Goal: Task Accomplishment & Management: Manage account settings

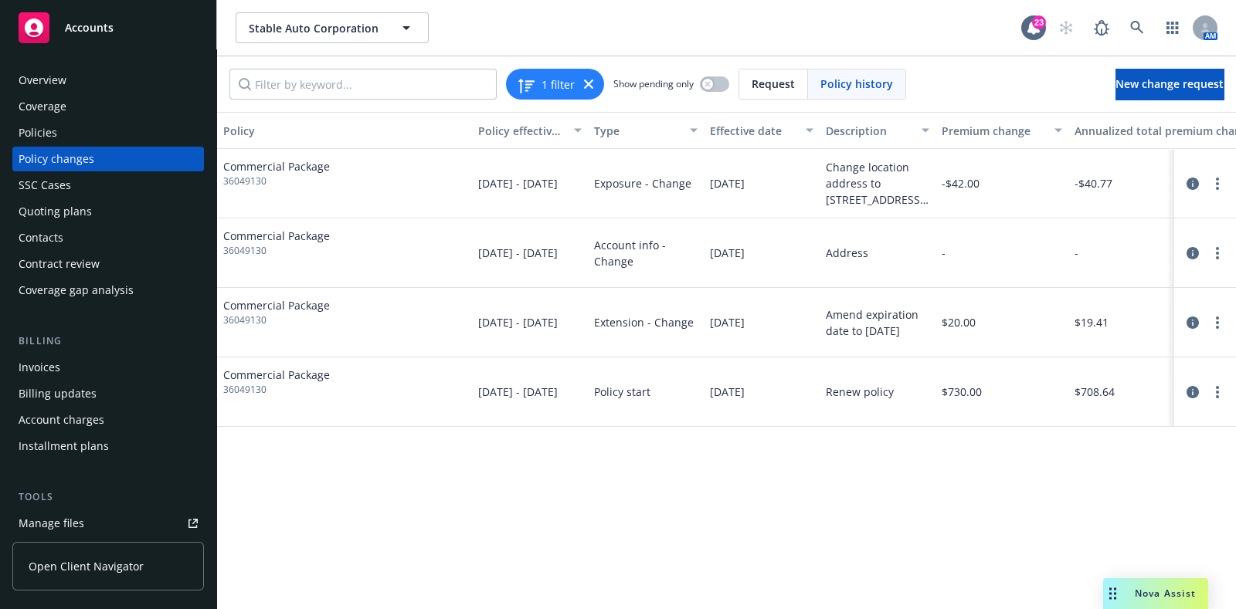
scroll to position [0, 280]
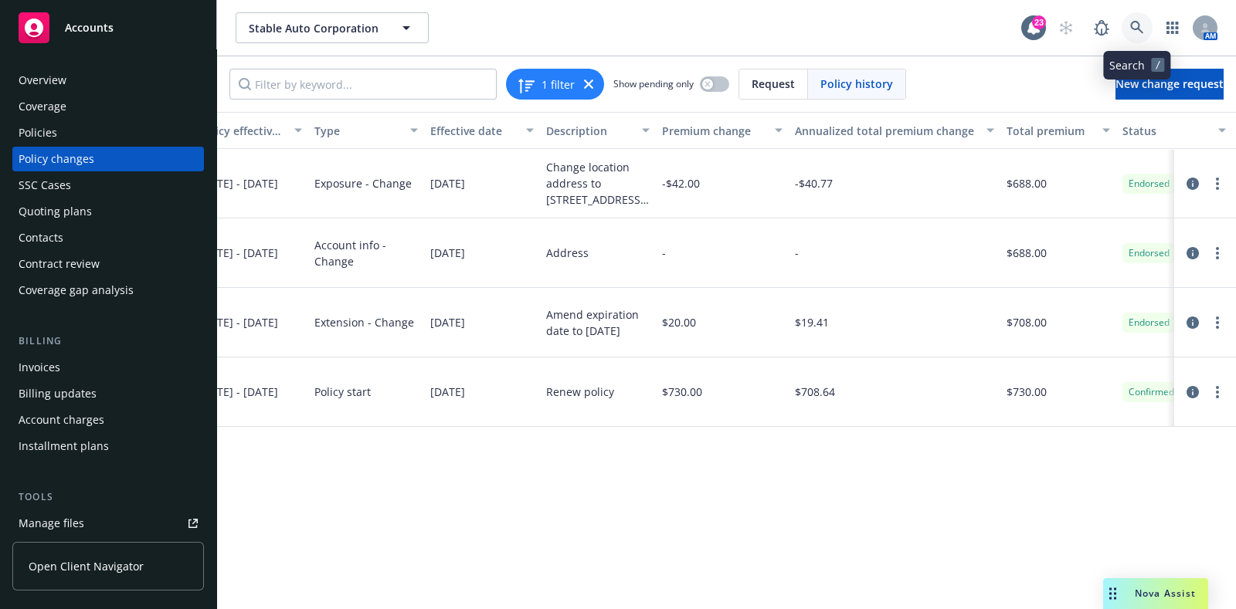
click at [1137, 17] on link at bounding box center [1137, 27] width 31 height 31
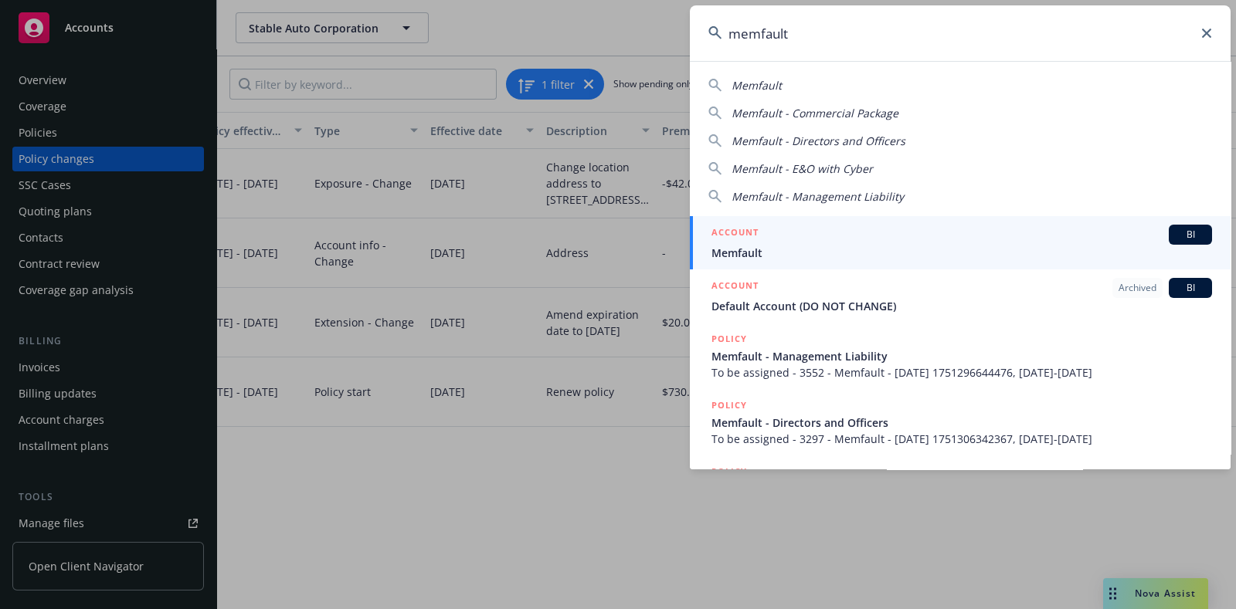
type input "memfault"
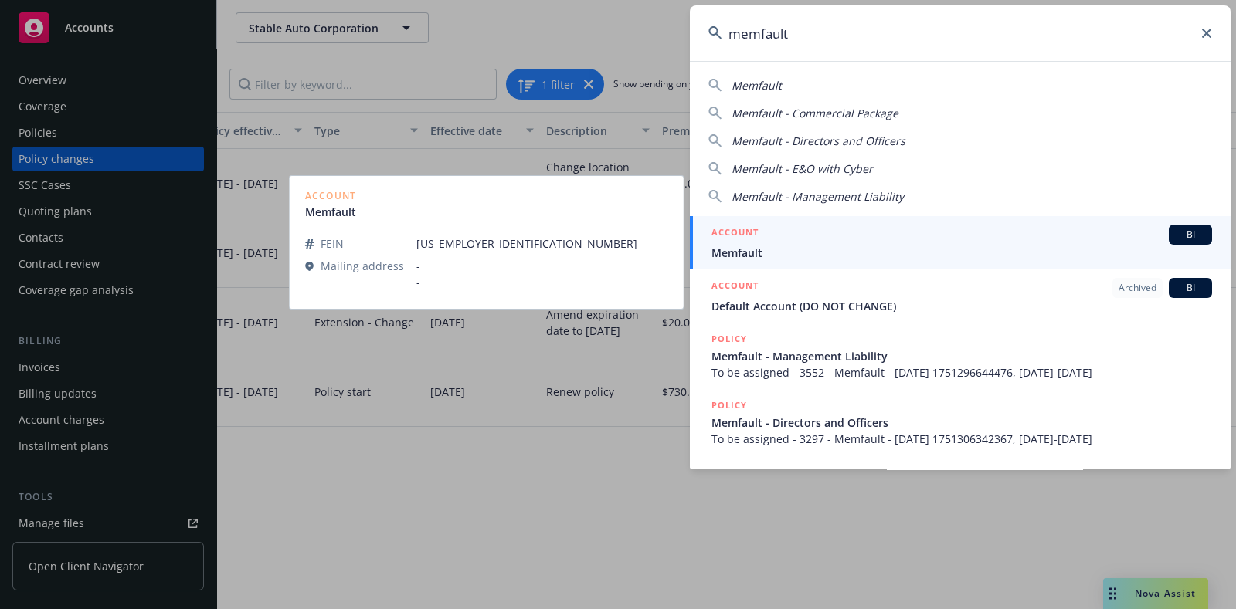
click at [837, 252] on span "Memfault" at bounding box center [961, 253] width 501 height 16
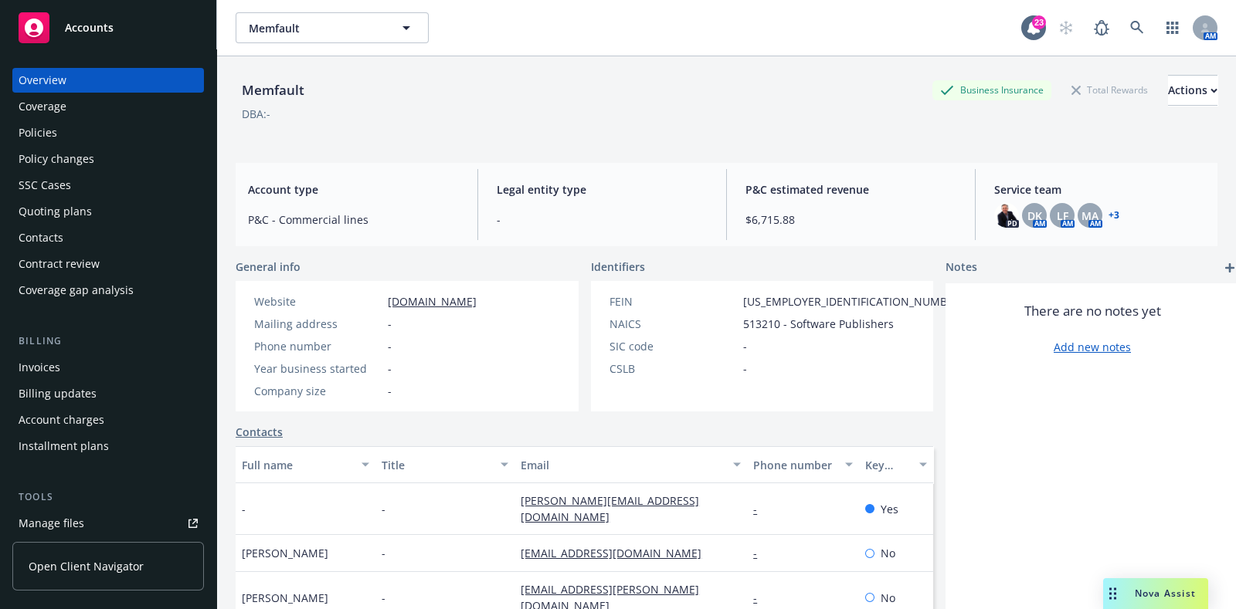
click at [104, 127] on div "Policies" at bounding box center [108, 133] width 179 height 25
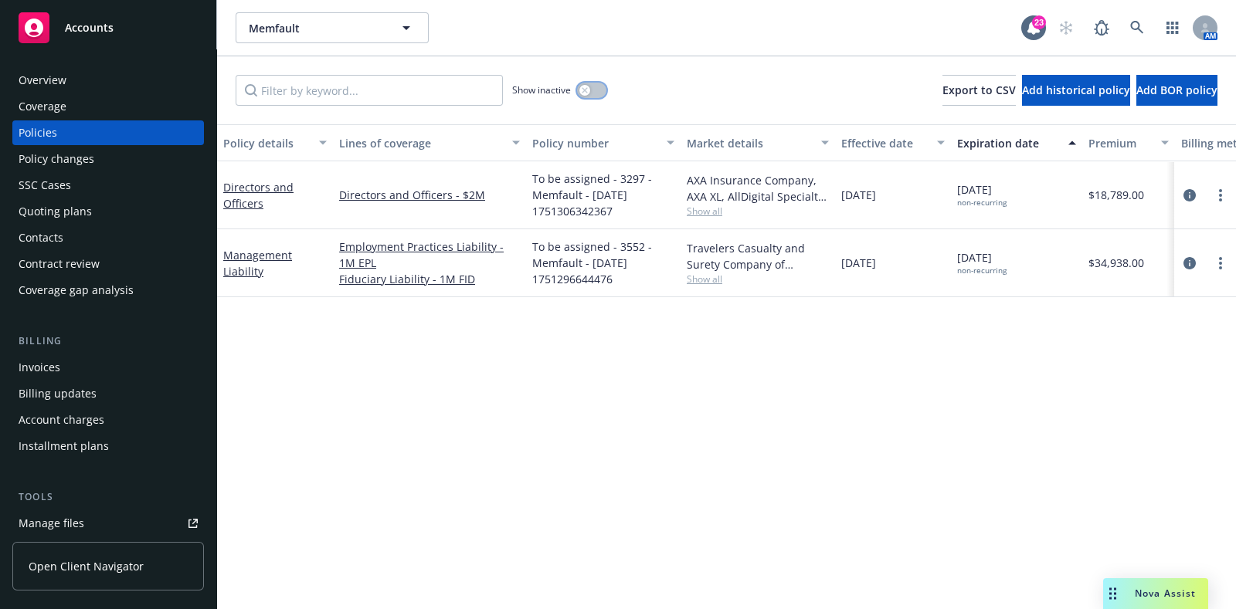
click at [595, 86] on button "button" at bounding box center [591, 90] width 29 height 15
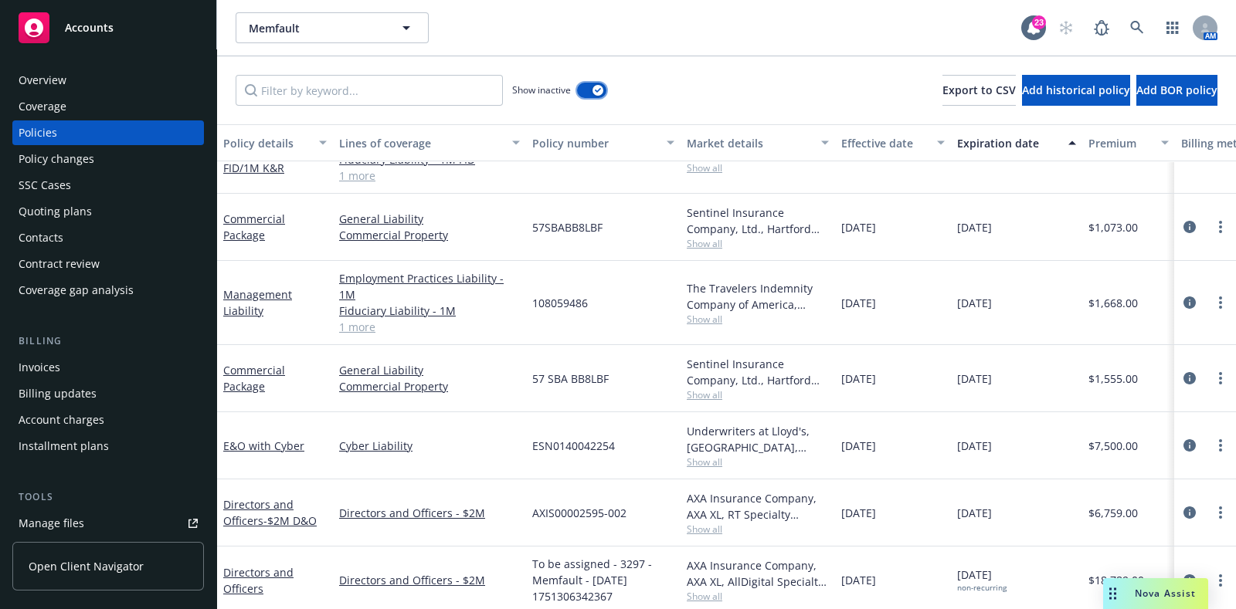
scroll to position [291, 0]
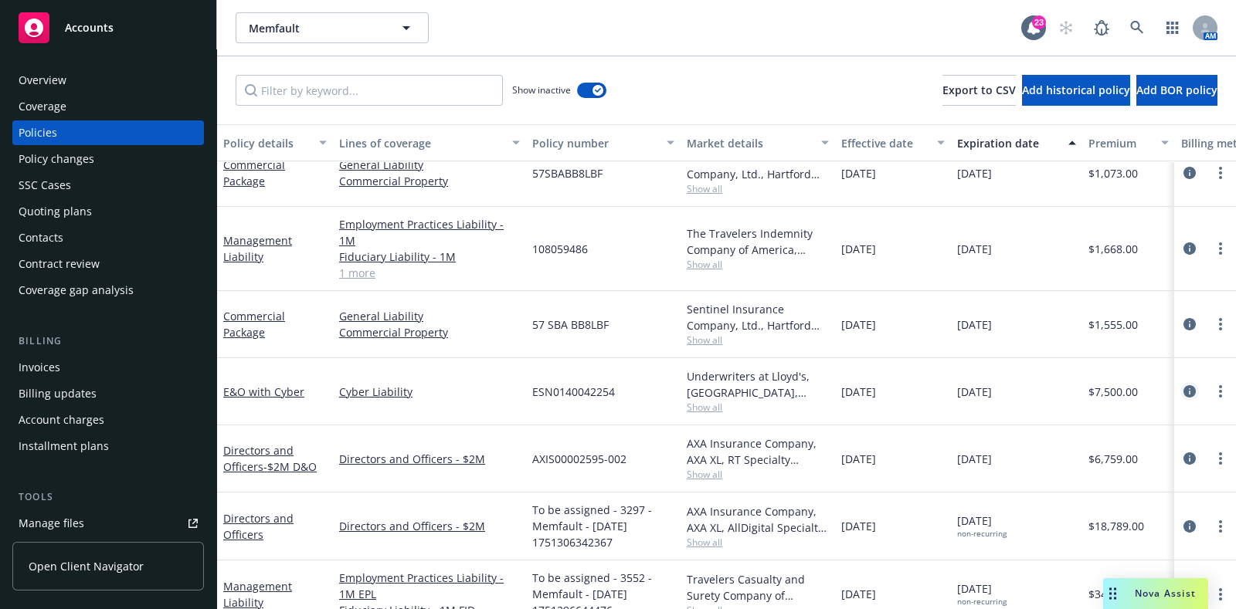
click at [1183, 385] on icon "circleInformation" at bounding box center [1189, 391] width 12 height 12
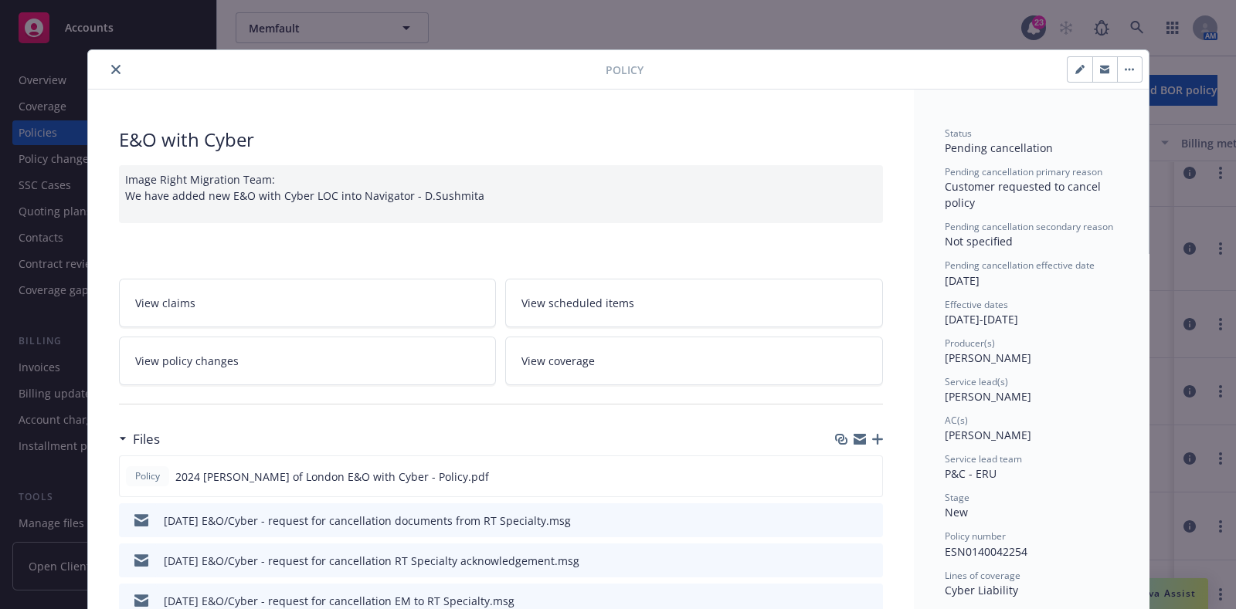
click at [1117, 75] on button "button" at bounding box center [1129, 69] width 25 height 25
click at [114, 72] on button "close" at bounding box center [116, 69] width 19 height 19
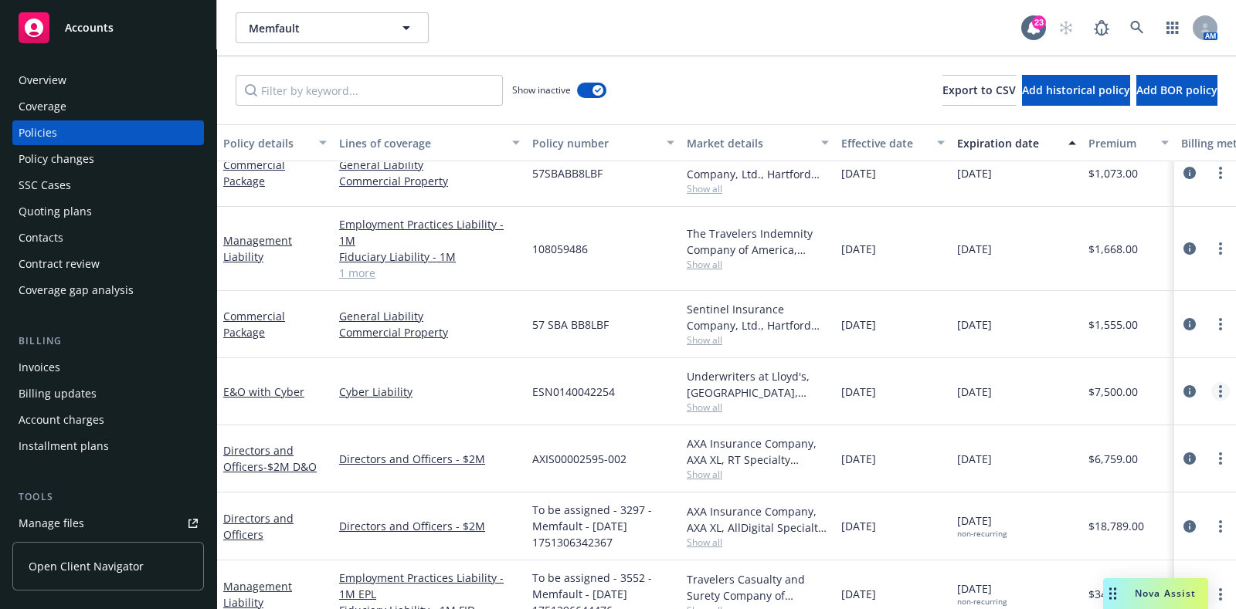
click at [1211, 382] on link "more" at bounding box center [1220, 391] width 19 height 19
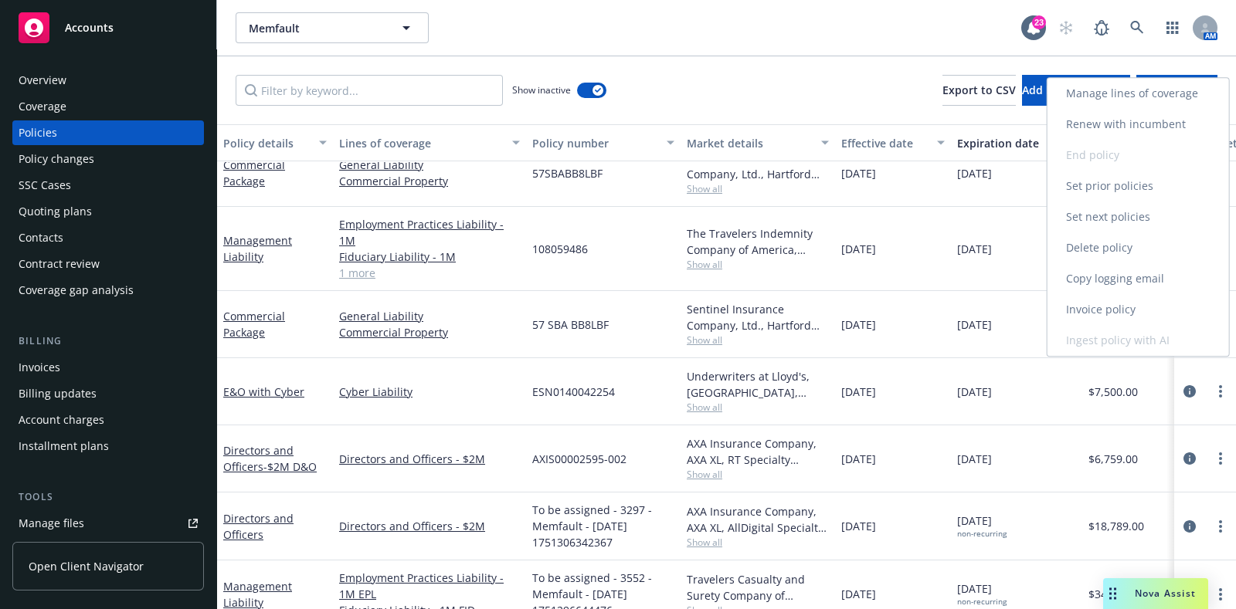
click at [1098, 149] on div "Manage lines of coverage Renew with incumbent End policy Set prior policies Set…" at bounding box center [1138, 217] width 182 height 278
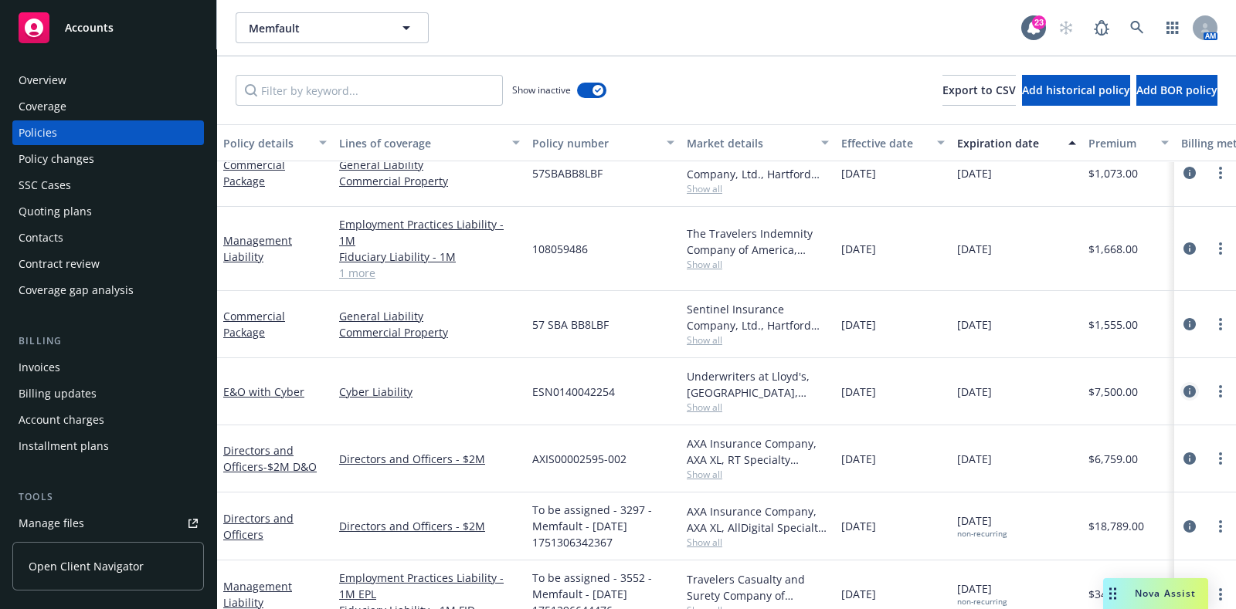
click at [1180, 382] on link "circleInformation" at bounding box center [1189, 391] width 19 height 19
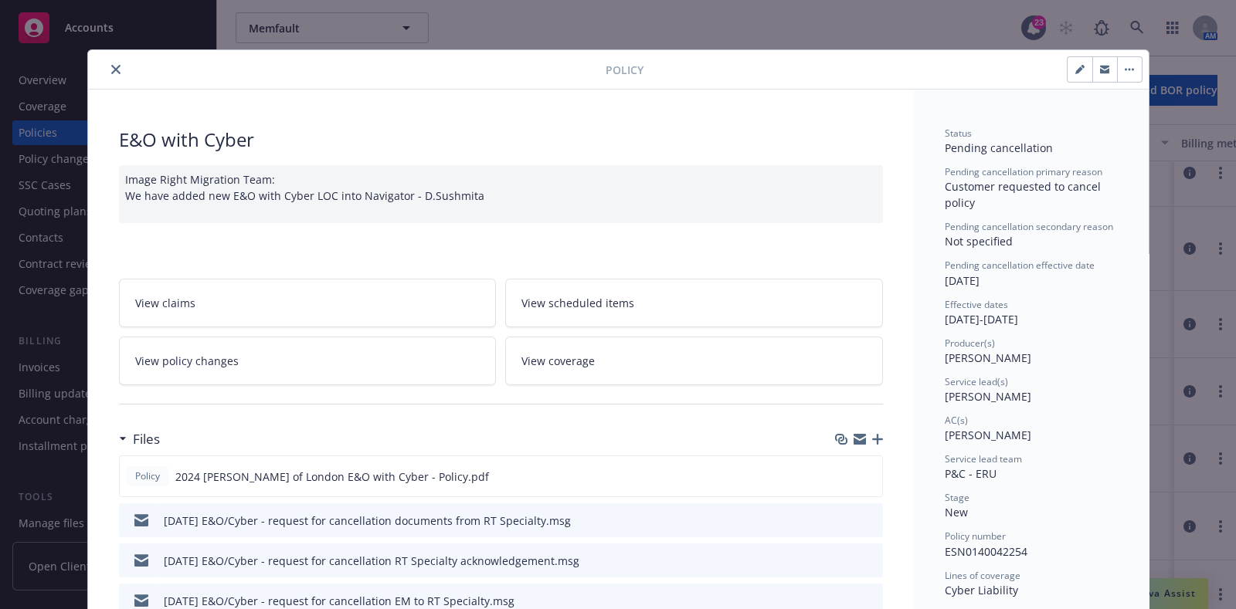
scroll to position [46, 0]
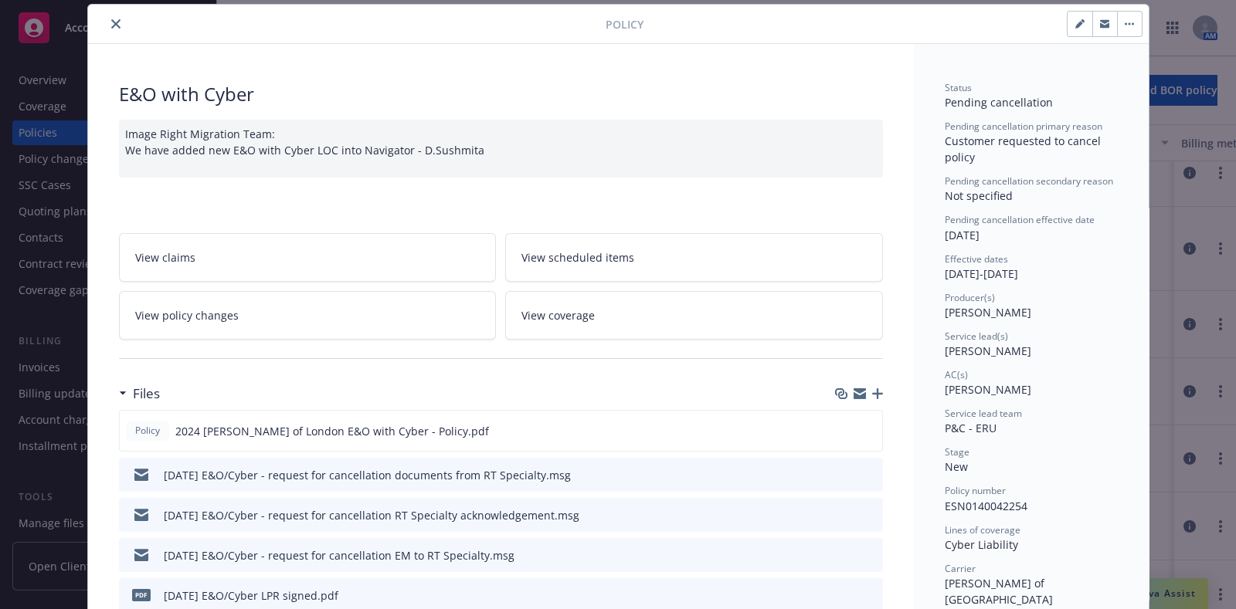
click at [367, 299] on link "View policy changes" at bounding box center [308, 315] width 378 height 49
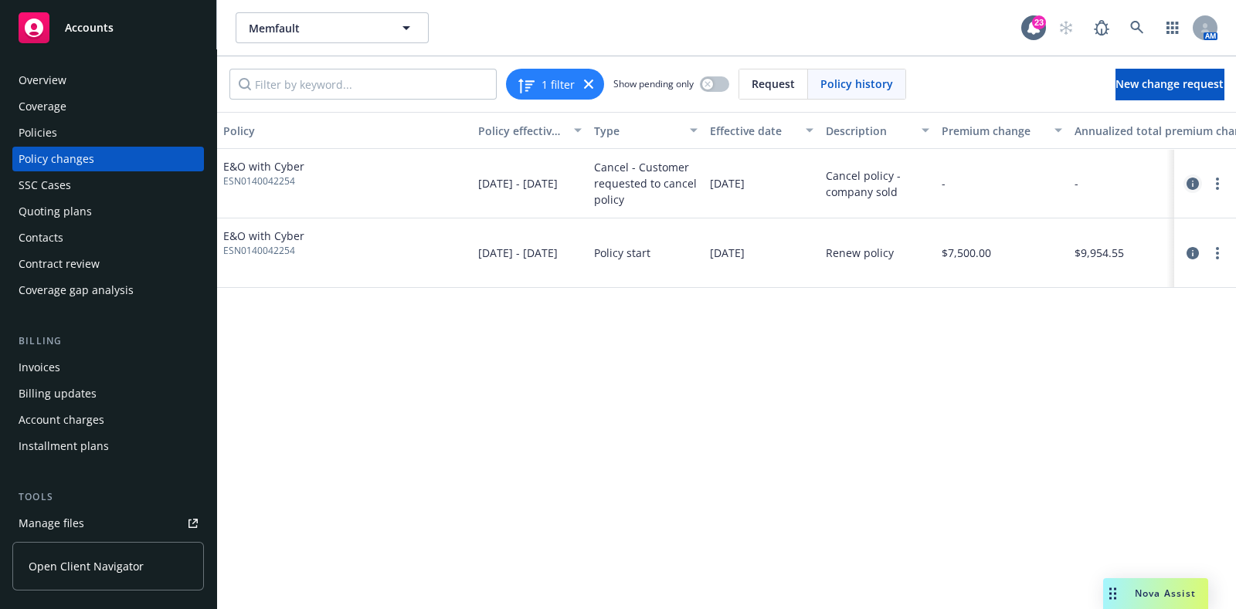
click at [1195, 182] on icon "circleInformation" at bounding box center [1192, 184] width 12 height 12
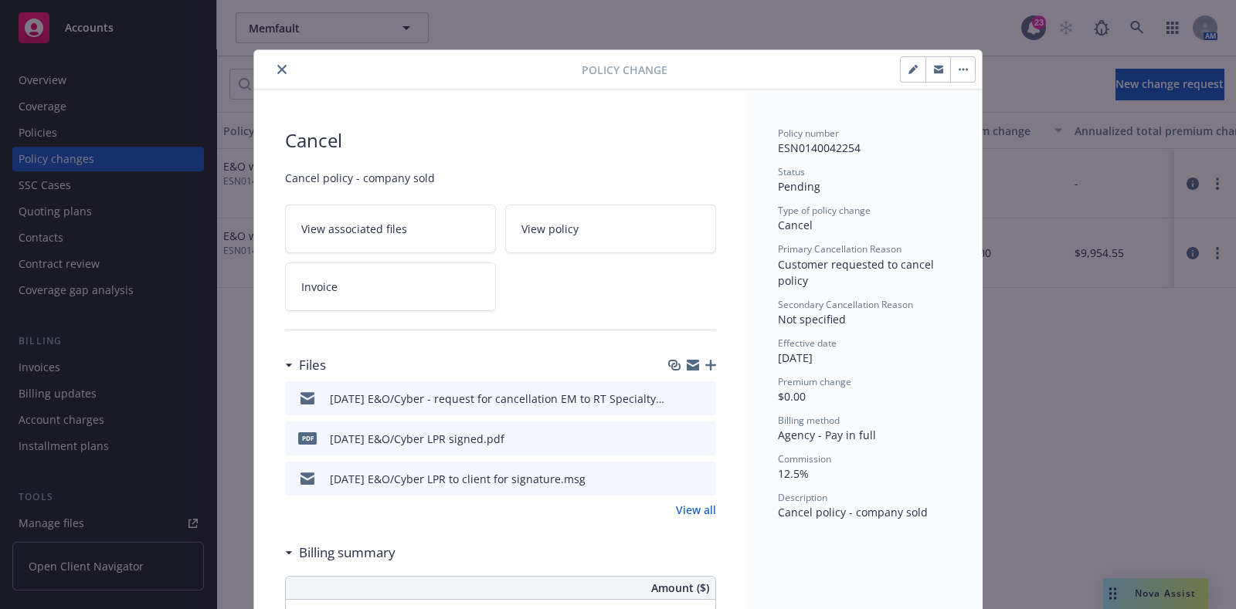
scroll to position [46, 0]
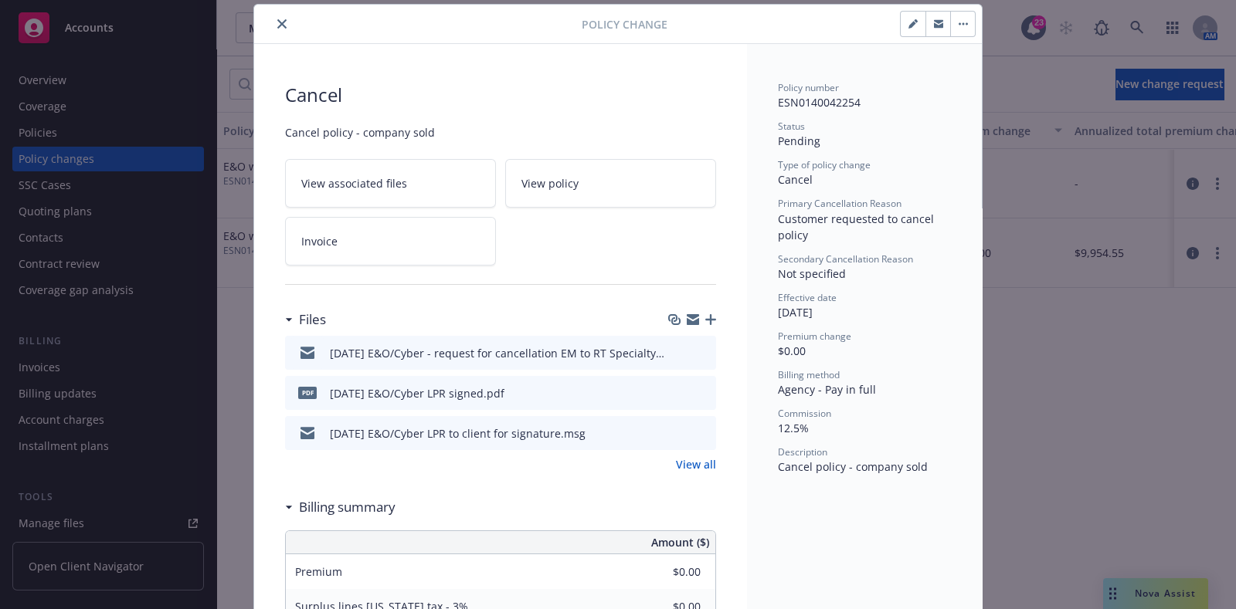
click at [955, 32] on button "button" at bounding box center [962, 24] width 25 height 25
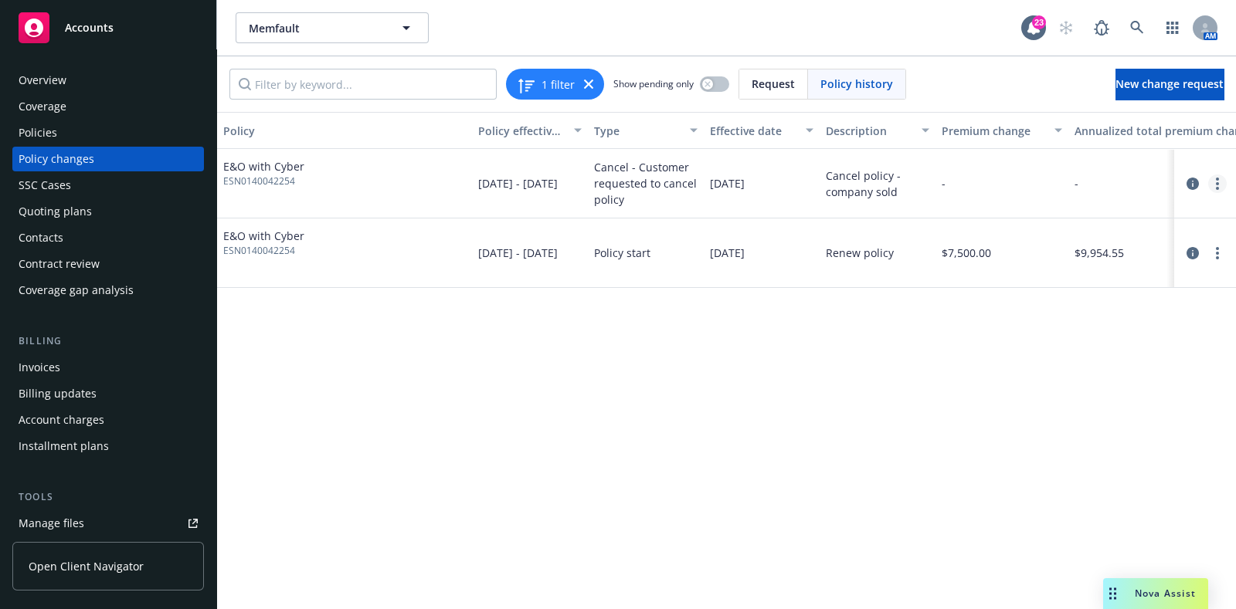
click at [1212, 187] on link "more" at bounding box center [1217, 184] width 19 height 19
click at [1085, 278] on link "Edit/Rescind policy change" at bounding box center [1093, 277] width 265 height 31
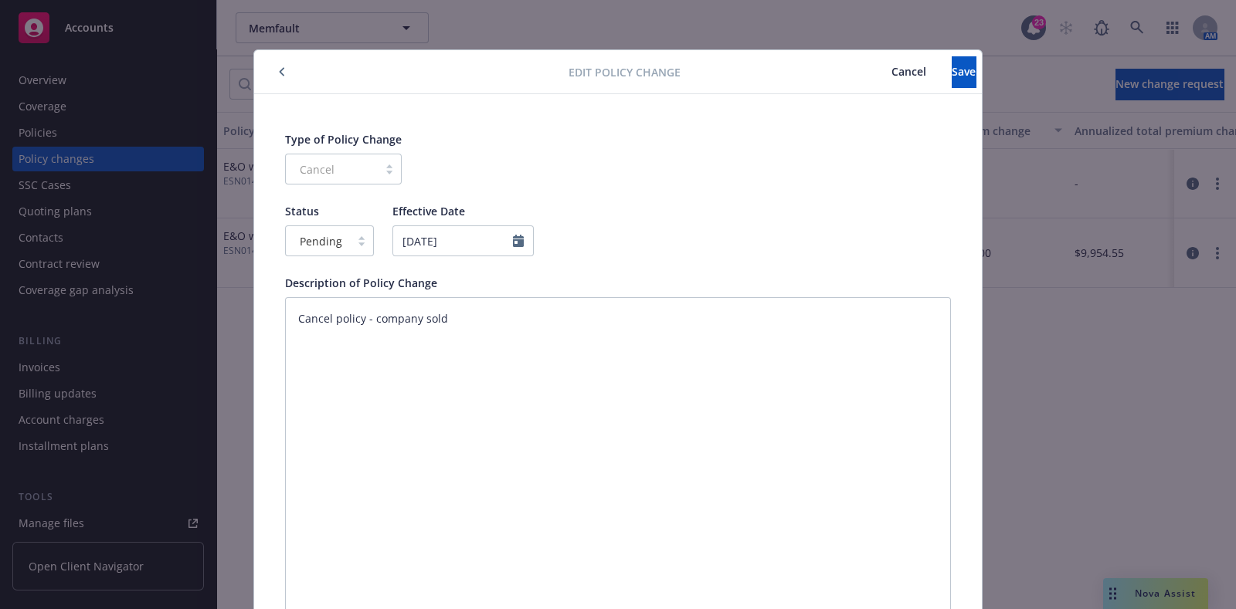
scroll to position [46, 0]
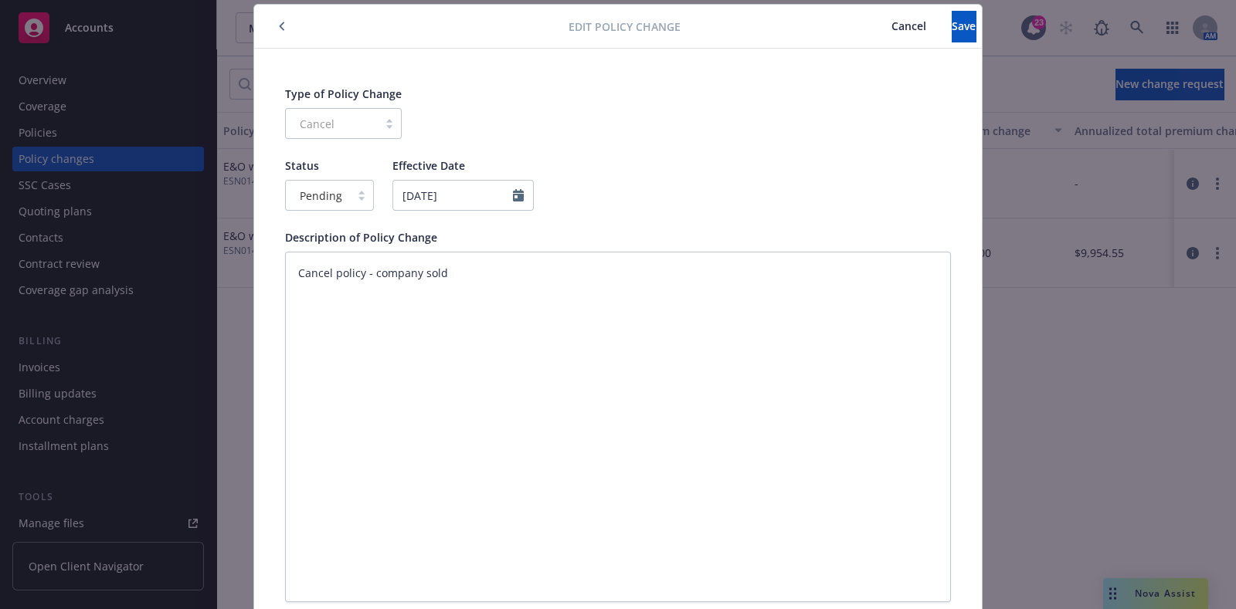
click at [866, 12] on button "Cancel" at bounding box center [909, 26] width 86 height 31
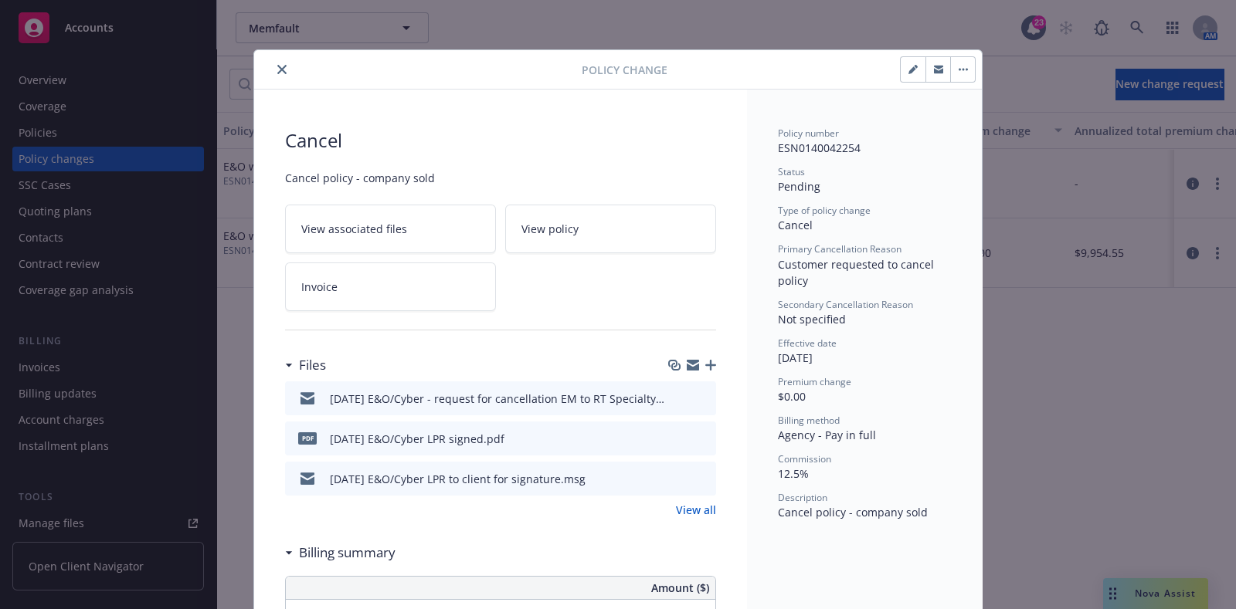
click at [901, 66] on button "button" at bounding box center [913, 69] width 25 height 25
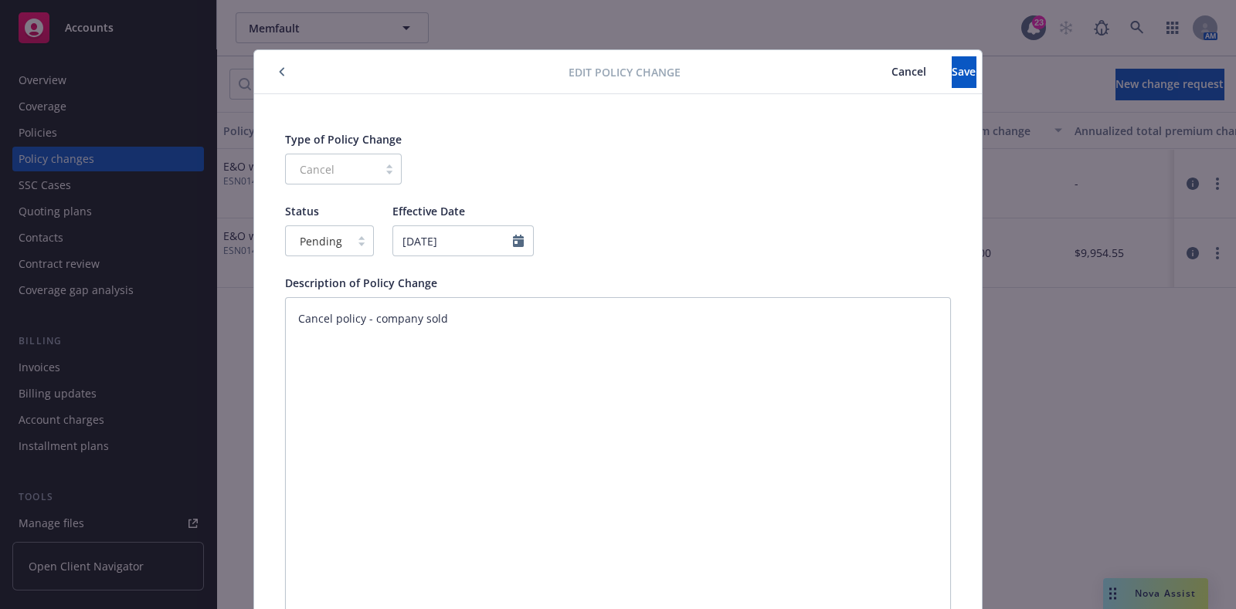
click at [866, 63] on button "Cancel" at bounding box center [909, 71] width 86 height 31
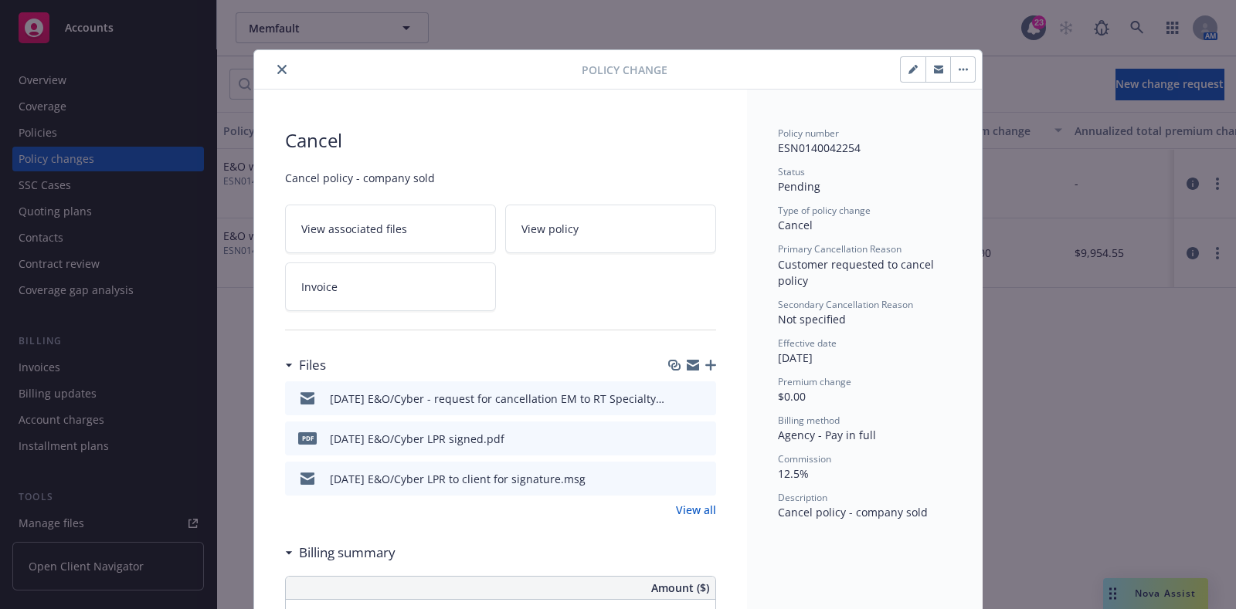
click at [950, 71] on button "button" at bounding box center [962, 69] width 25 height 25
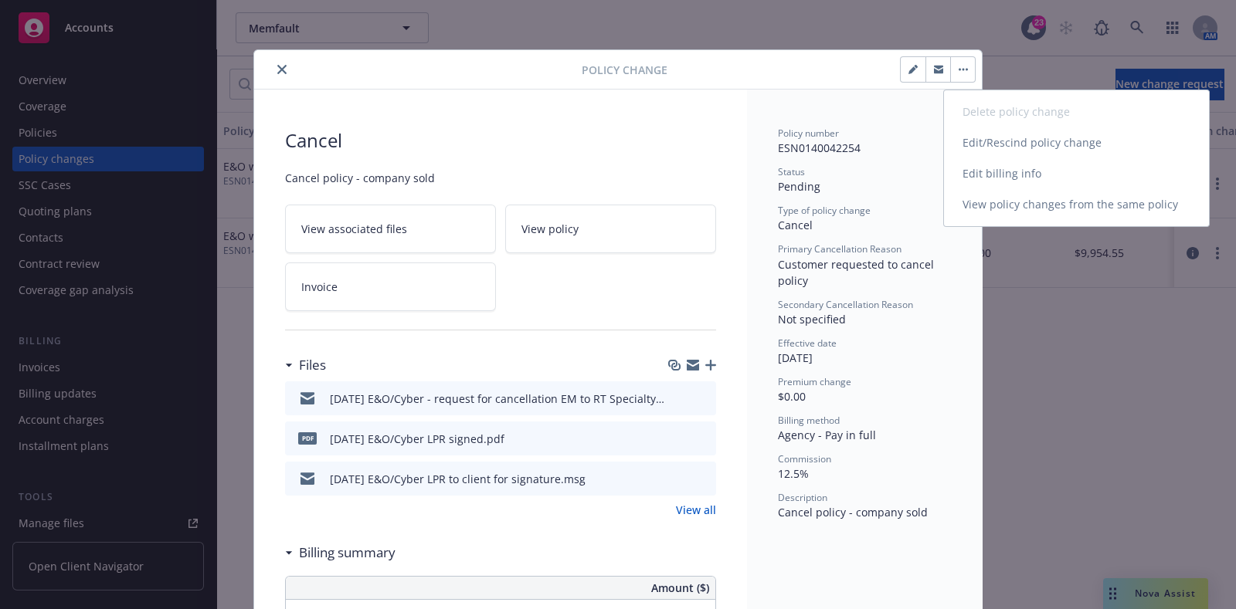
click at [965, 136] on link "Edit/Rescind policy change" at bounding box center [1076, 142] width 265 height 31
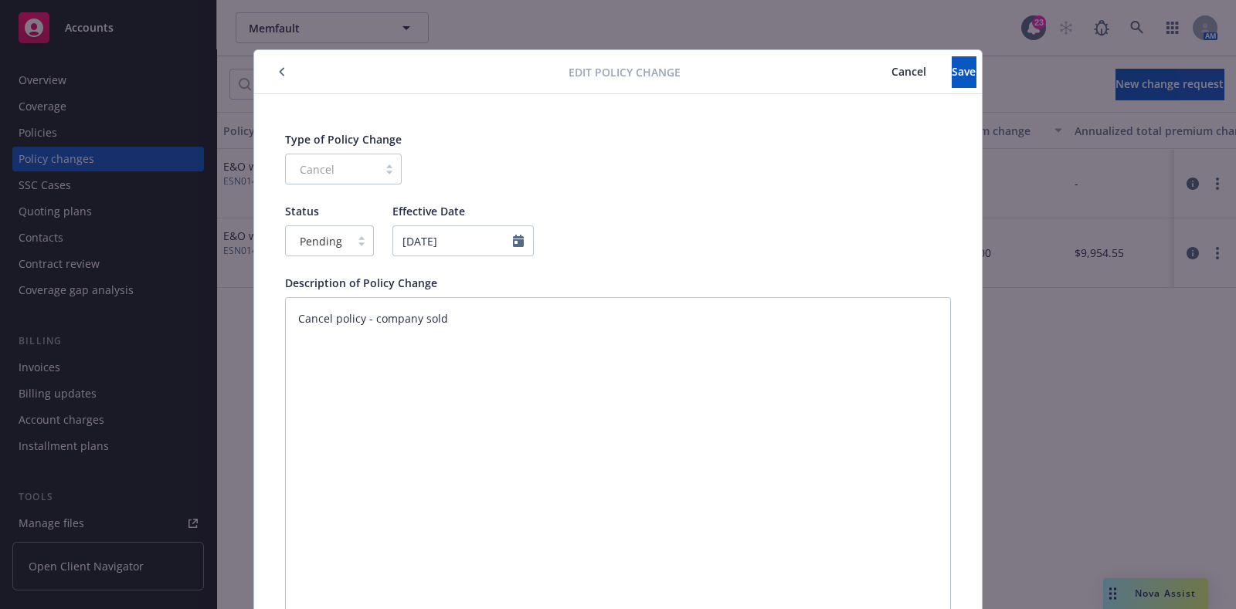
click at [279, 70] on icon "button" at bounding box center [282, 71] width 6 height 9
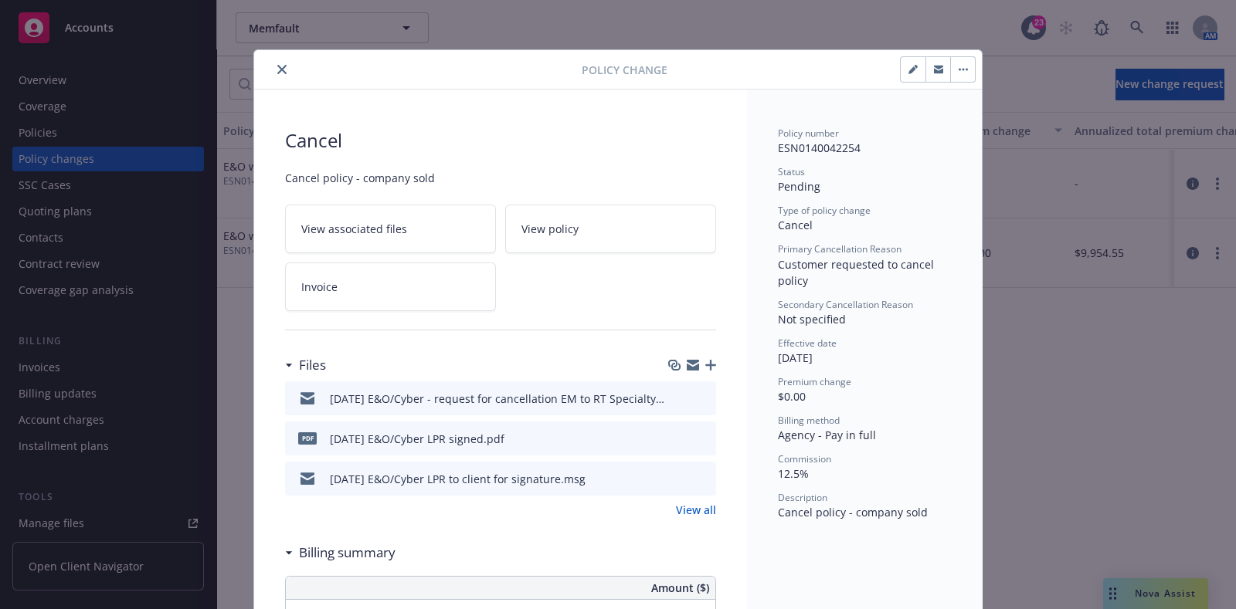
click at [966, 74] on button "button" at bounding box center [962, 69] width 25 height 25
click at [273, 60] on button "close" at bounding box center [282, 69] width 19 height 19
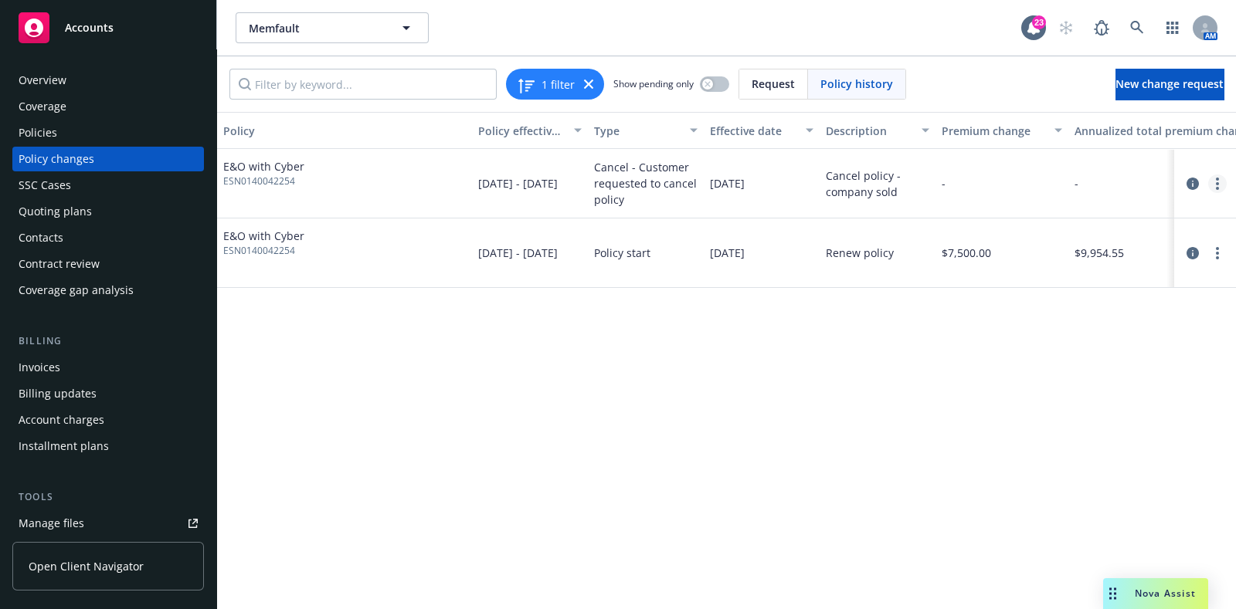
click at [1218, 183] on circle "more" at bounding box center [1217, 183] width 3 height 3
click at [1101, 278] on link "Edit/Rescind policy change" at bounding box center [1093, 277] width 265 height 31
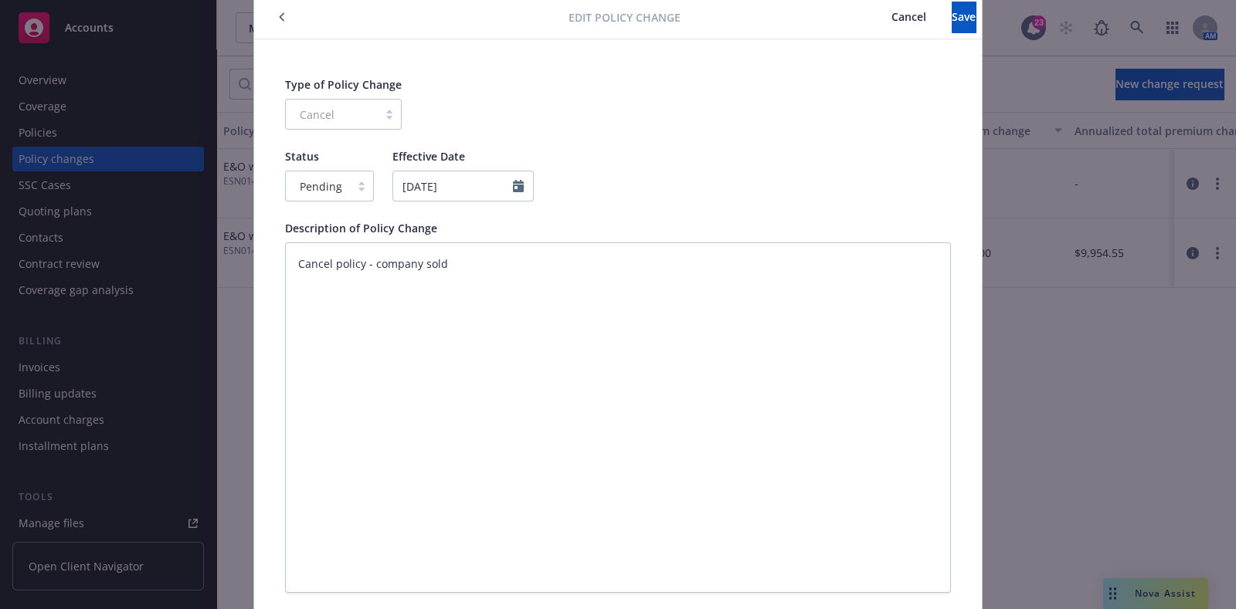
scroll to position [56, 0]
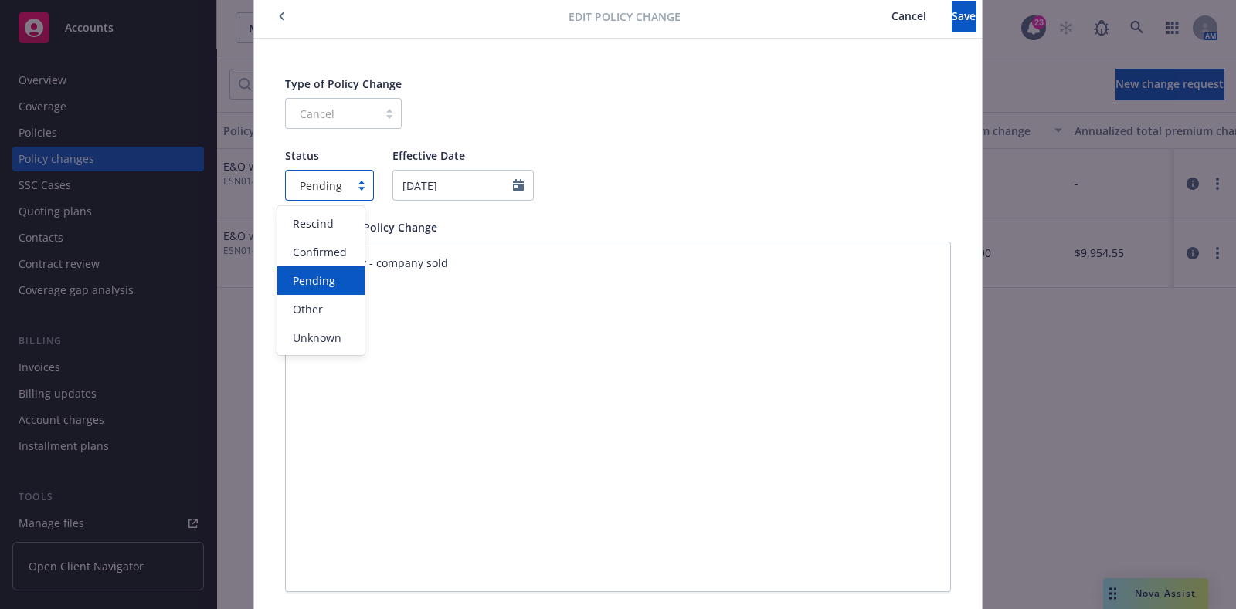
click at [335, 181] on div "Pending" at bounding box center [318, 185] width 64 height 25
click at [332, 245] on span "Confirmed" at bounding box center [320, 252] width 54 height 16
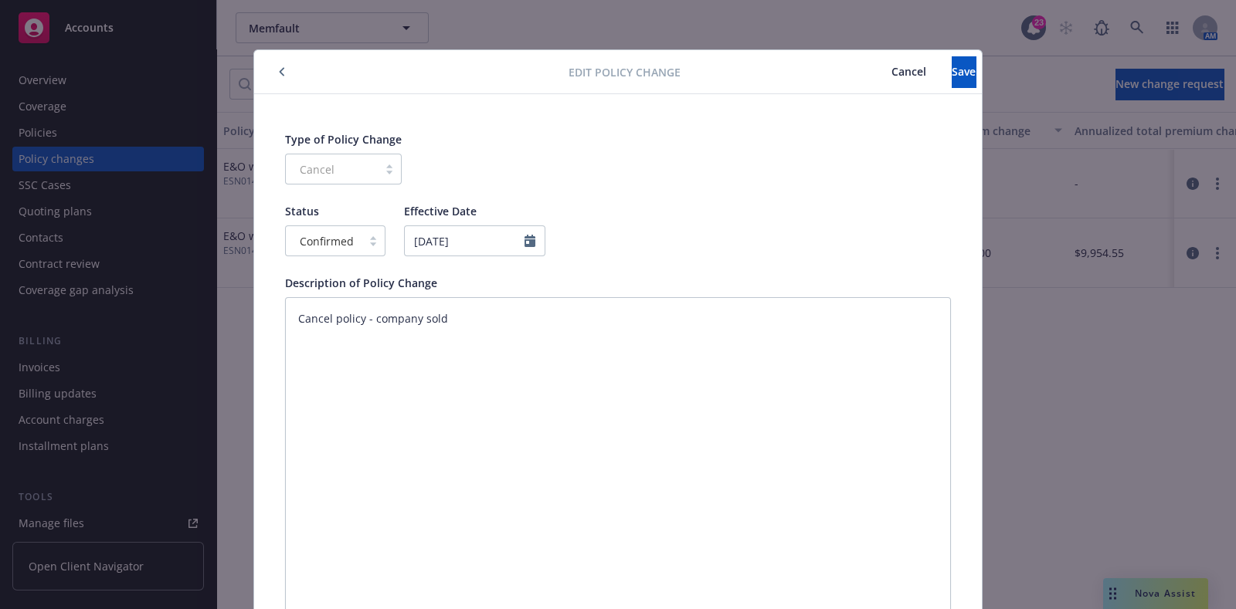
scroll to position [209, 0]
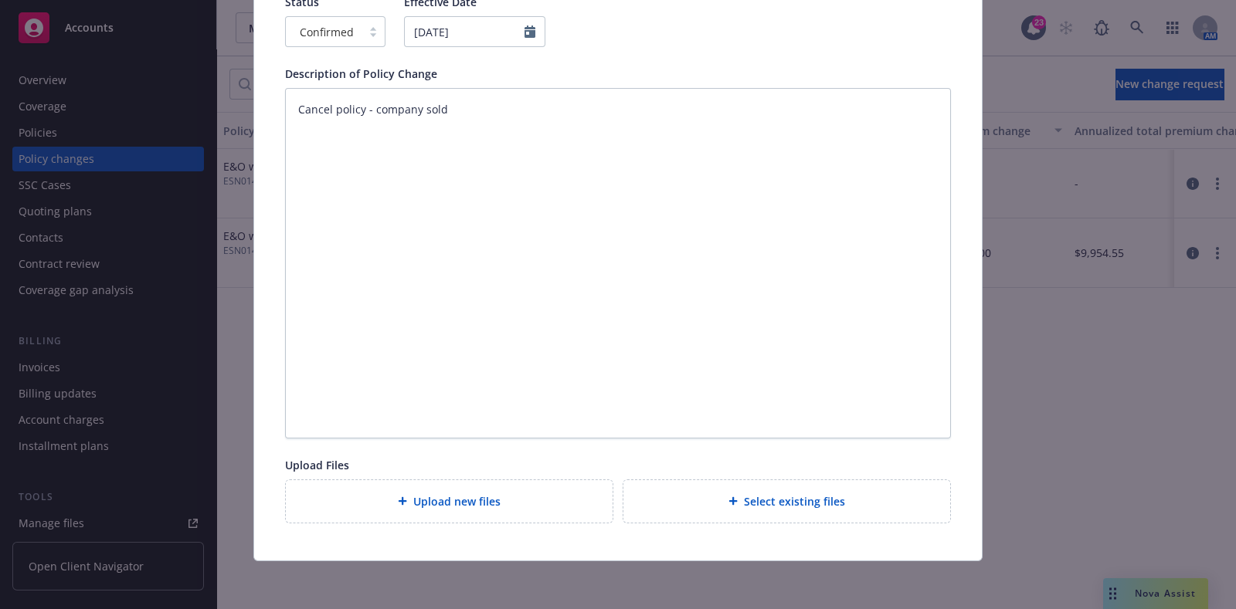
click at [527, 494] on div "Upload new files" at bounding box center [449, 502] width 302 height 18
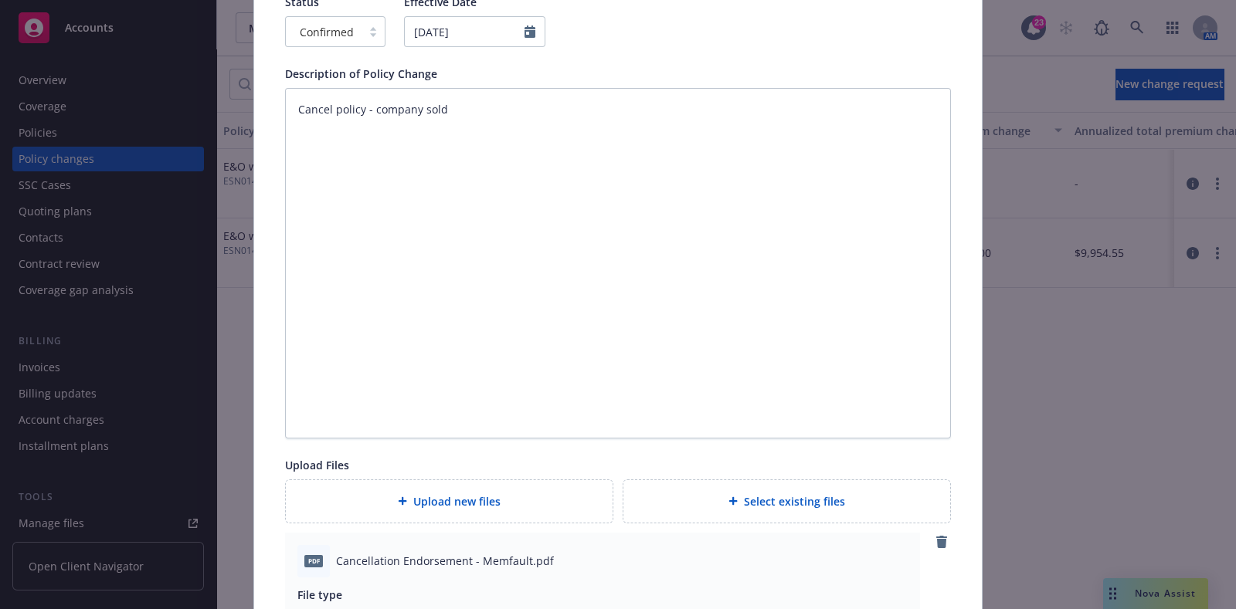
scroll to position [452, 0]
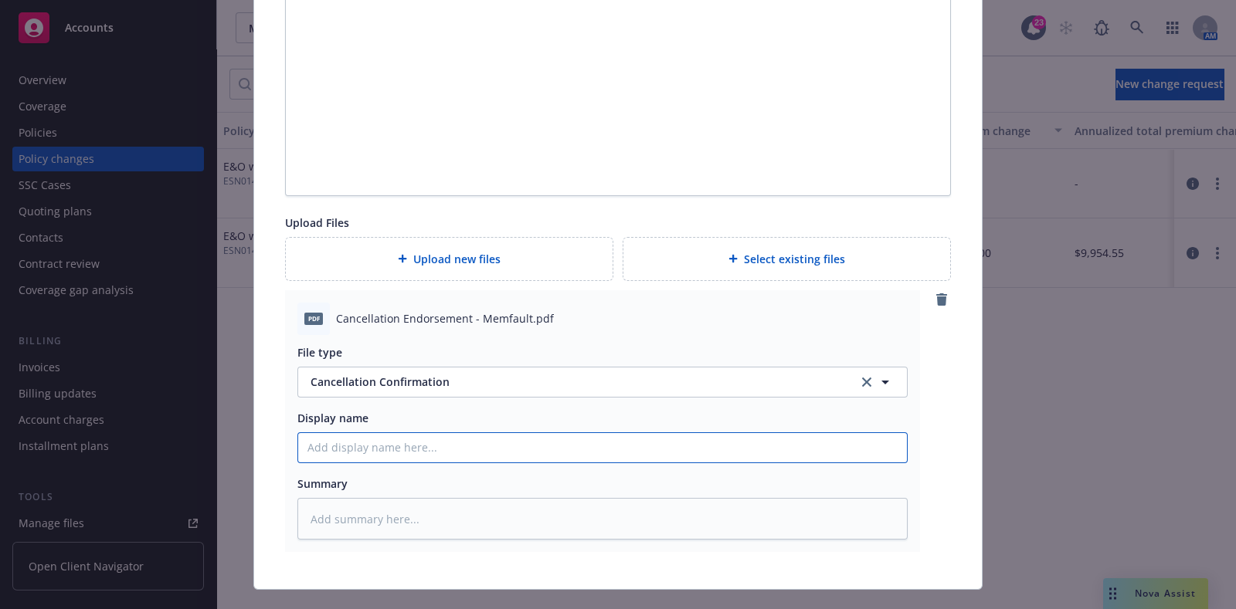
click at [538, 448] on input "Display name" at bounding box center [602, 447] width 609 height 29
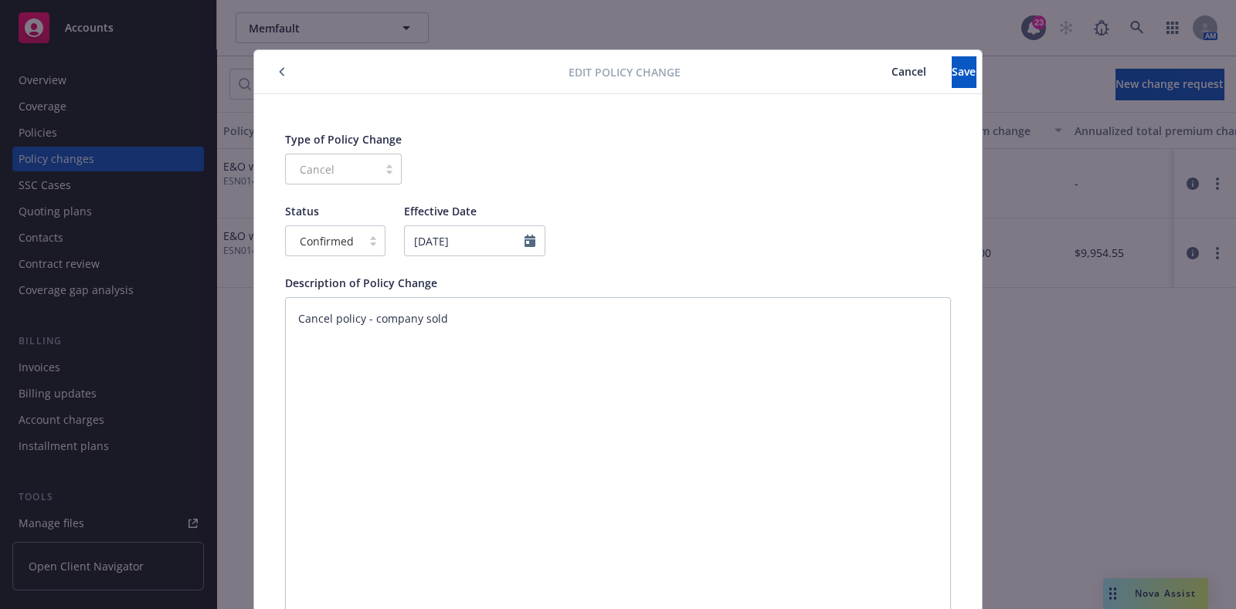
click at [280, 70] on icon "button" at bounding box center [282, 72] width 5 height 8
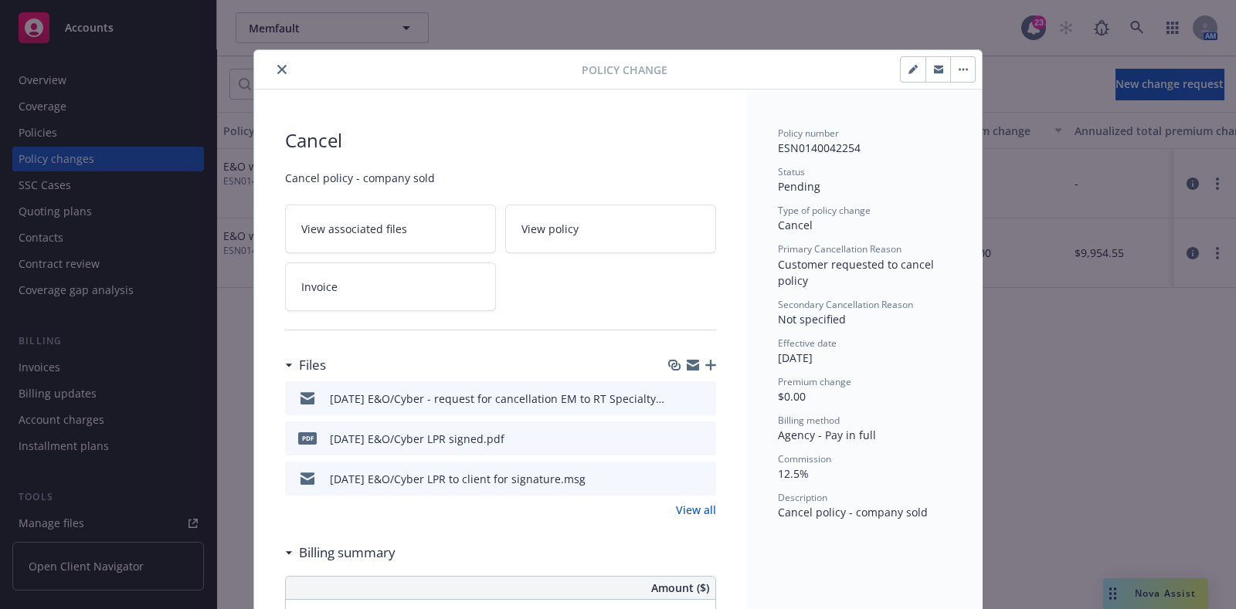
click at [277, 65] on icon "close" at bounding box center [281, 69] width 9 height 9
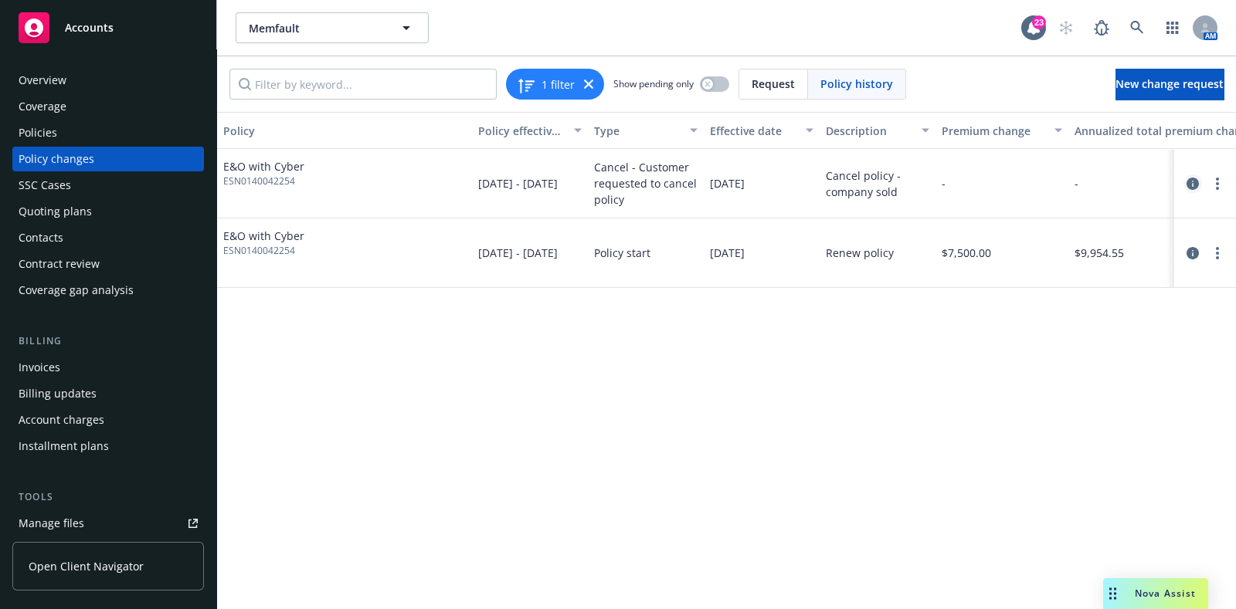
click at [1185, 182] on link "circleInformation" at bounding box center [1192, 184] width 19 height 19
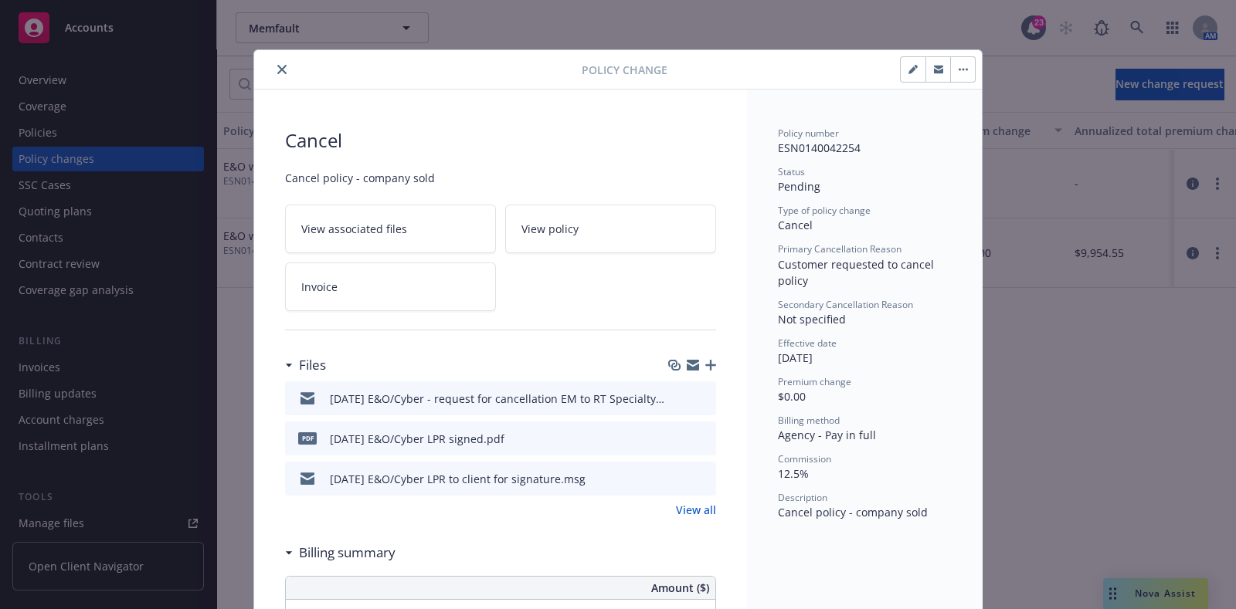
scroll to position [46, 0]
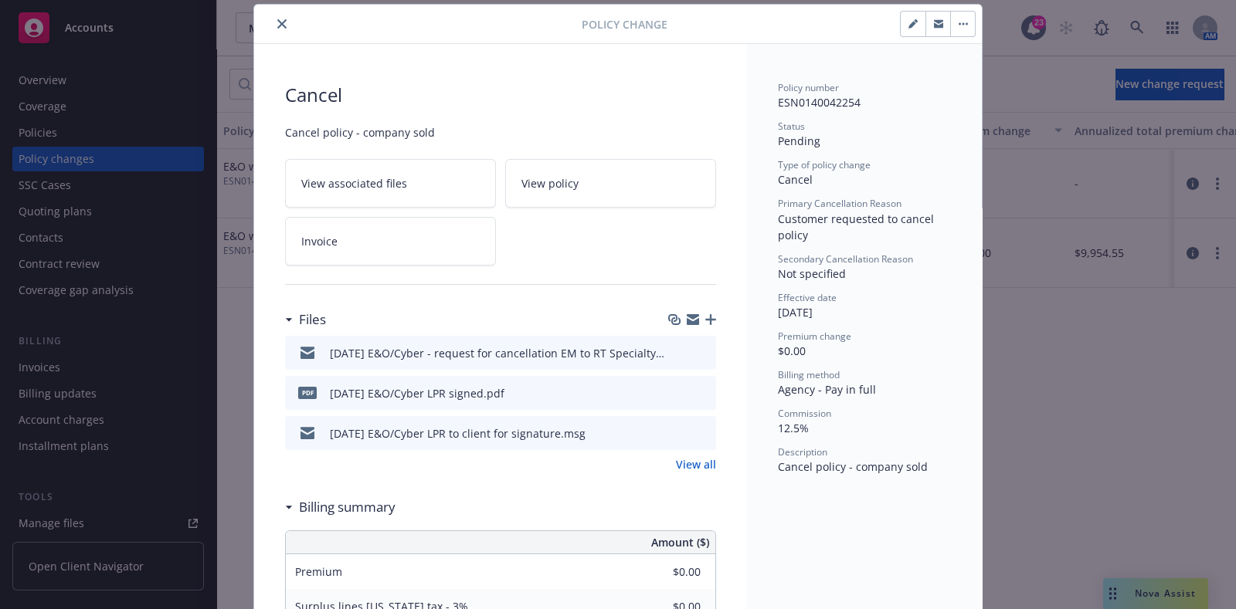
click at [959, 23] on icon "button" at bounding box center [960, 24] width 2 height 2
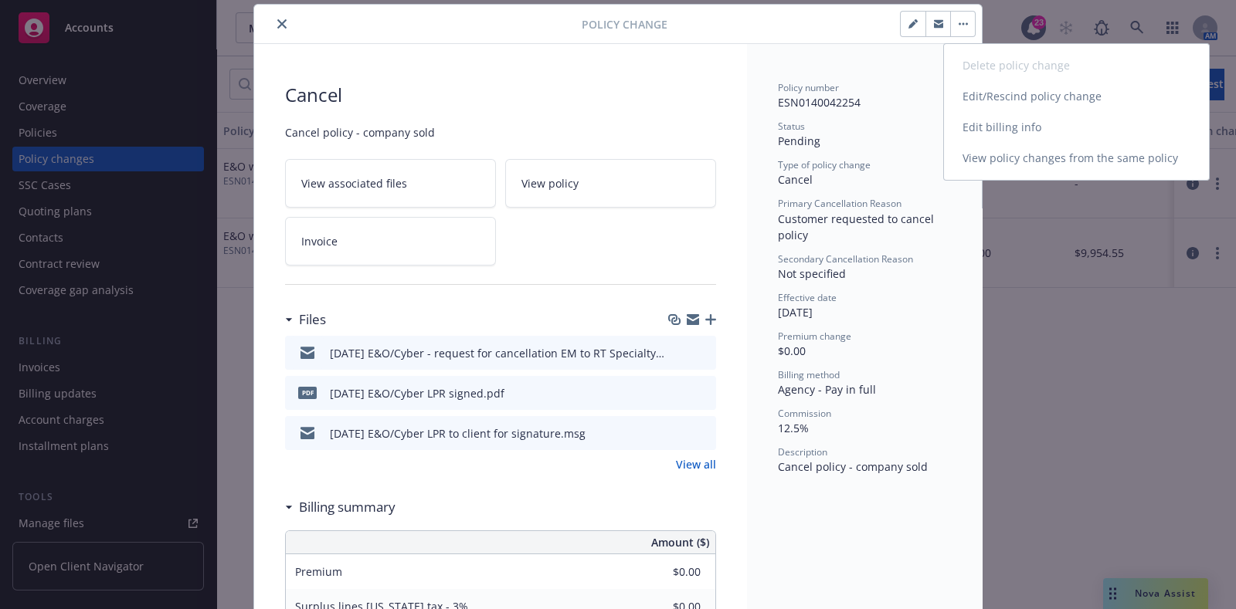
click at [962, 100] on link "Edit/Rescind policy change" at bounding box center [1076, 96] width 265 height 31
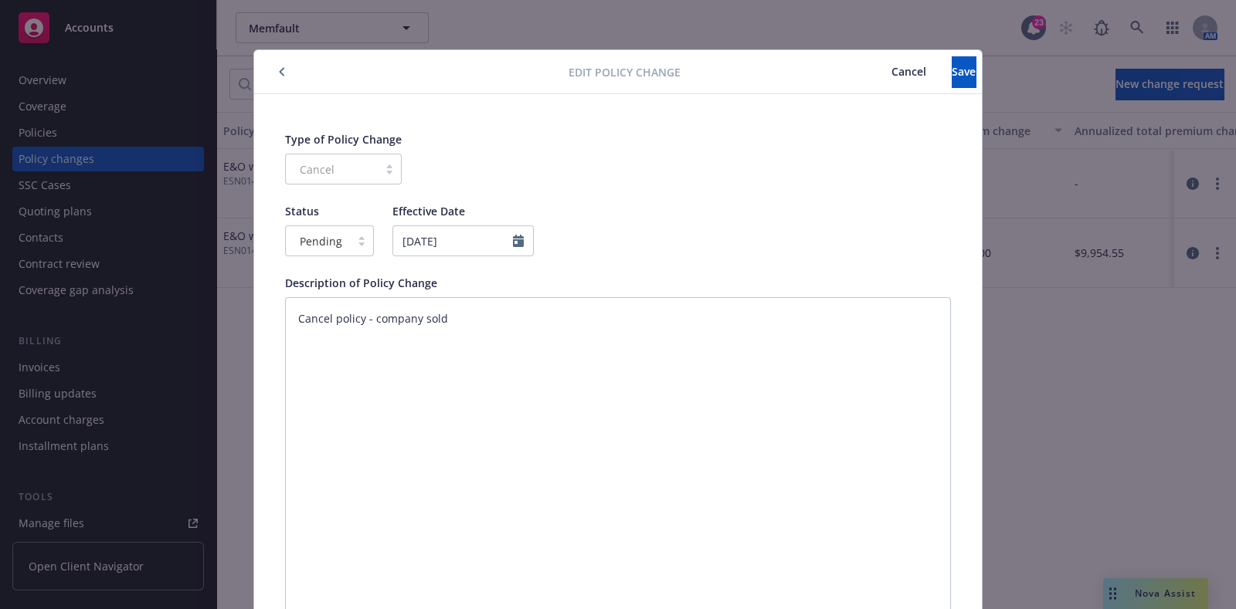
scroll to position [209, 0]
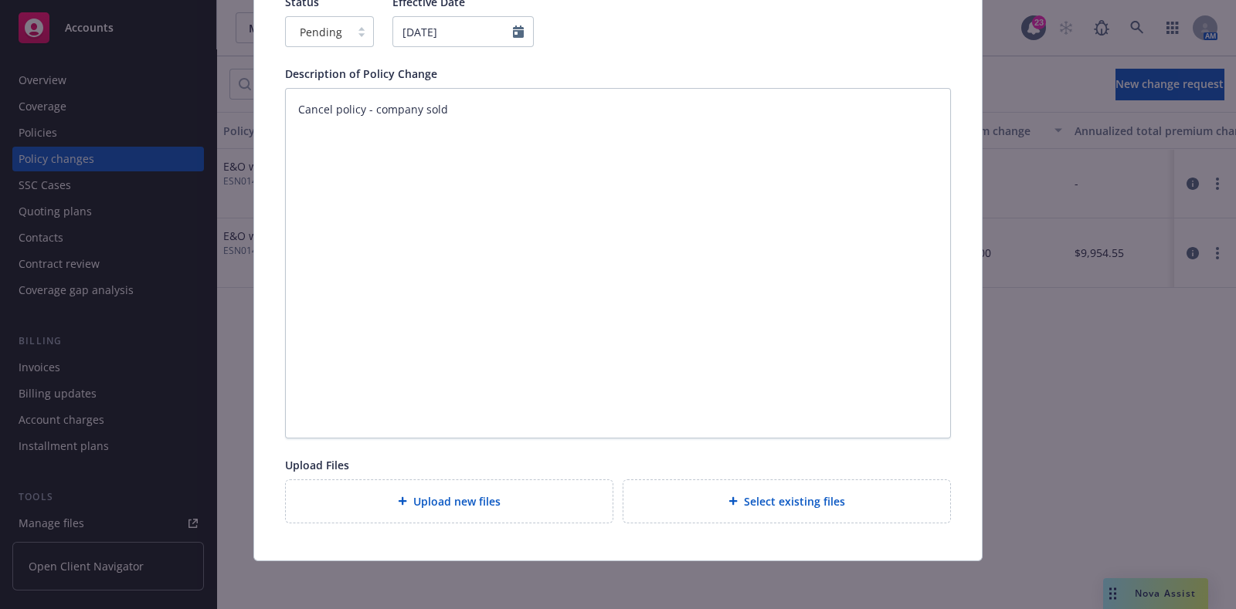
click at [571, 498] on div "Upload new files" at bounding box center [449, 502] width 302 height 18
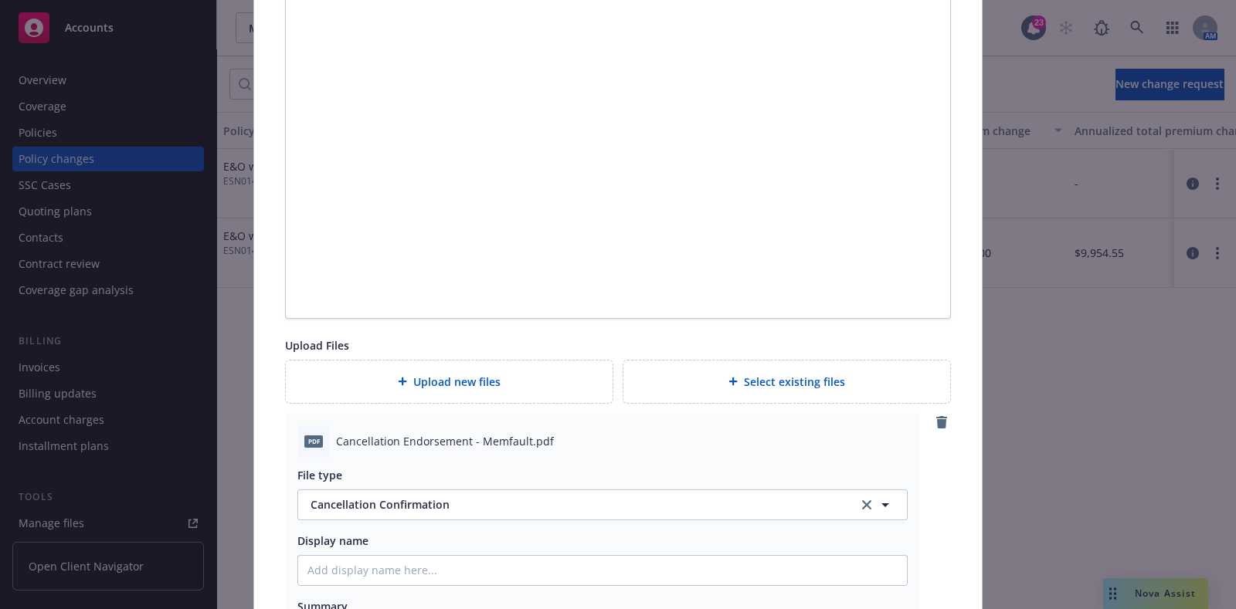
scroll to position [481, 0]
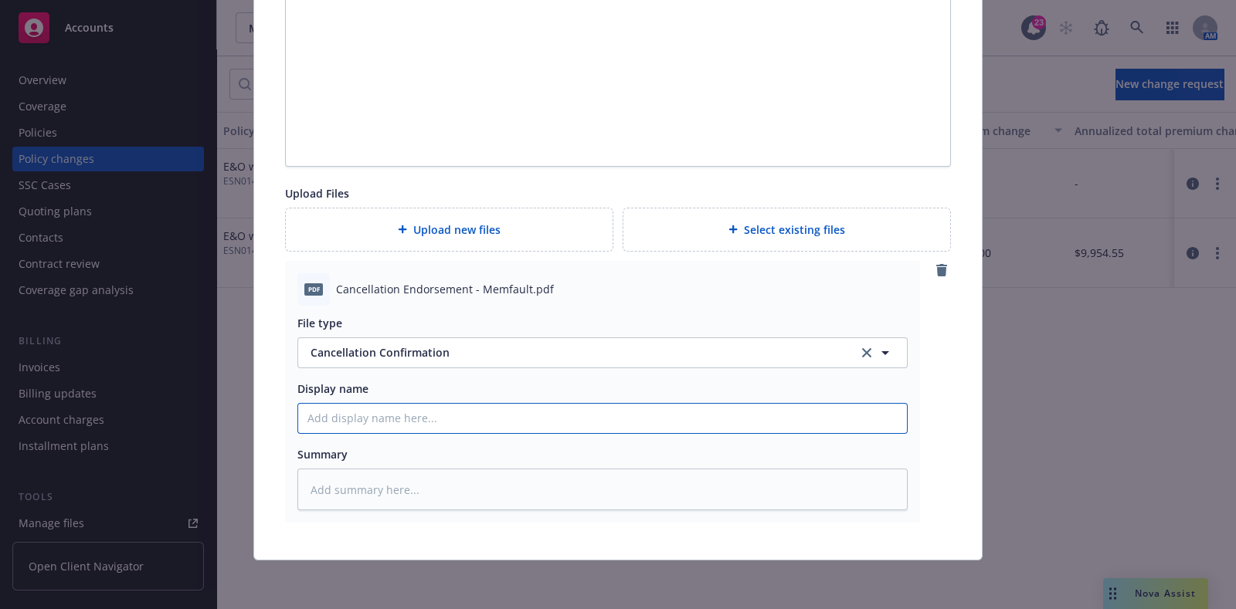
click at [446, 410] on input "Display name" at bounding box center [602, 418] width 609 height 29
paste input "[YR] [POLICY TYPE] CANC ENDT Eff [DATE] [REASON] [COMPANY]"
type textarea "x"
type input "[YR] [POLICY TYPE] CANC ENDT Eff [DATE] [REASON] [COMPANY]"
drag, startPoint x: 393, startPoint y: 419, endPoint x: 192, endPoint y: 409, distance: 201.1
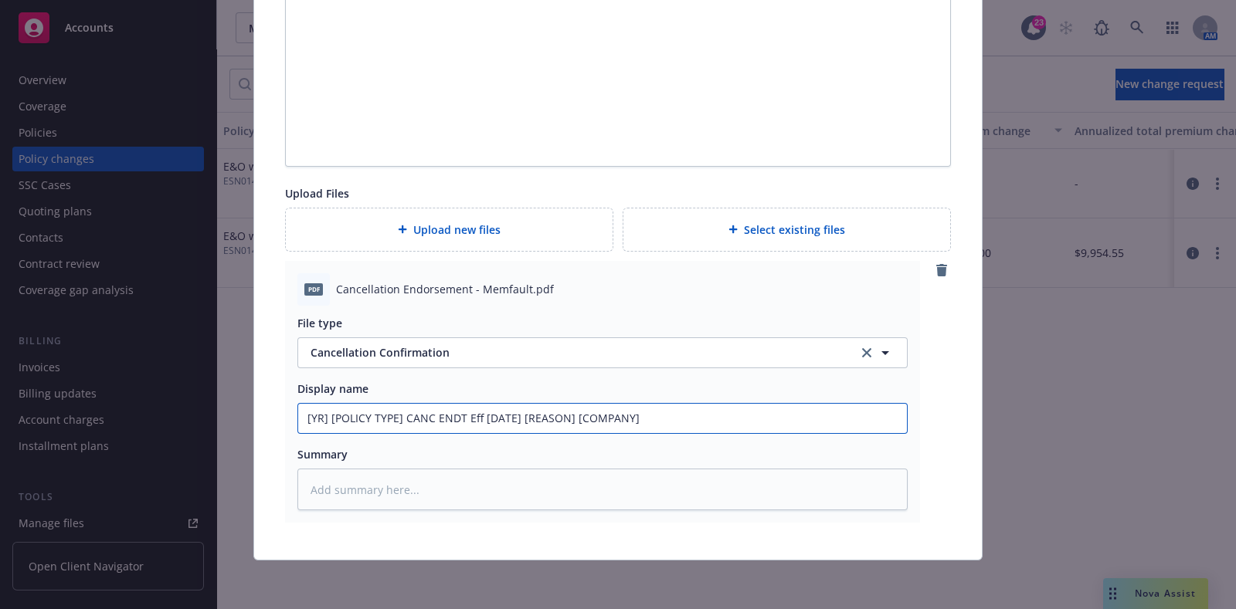
click at [192, 409] on div "Edit policy change Cancel Save Type of Policy Change Cancel Status Pending Effe…" at bounding box center [618, 304] width 1236 height 609
type textarea "x"
type input "20 CANC ENDT Eff [DATE] [REASON] [COMPANY]"
type textarea "x"
type input "2025 CANC ENDT Eff [DATE] [REASON] [COMPANY]"
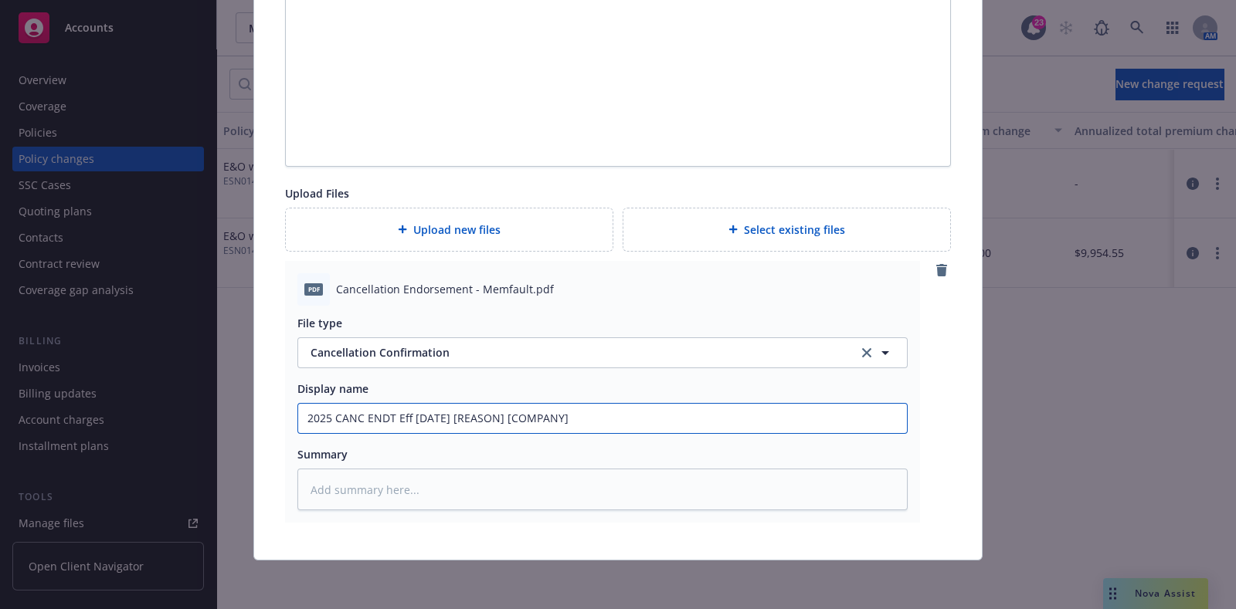
type textarea "x"
type input "2025 CANC ENDT Eff [DATE] [REASON] [COMPANY]"
type textarea "x"
type input "2025 E CANC ENDT Eff [DATE] [REASON] [COMPANY]"
type textarea "x"
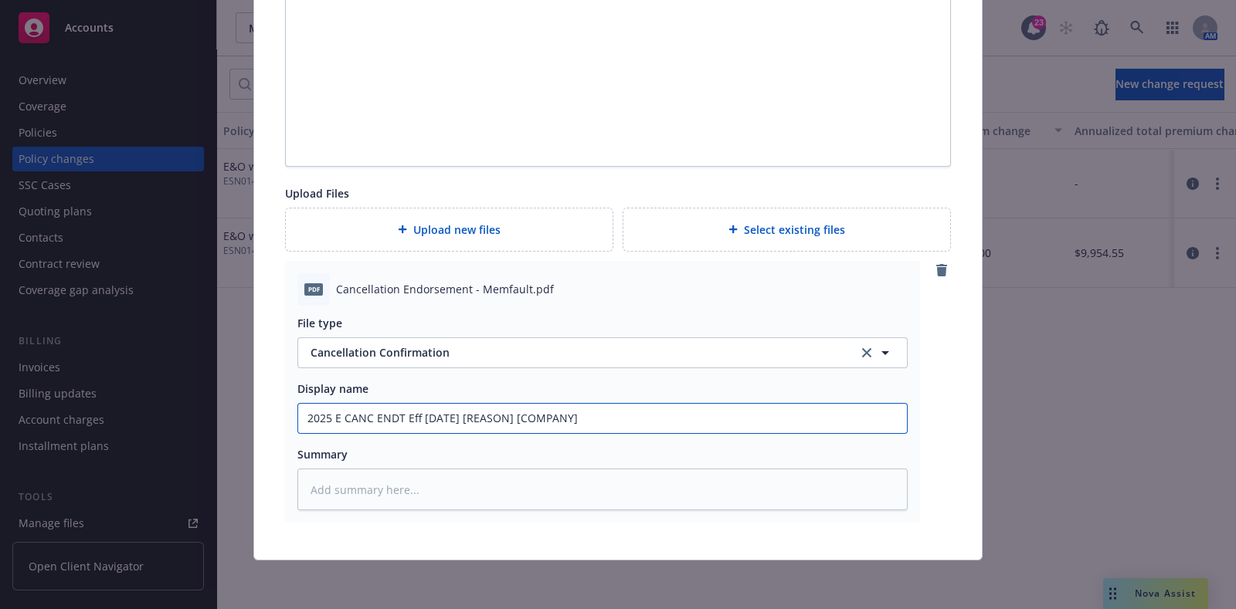
type input "2025 E& CANC ENDT Eff [DATE] [REASON] [COMPANY]"
type textarea "x"
type input "2025 E&O CANC ENDT Eff [DATE] [REASON] [COMPANY]"
type textarea "x"
type input "2025 E&O/ CANC ENDT Eff [DATE] [REASON] [COMPANY]"
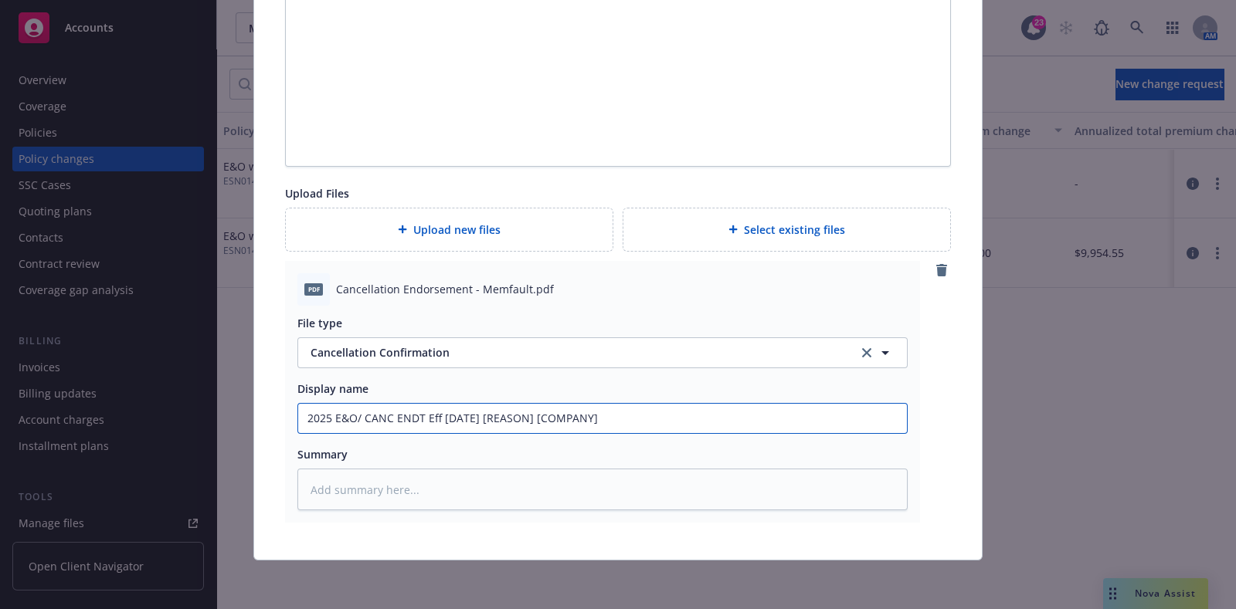
type textarea "x"
type input "2025 E&O/C CANC ENDT Eff [DATE] [REASON] [COMPANY]"
type textarea "x"
type input "2025 E&O/Cy CANC ENDT Eff [DATE] [REASON] [COMPANY]"
type textarea "x"
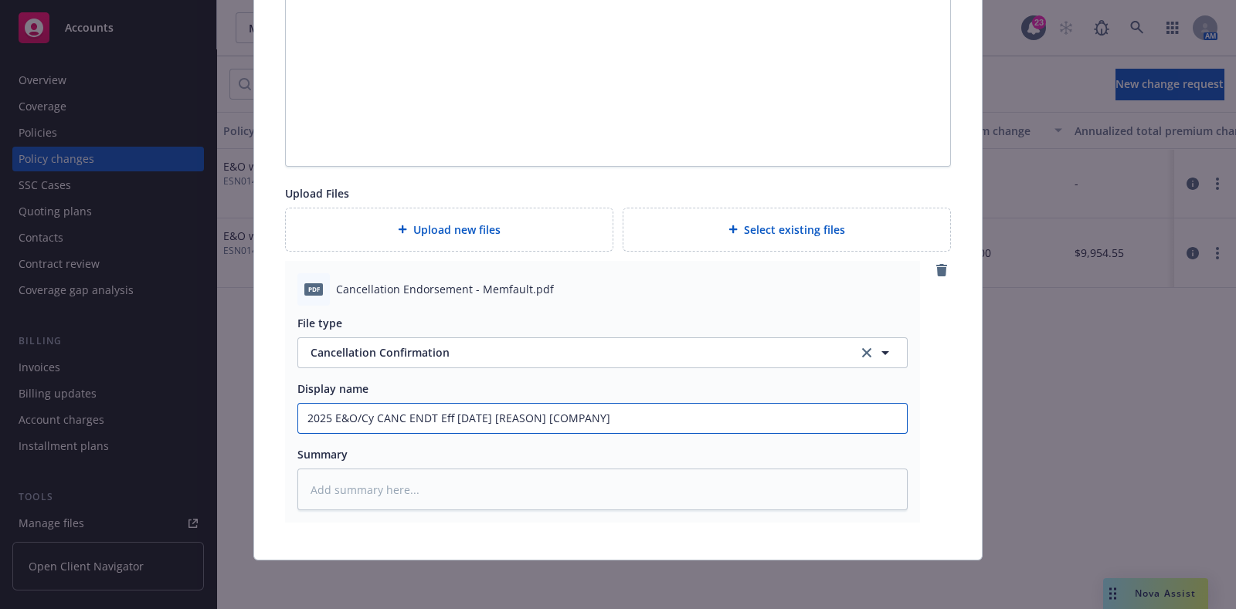
type input "2025 E&O/Cyb CANC ENDT Eff [DATE] [REASON] [COMPANY]"
type textarea "x"
type input "2025 E&O/Cybe CANC ENDT Eff [DATE] [REASON] [COMPANY]"
type textarea "x"
type input "2025 E&O/Cyber CANC ENDT Eff [DATE] [REASON] [COMPANY]"
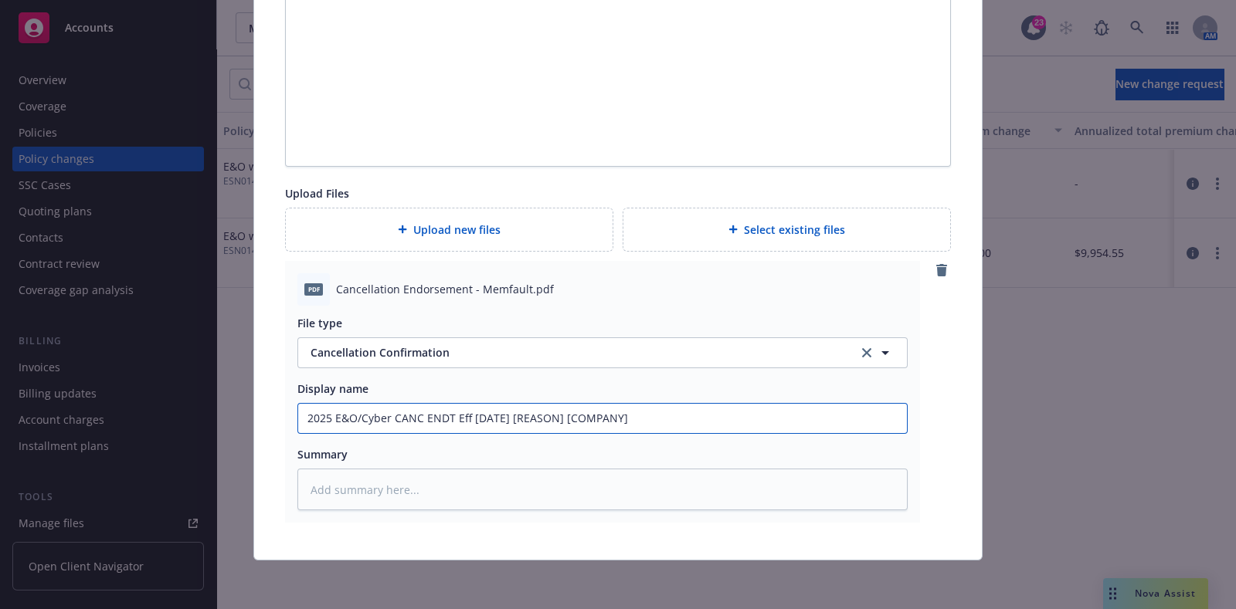
drag, startPoint x: 630, startPoint y: 423, endPoint x: 463, endPoint y: 419, distance: 166.1
click at [463, 419] on input "2025 E&O/Cyber CANC ENDT Eff [DATE] [REASON] [COMPANY]" at bounding box center [602, 418] width 609 height 29
type textarea "x"
type input "2025 E&O/Cyber CANC ENDT Eff 7"
type textarea "x"
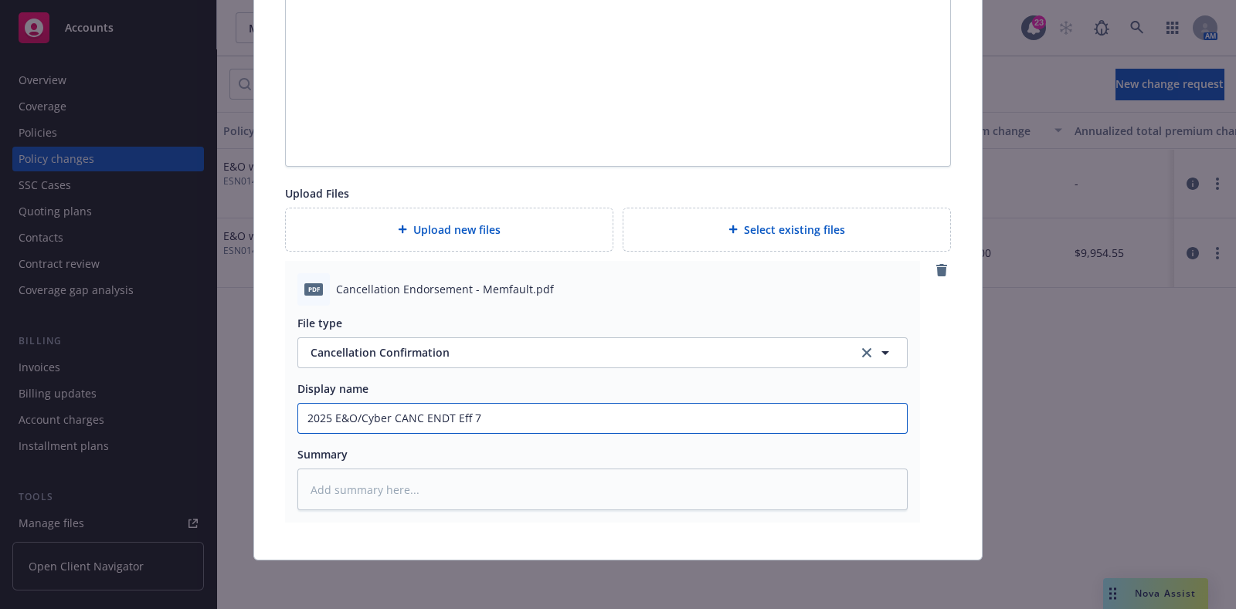
type input "2025 E&O/Cyber CANC ENDT Eff 7/"
type textarea "x"
type input "2025 E&O/Cyber CANC ENDT Eff 7/1"
type textarea "x"
type input "2025 E&O/Cyber CANC ENDT Eff 7/1/"
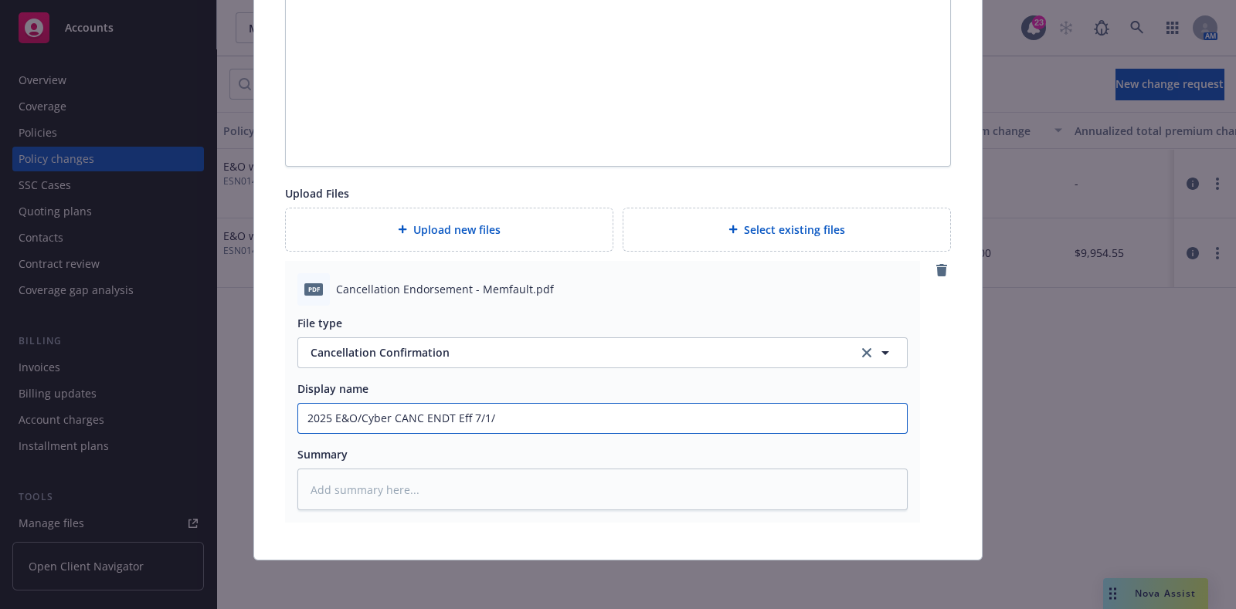
type textarea "x"
type input "2025 E&O/Cyber CANC ENDT Eff 7/1/2"
type textarea "x"
type input "2025 E&O/Cyber CANC ENDT Eff [DATE]"
type textarea "x"
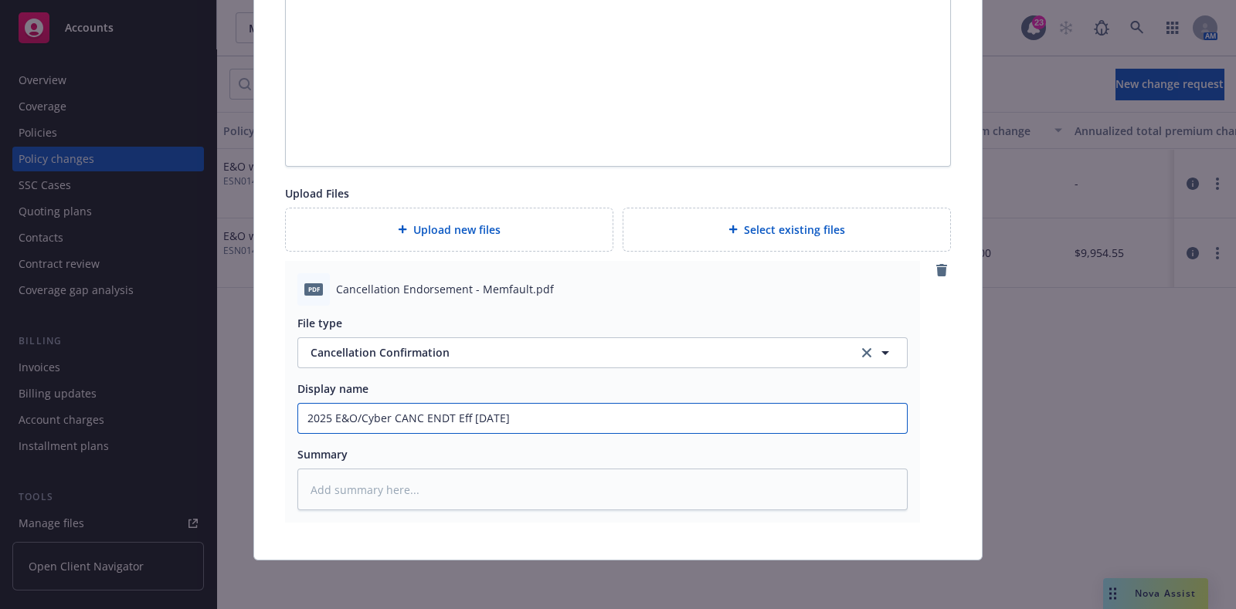
type input "2025 E&O/Cyber CANC ENDT Eff 7/1/202"
type textarea "x"
type input "2025 E&O/Cyber CANC ENDT Eff [DATE]"
type textarea "x"
type input "2025 E&O/Cyber CANC ENDT Eff [DATE]"
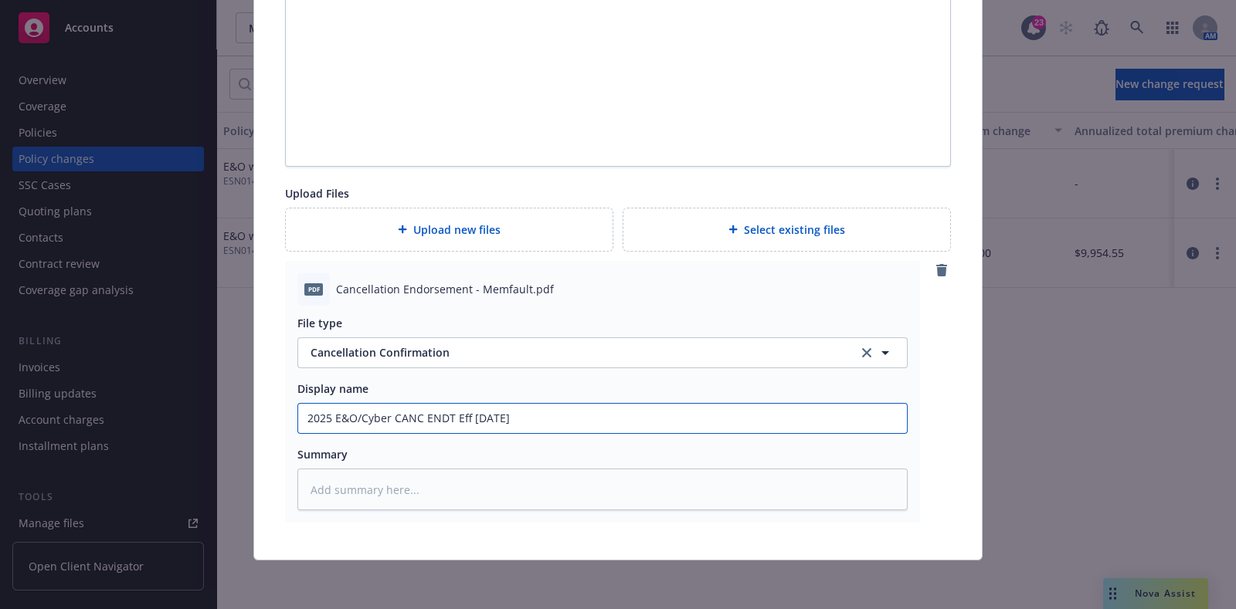
type textarea "x"
type input "2025 E&O/Cyber CANC ENDT Eff [DATE] C"
type textarea "x"
type input "2025 E&O/Cyber CANC ENDT Eff [DATE] Co"
type textarea "x"
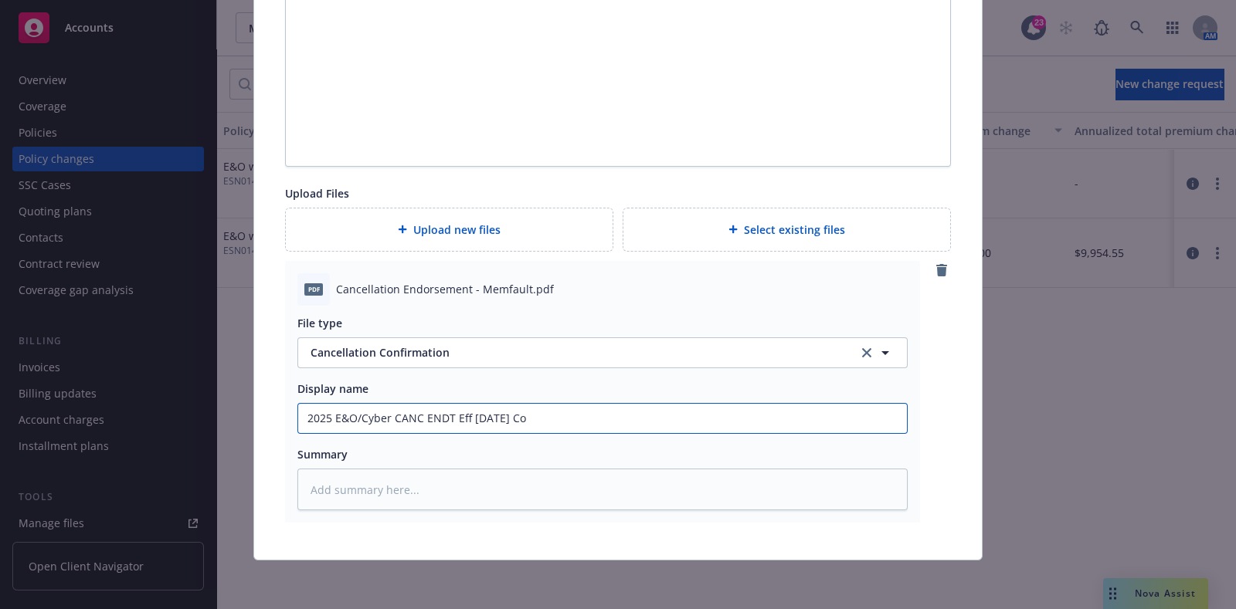
type input "2025 E&O/Cyber CANC ENDT Eff [DATE] Com"
type textarea "x"
type input "2025 E&O/Cyber CANC ENDT Eff [DATE] Comp"
type textarea "x"
type input "2025 E&O/Cyber CANC ENDT Eff [DATE] Compan"
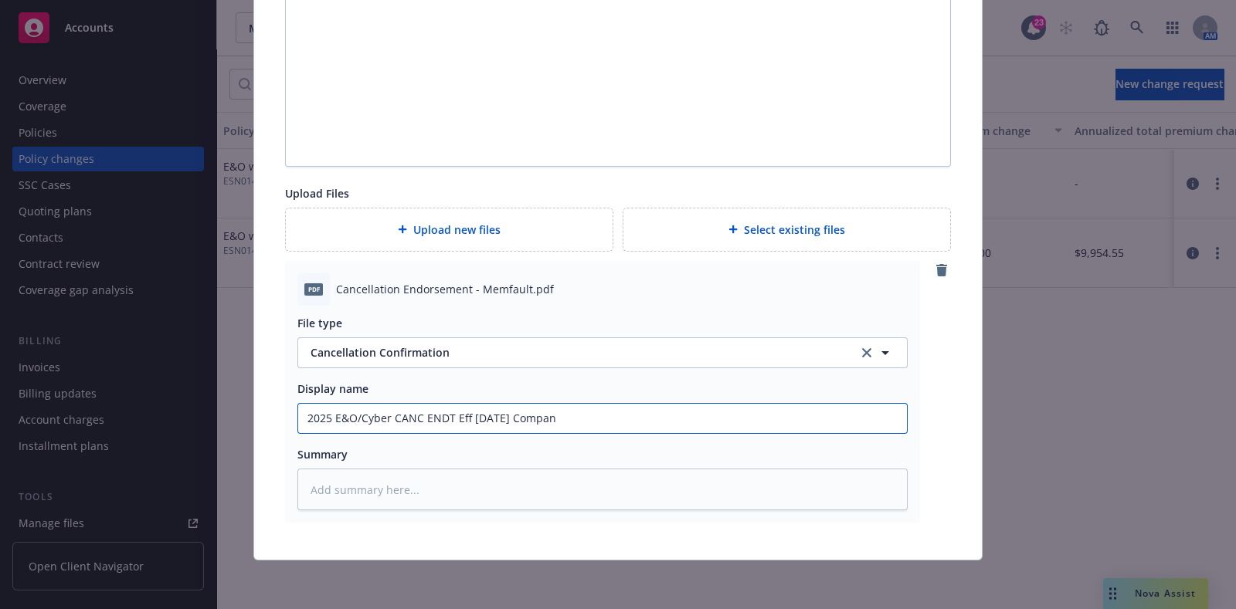
type textarea "x"
type input "2025 E&O/Cyber CANC ENDT Eff [DATE] Company"
type textarea "x"
type input "2025 E&O/Cyber CANC ENDT Eff [DATE] Company wa"
type textarea "x"
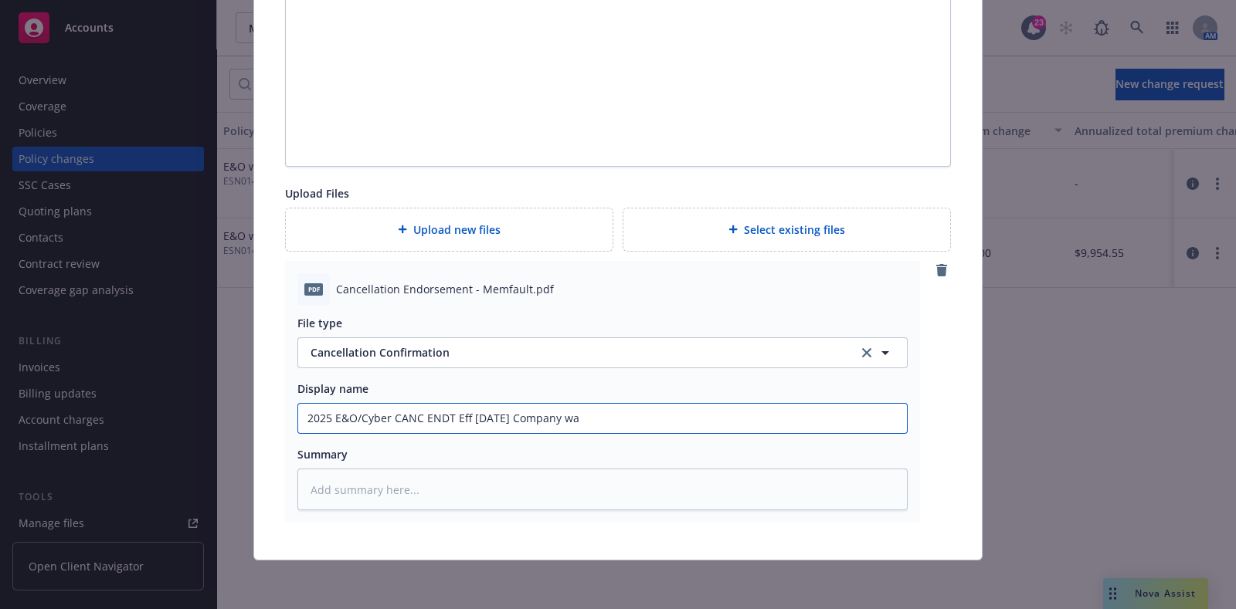
type input "2025 E&O/Cyber CANC ENDT Eff [DATE] Company was"
type textarea "x"
type input "2025 E&O/Cyber CANC ENDT Eff [DATE] Company was"
type textarea "x"
type input "2025 E&O/Cyber CANC ENDT Eff [DATE] Company was so"
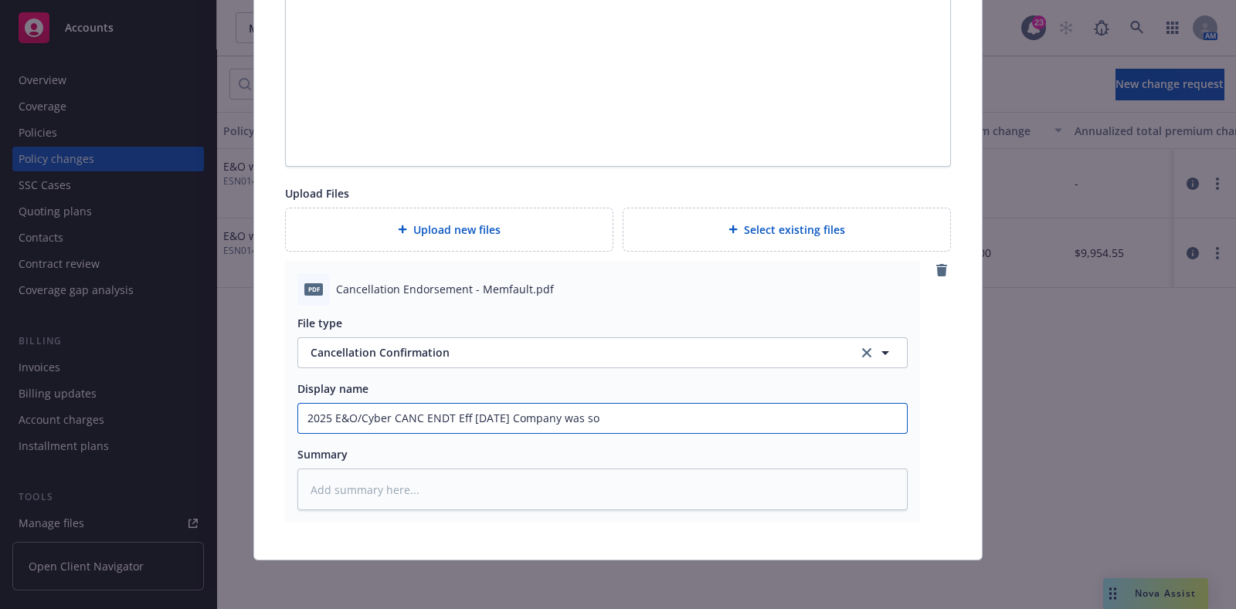
type textarea "x"
type input "2025 E&O/Cyber CANC ENDT Eff [DATE] Company was sol"
type textarea "x"
type input "2025 E&O/Cyber CANC ENDT Eff [DATE] Company was sold"
type textarea "x"
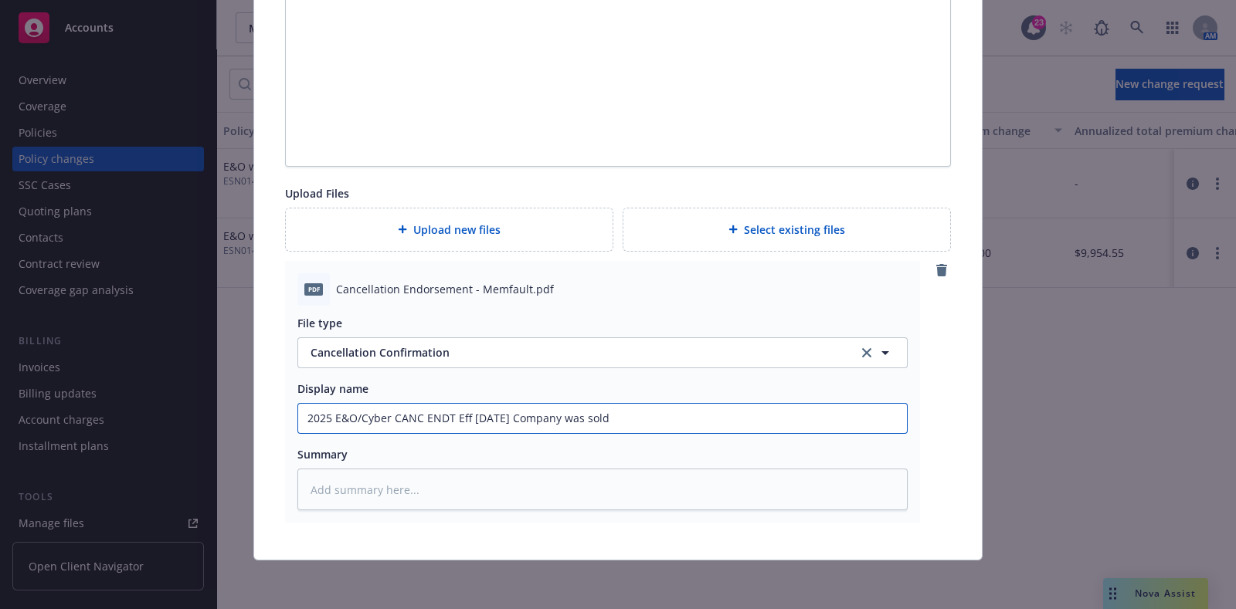
type input "2025 E&O/Cyber CANC ENDT Eff [DATE] Company was sold C"
type textarea "x"
type input "2025 E&O/Cyber CANC ENDT Eff [DATE] Company was sold CF"
type textarea "x"
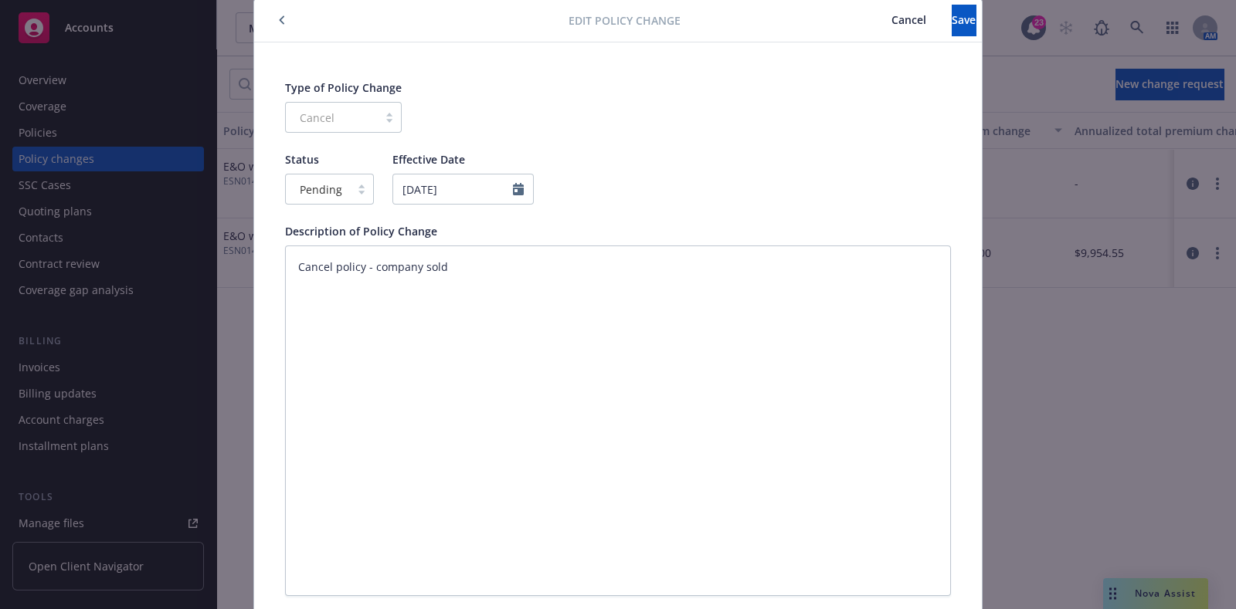
scroll to position [50, 0]
type input "2025 E&O/Cyber CANC ENDT Eff [DATE] Company was sold CFC"
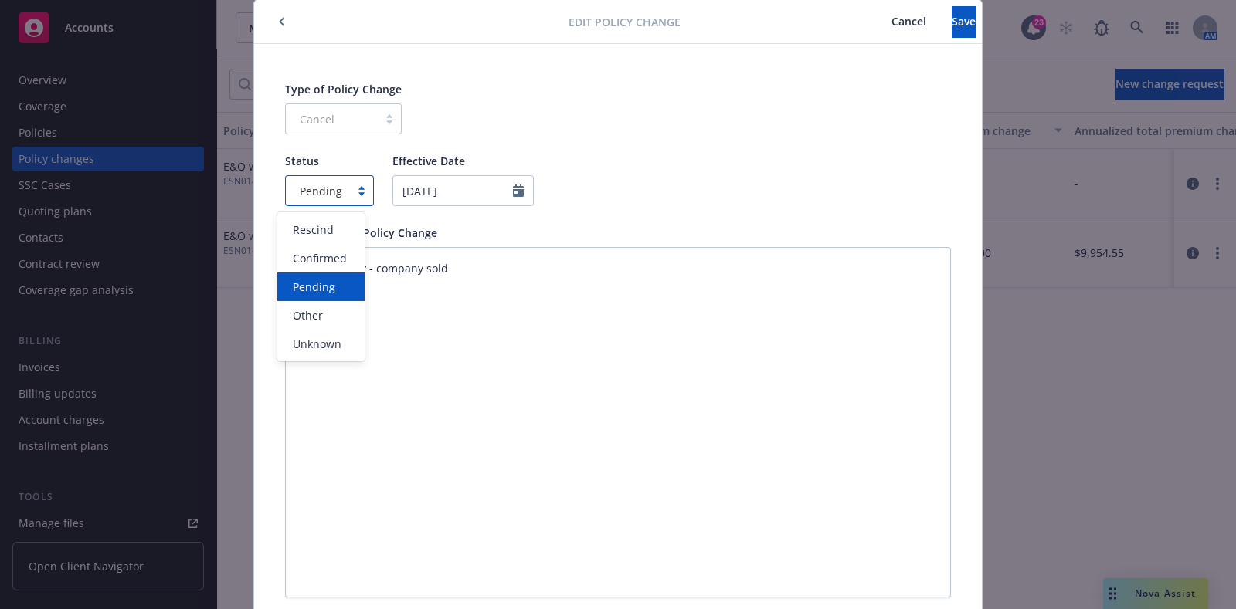
click at [349, 181] on div "Pending" at bounding box center [329, 190] width 89 height 31
click at [344, 250] on span "Confirmed" at bounding box center [320, 258] width 54 height 16
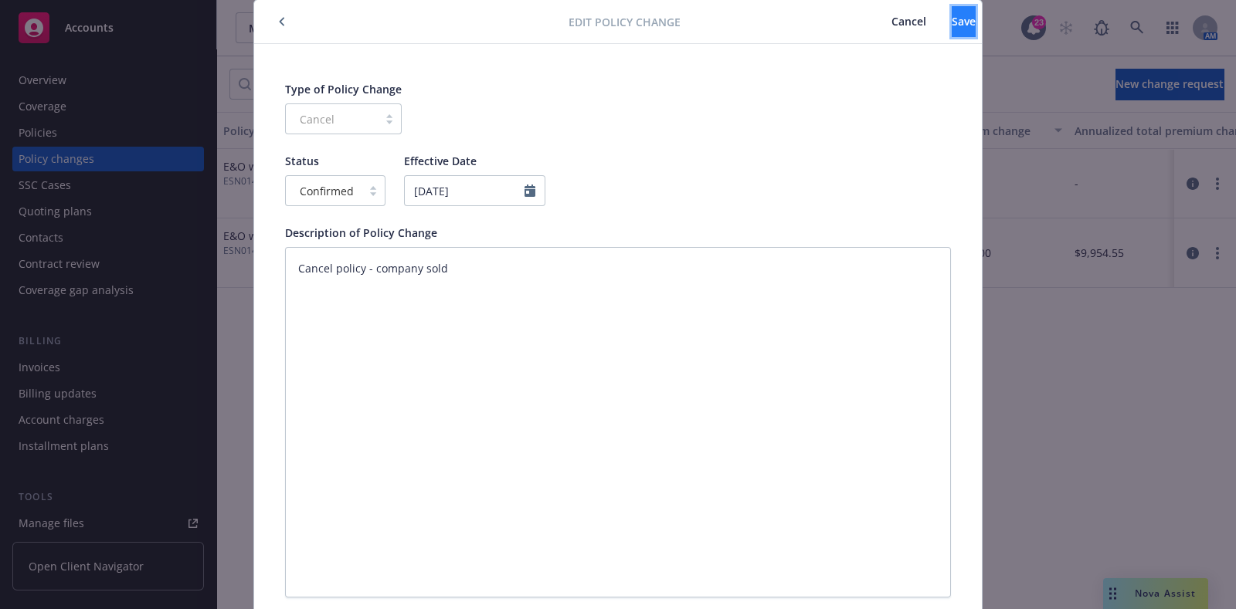
click at [952, 27] on span "Save" at bounding box center [964, 21] width 24 height 15
type textarea "x"
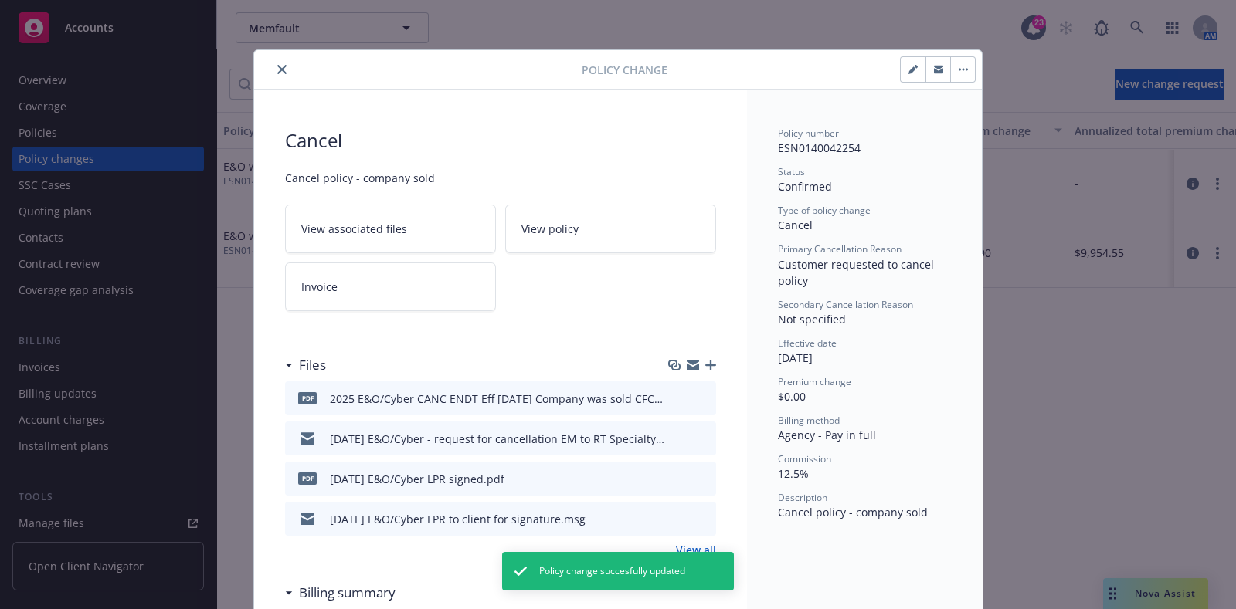
click at [263, 53] on div "Policy Change" at bounding box center [618, 69] width 728 height 39
click at [277, 65] on icon "close" at bounding box center [281, 69] width 9 height 9
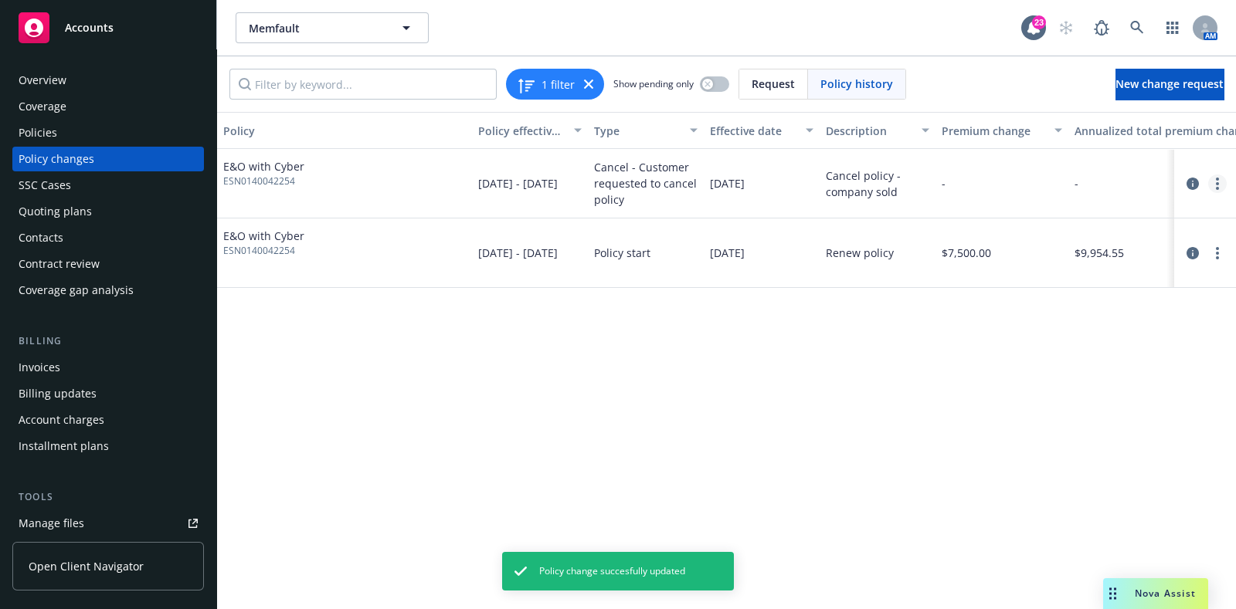
click at [1216, 188] on icon "more" at bounding box center [1217, 184] width 3 height 12
click at [1063, 299] on link "Edit billing info" at bounding box center [1093, 308] width 265 height 31
select select "CA"
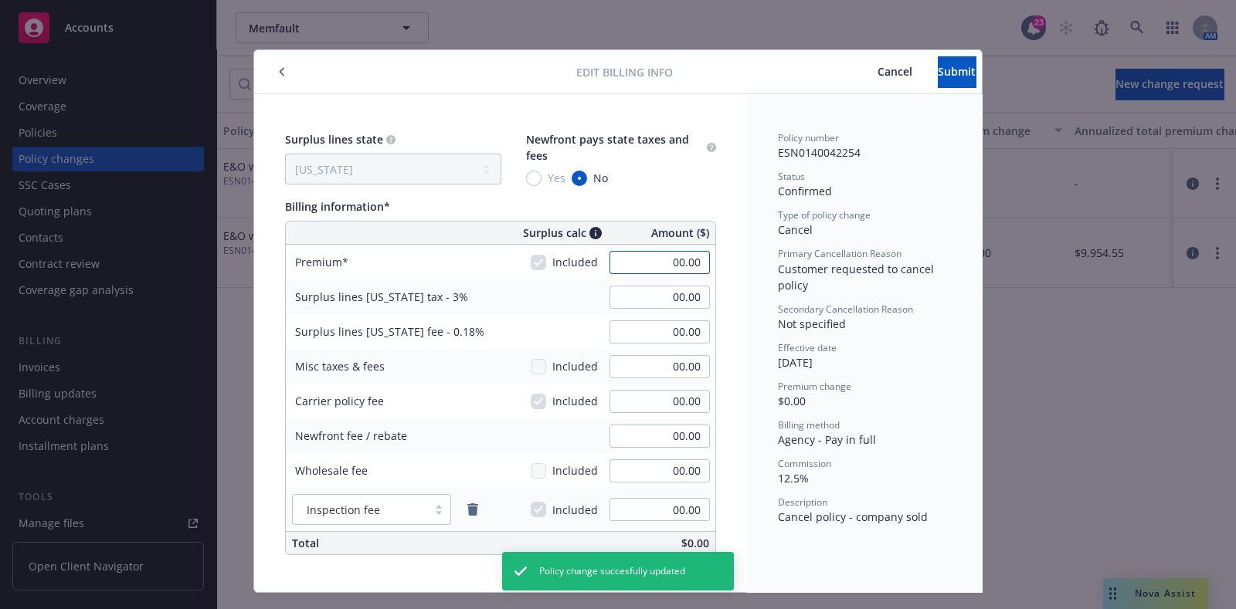
click at [625, 264] on input "00.00" at bounding box center [659, 262] width 100 height 23
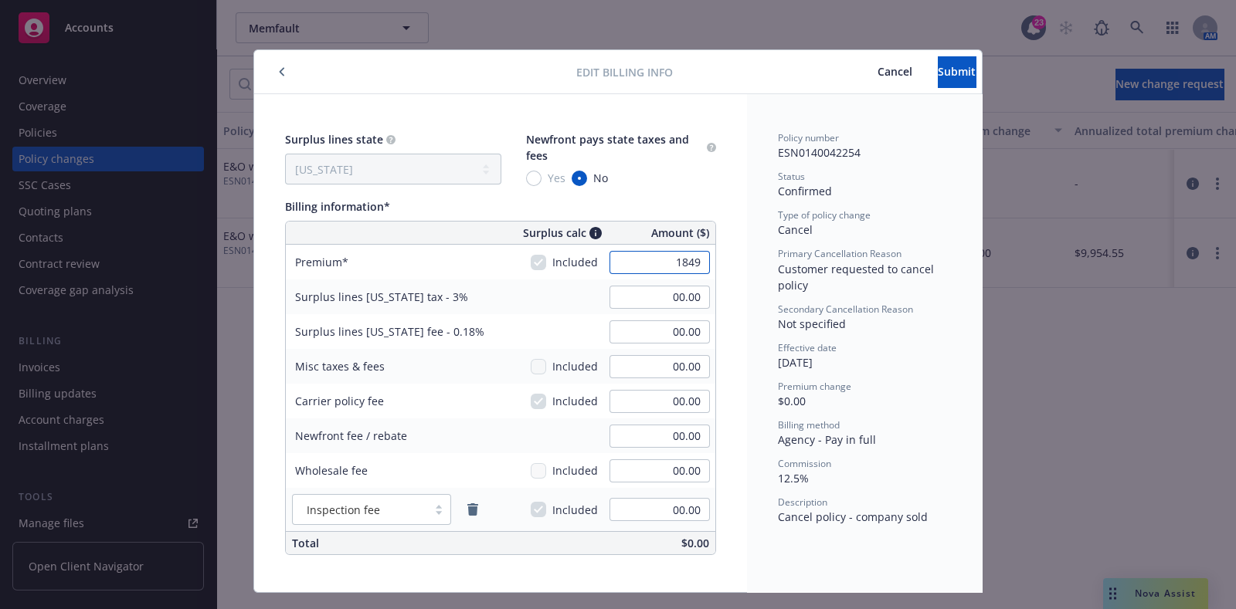
click at [627, 270] on input "1849" at bounding box center [659, 262] width 100 height 23
type input "1,849.00"
type input "55.47"
type input "3.33"
click at [629, 296] on input "55.47" at bounding box center [659, 297] width 100 height 23
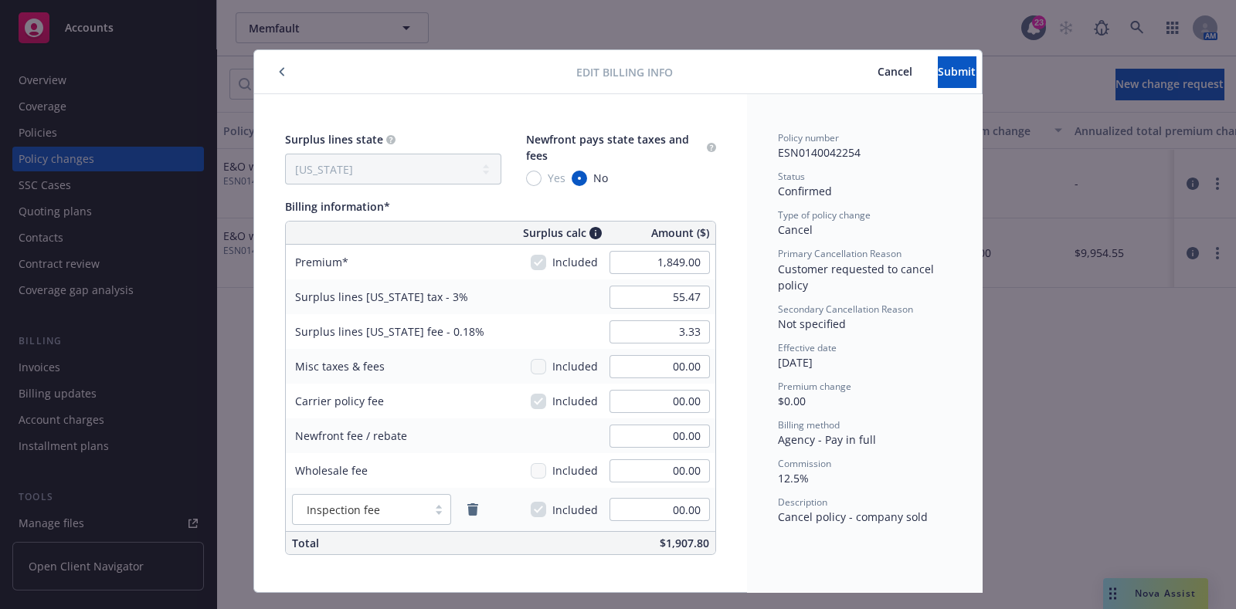
click at [747, 321] on div "Policy number ESN0140042254 Status Confirmed Type of policy change Cancel Prima…" at bounding box center [864, 343] width 235 height 498
click at [636, 266] on input "1,849.00" at bounding box center [659, 262] width 100 height 23
type input "-1,849.00"
type input "-55.47"
type input "-3.33"
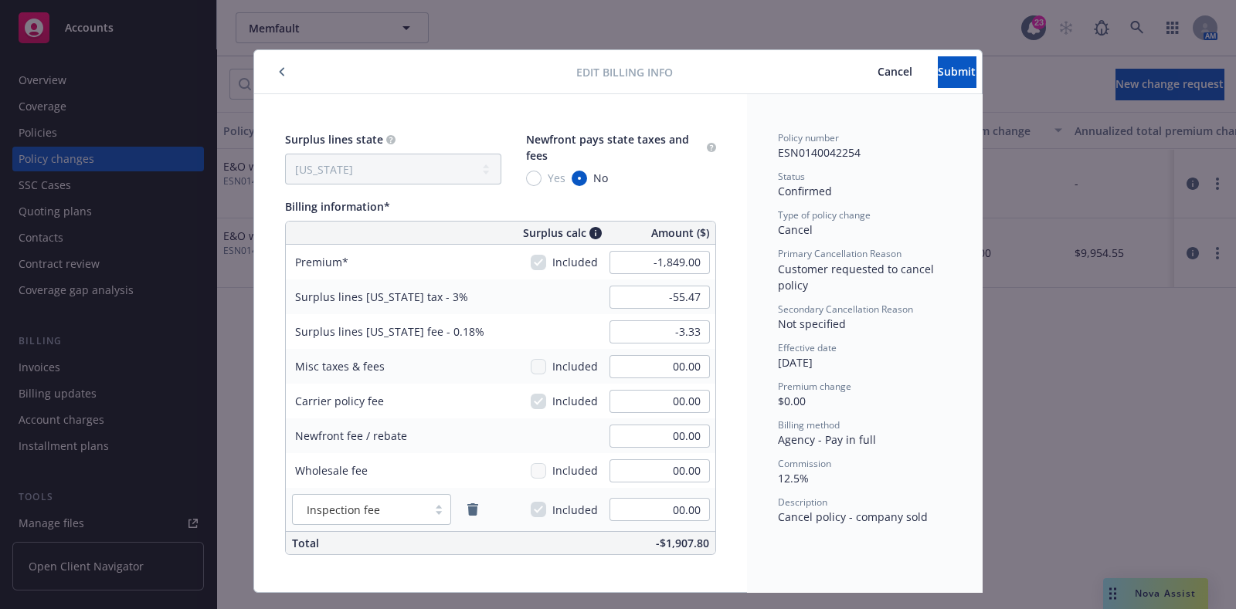
click at [722, 215] on div "Surplus lines state No surplus lines state [US_STATE] [US_STATE] [US_STATE] [US…" at bounding box center [500, 343] width 493 height 498
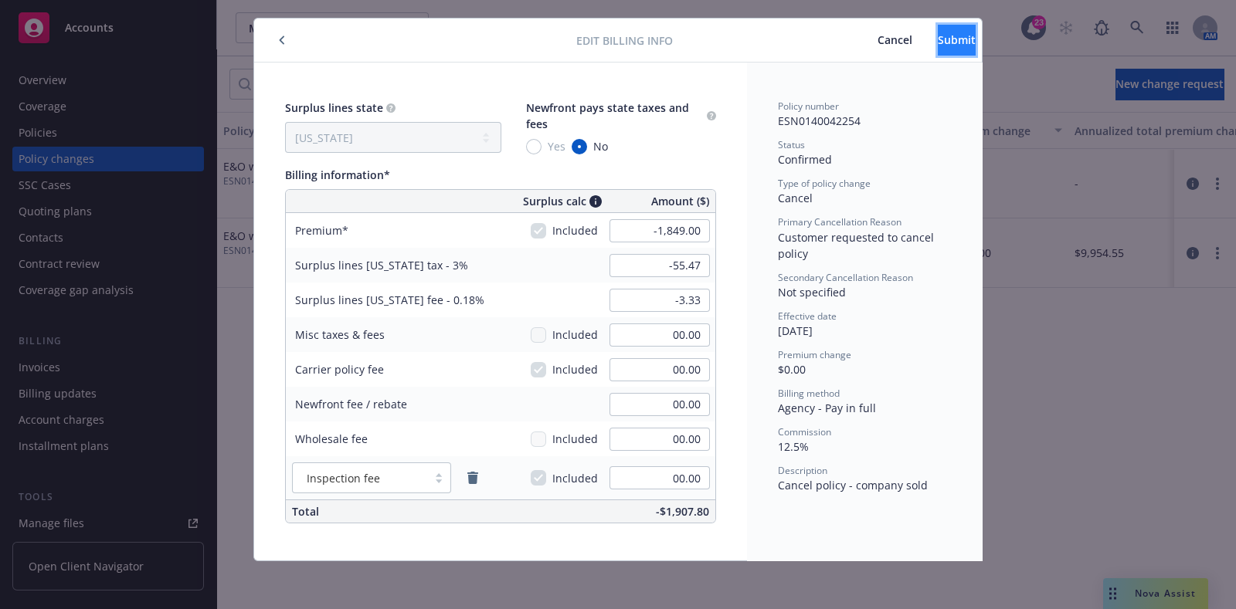
click at [939, 40] on span "Submit" at bounding box center [957, 39] width 38 height 15
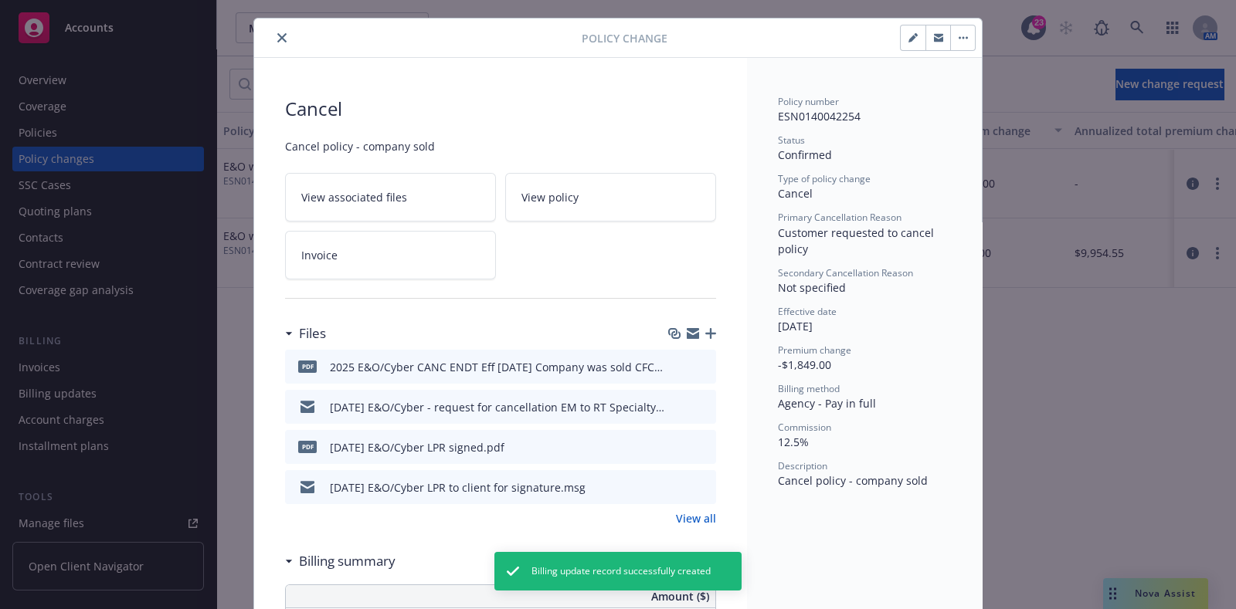
click at [277, 33] on icon "close" at bounding box center [281, 37] width 9 height 9
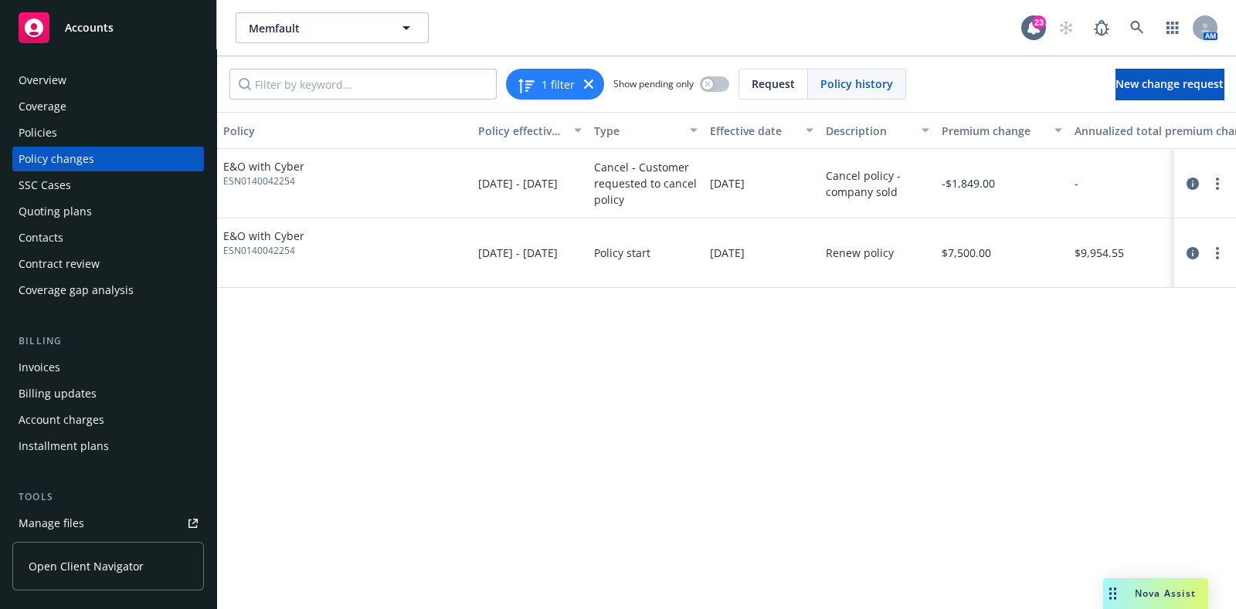
click at [65, 362] on div "Invoices" at bounding box center [108, 367] width 179 height 25
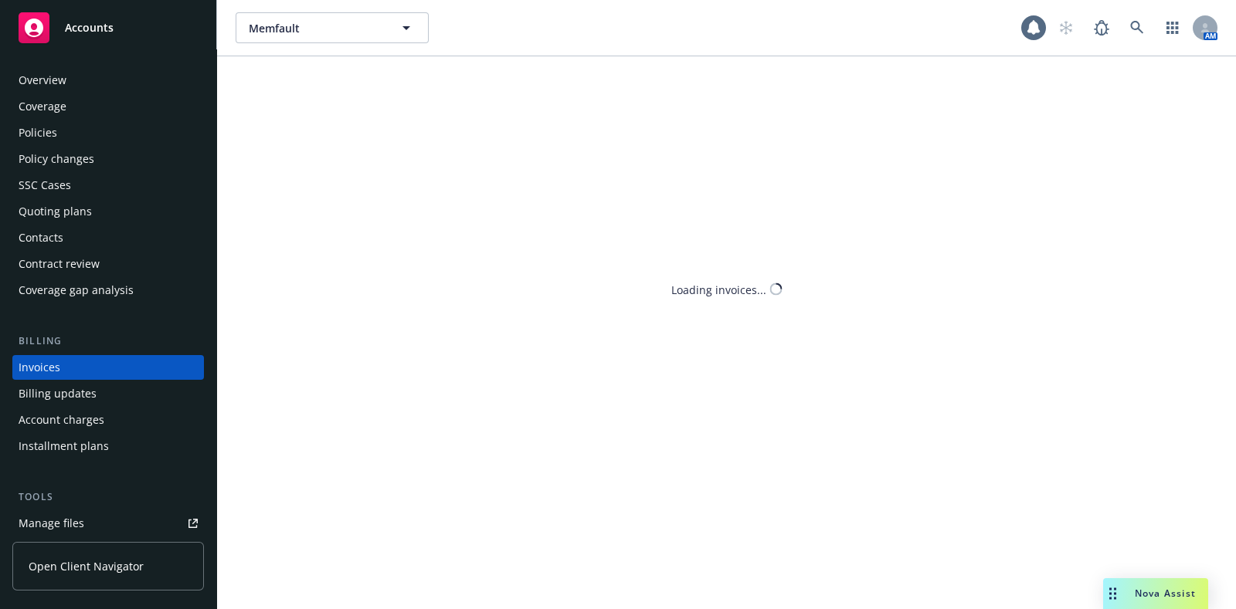
scroll to position [38, 0]
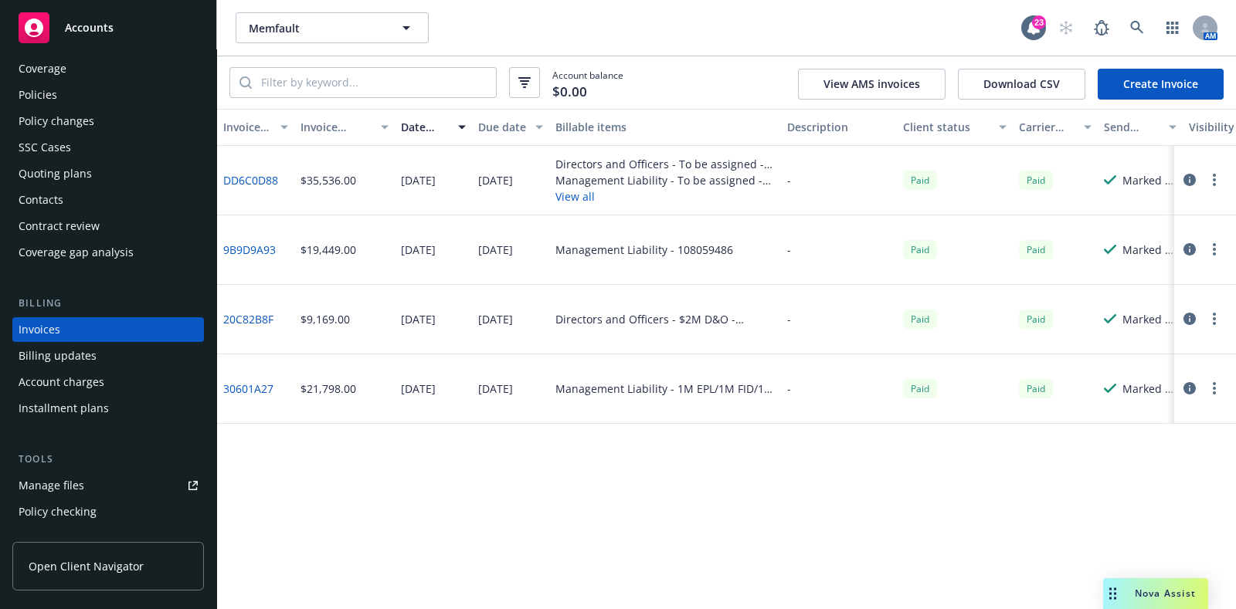
click at [1135, 72] on link "Create Invoice" at bounding box center [1161, 84] width 126 height 31
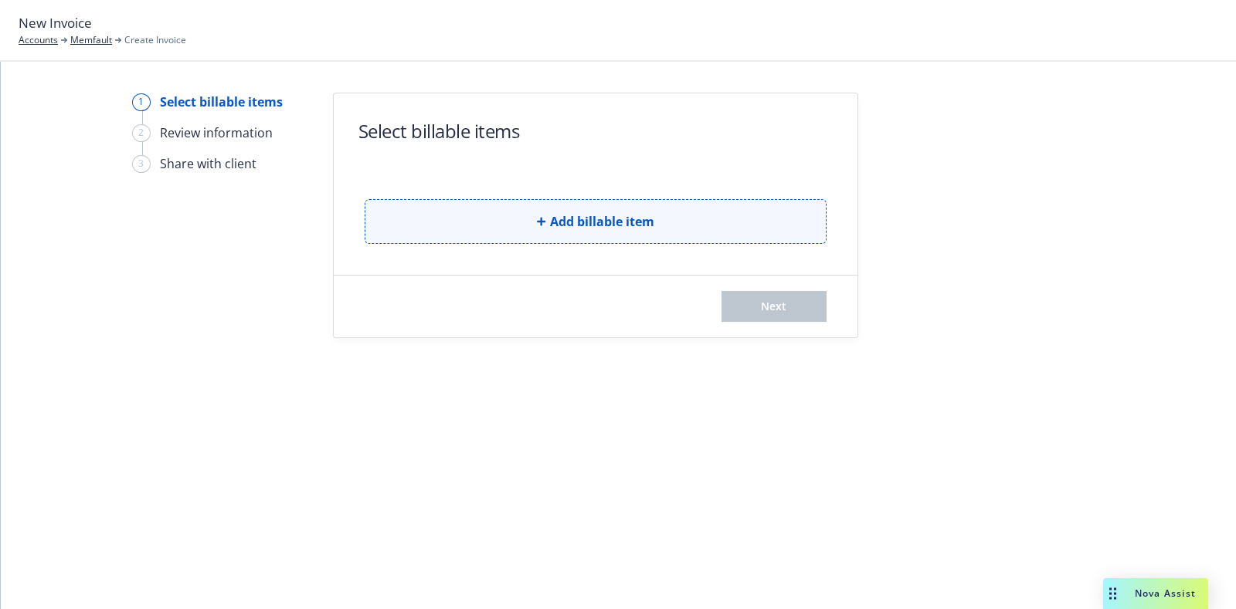
click at [505, 232] on button "Add billable item" at bounding box center [596, 221] width 462 height 45
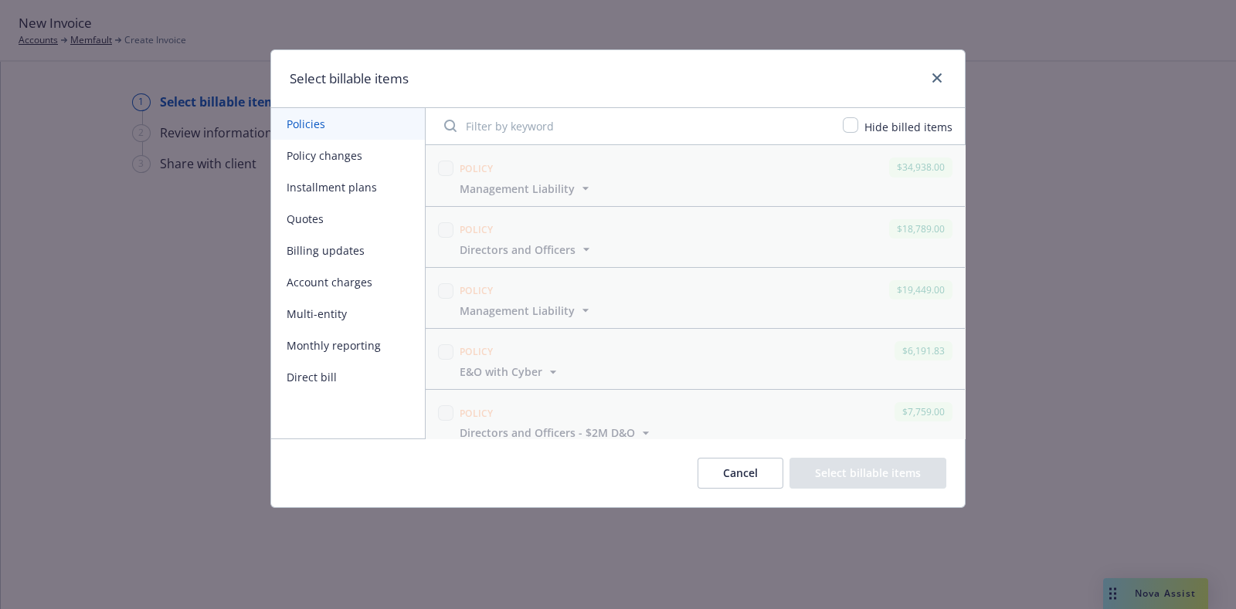
click at [341, 154] on button "Policy changes" at bounding box center [348, 156] width 154 height 32
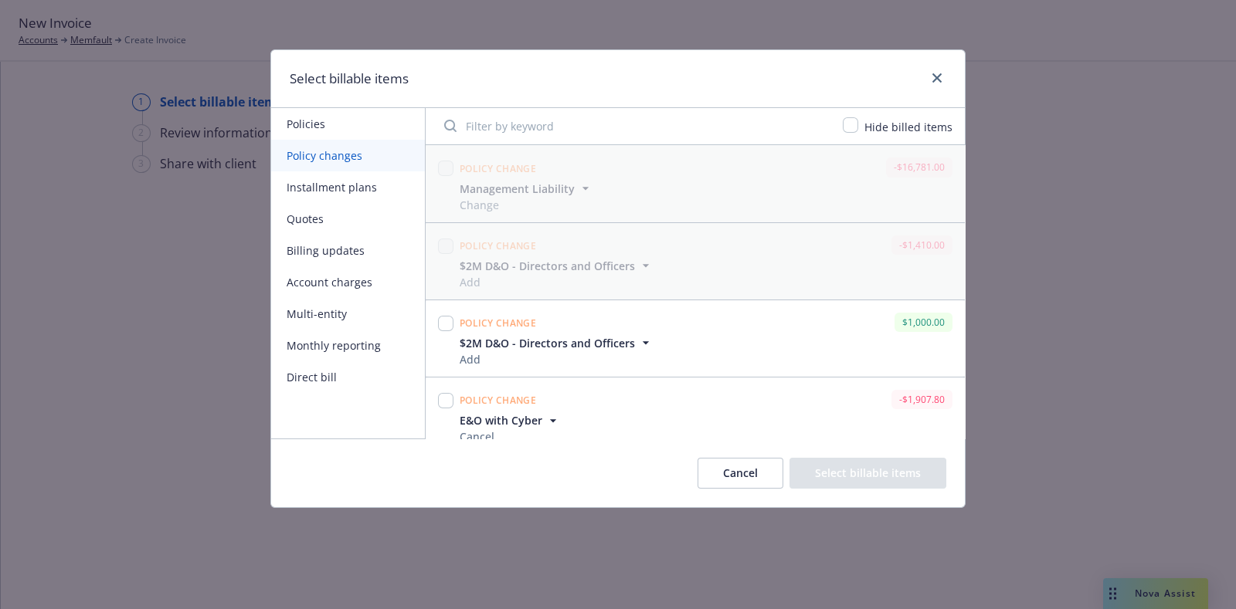
scroll to position [15, 0]
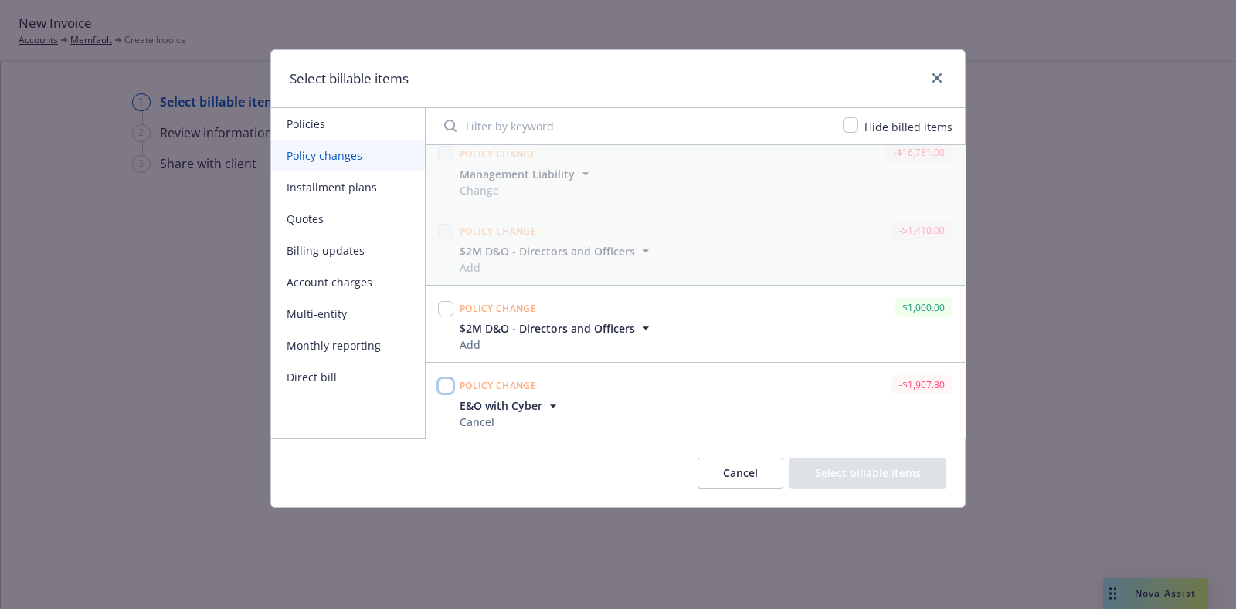
click at [444, 386] on input "checkbox" at bounding box center [445, 385] width 15 height 15
checkbox input "true"
click at [861, 469] on button "Select billable items" at bounding box center [867, 473] width 157 height 31
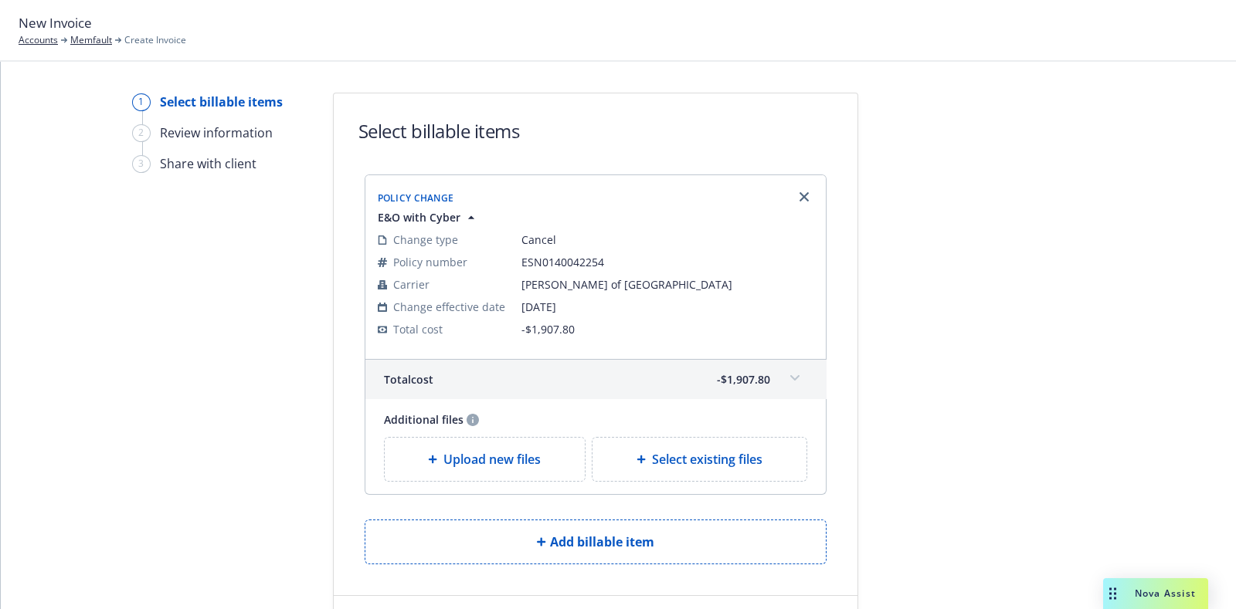
click at [443, 465] on span "Upload new files" at bounding box center [491, 459] width 97 height 19
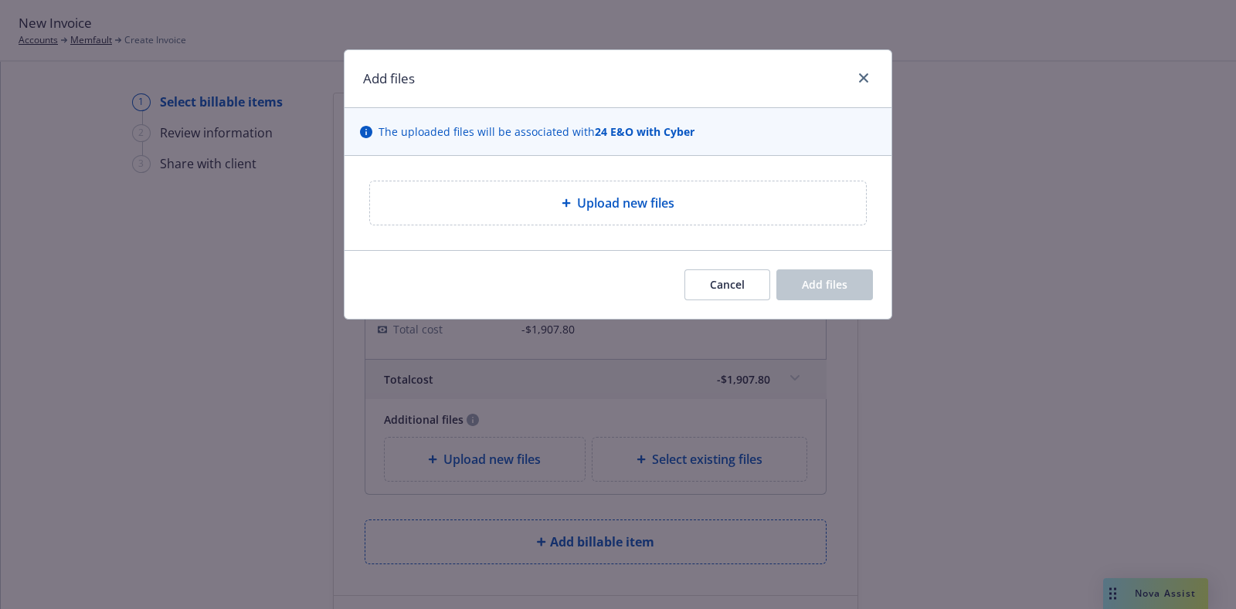
click at [601, 202] on span "Upload new files" at bounding box center [625, 203] width 97 height 19
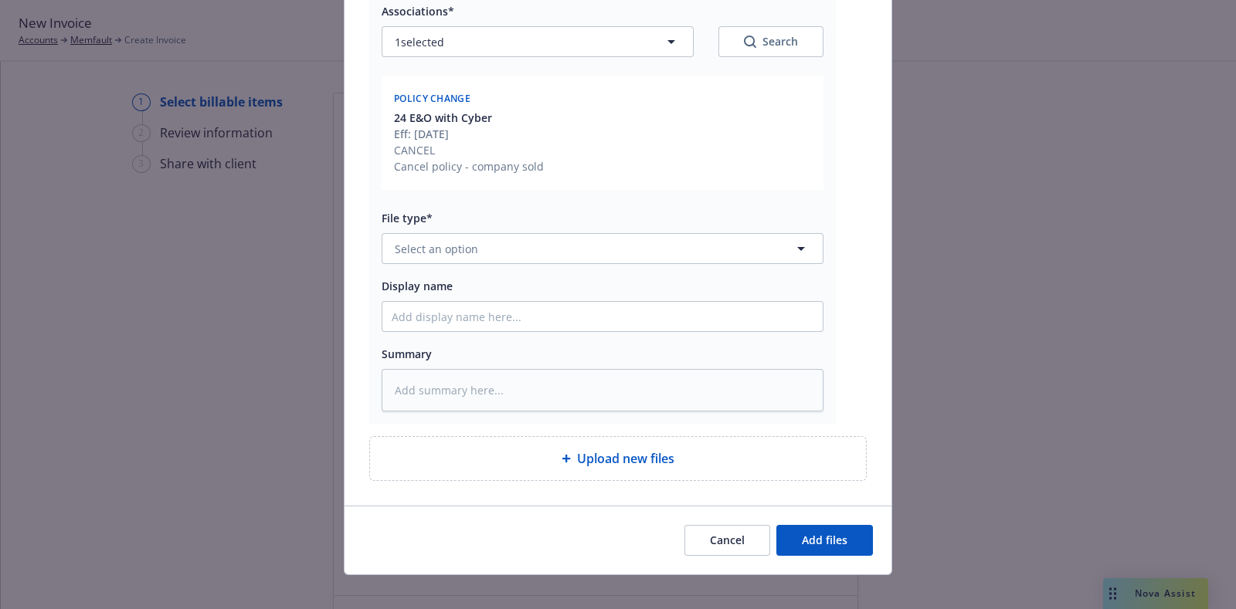
scroll to position [236, 0]
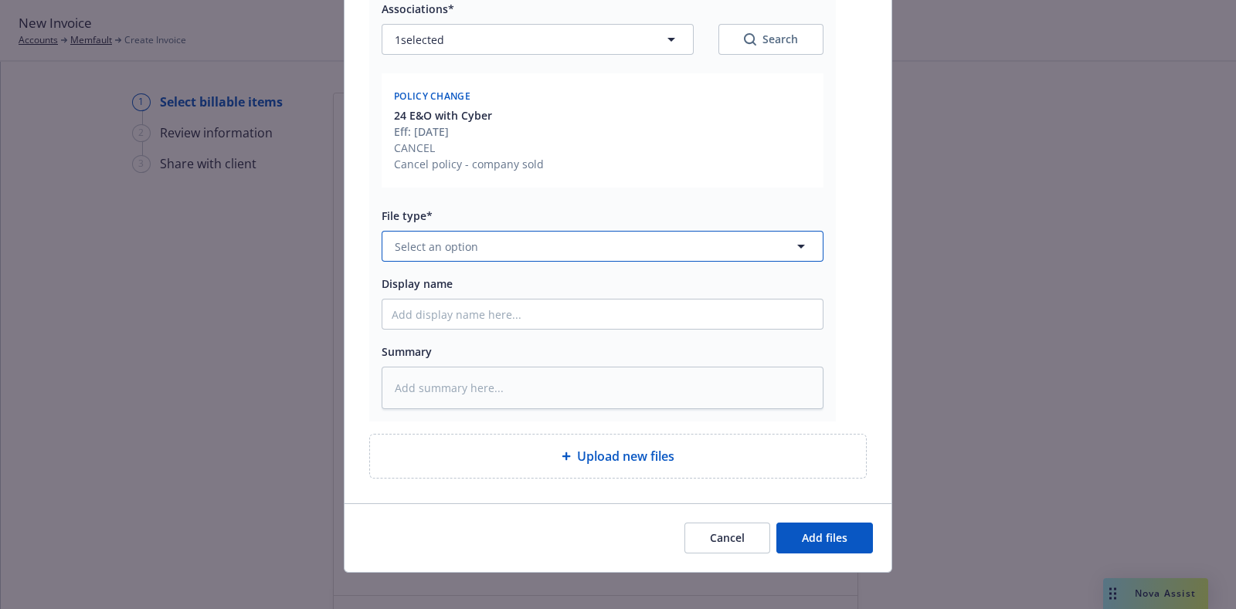
click at [473, 237] on button "Select an option" at bounding box center [603, 246] width 442 height 31
type input "invoic"
click at [463, 338] on span "Invoice - Third Party" at bounding box center [451, 331] width 107 height 16
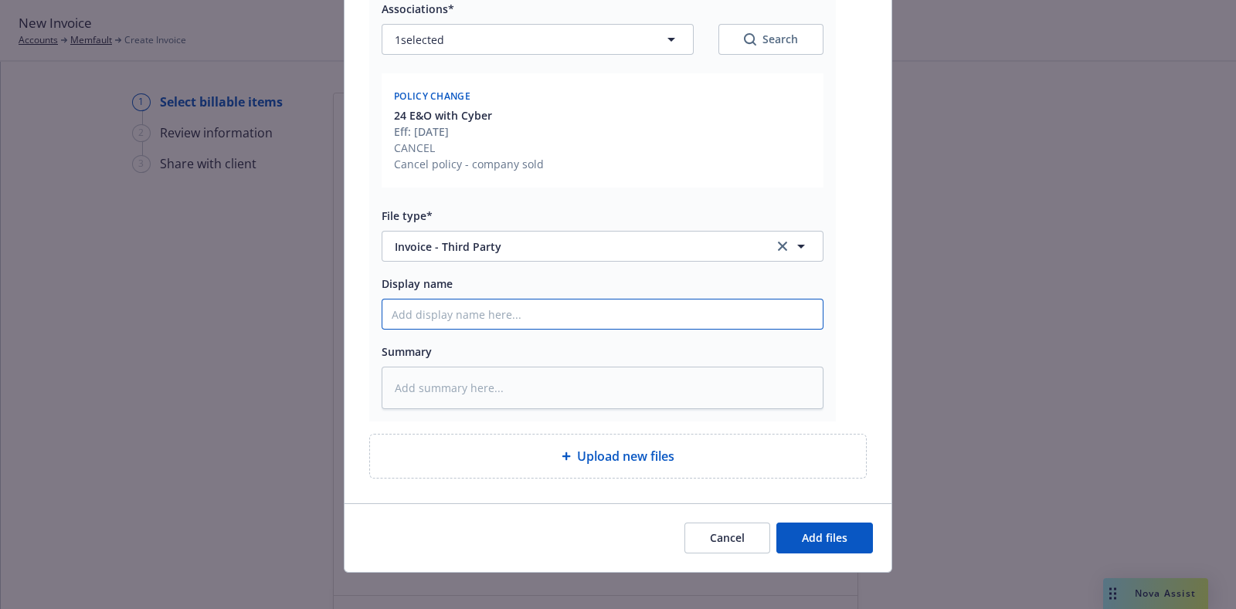
click at [566, 320] on input "Display name" at bounding box center [602, 314] width 440 height 29
paste input "[TERM] [POLICY TYPE] Invoice [COMPANY]"
type textarea "x"
type input "[TERM] [POLICY TYPE] Invoice [COMPANY]"
drag, startPoint x: 491, startPoint y: 316, endPoint x: 272, endPoint y: 331, distance: 219.1
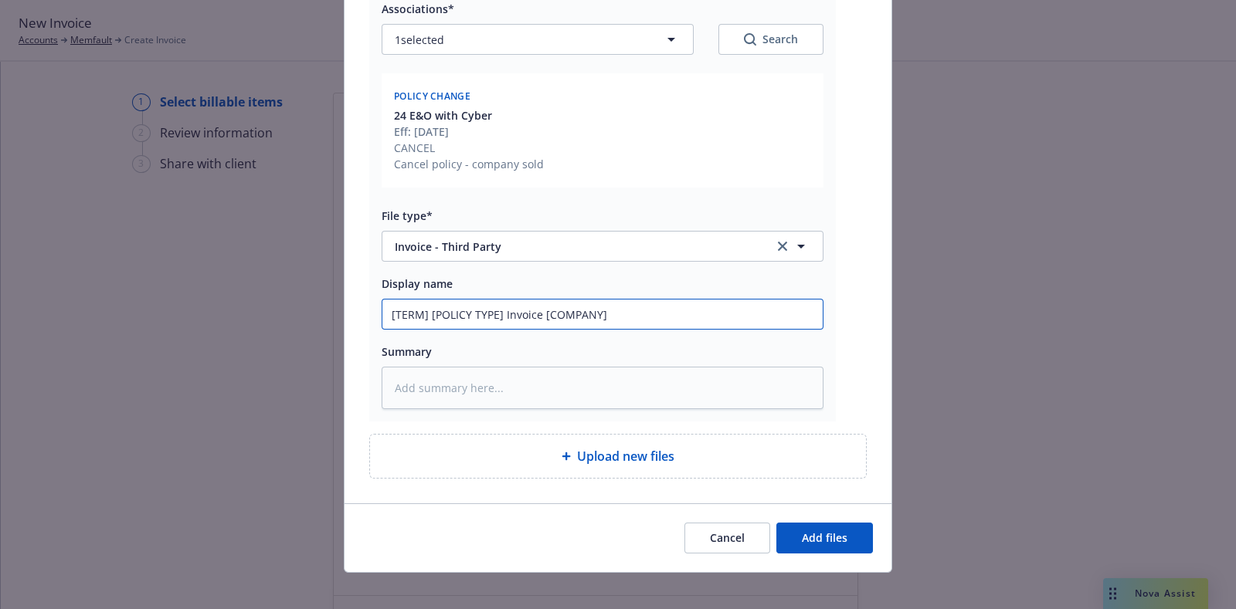
click at [272, 331] on div "Add files The uploaded files will be associated with 24 E&O with Cyber pdf Invo…" at bounding box center [618, 304] width 1236 height 609
type textarea "x"
type input "] Invoice [COMPANY]"
type textarea "x"
type input "Invoice [COMPANY]"
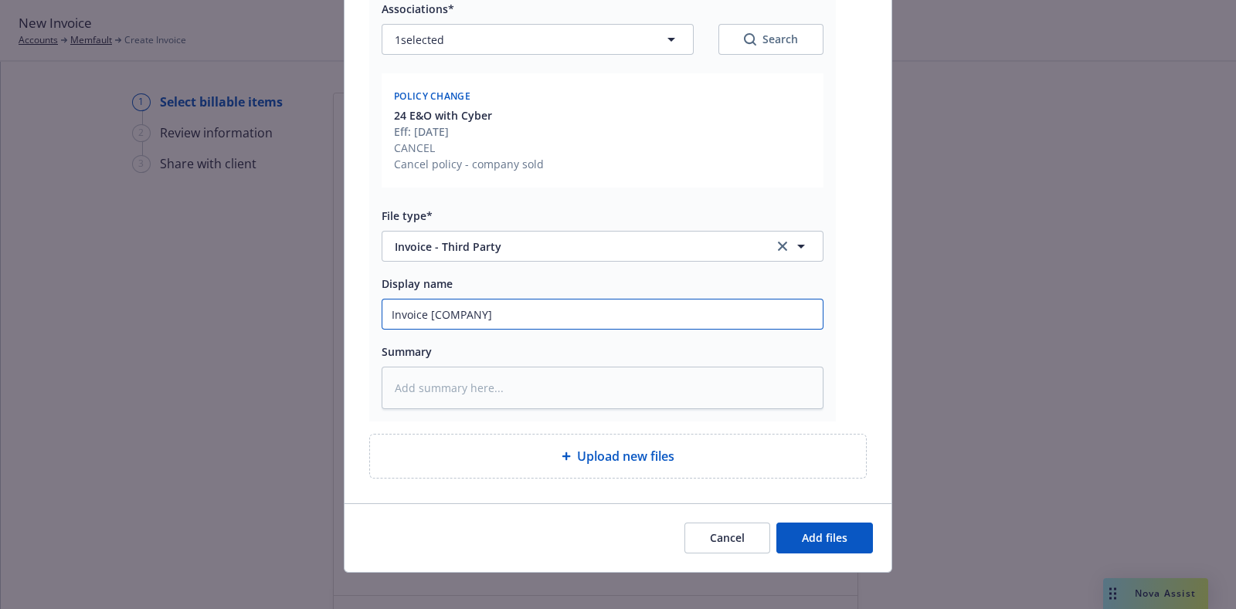
type textarea "x"
type input "2 Invoice [COMPANY]"
type textarea "x"
type input "20 Invoice [COMPANY]"
type textarea "x"
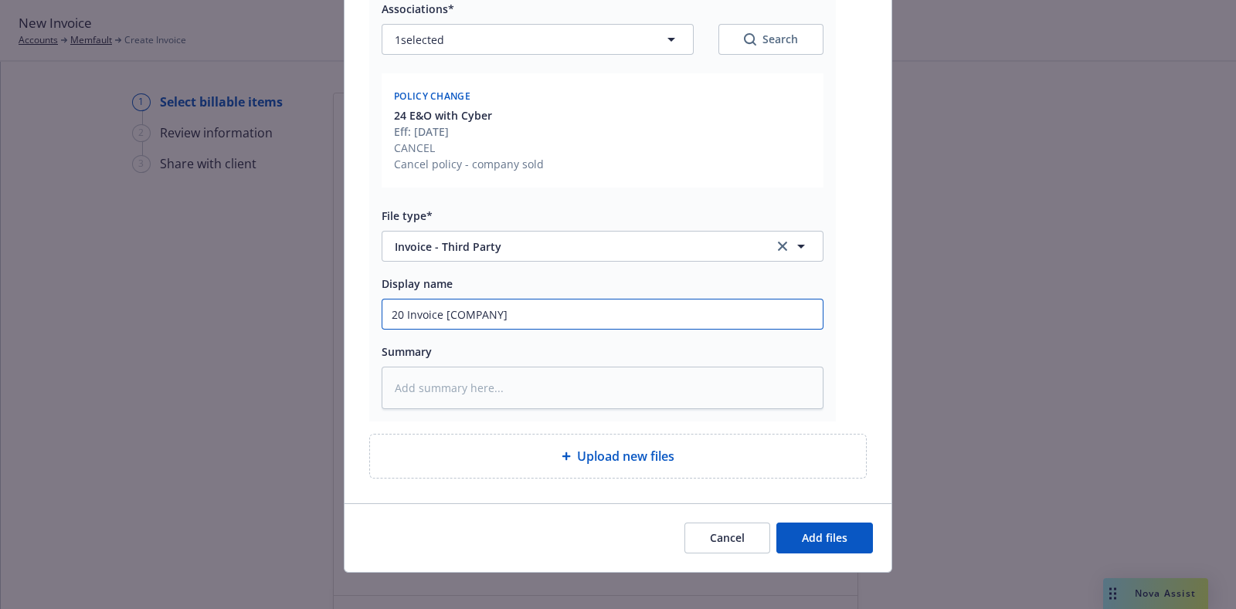
type input "202 Invoice [COMPANY]"
type textarea "x"
type input "2025 Invoice [COMPANY]"
type textarea "x"
type input "2025 Invoice [COMPANY]"
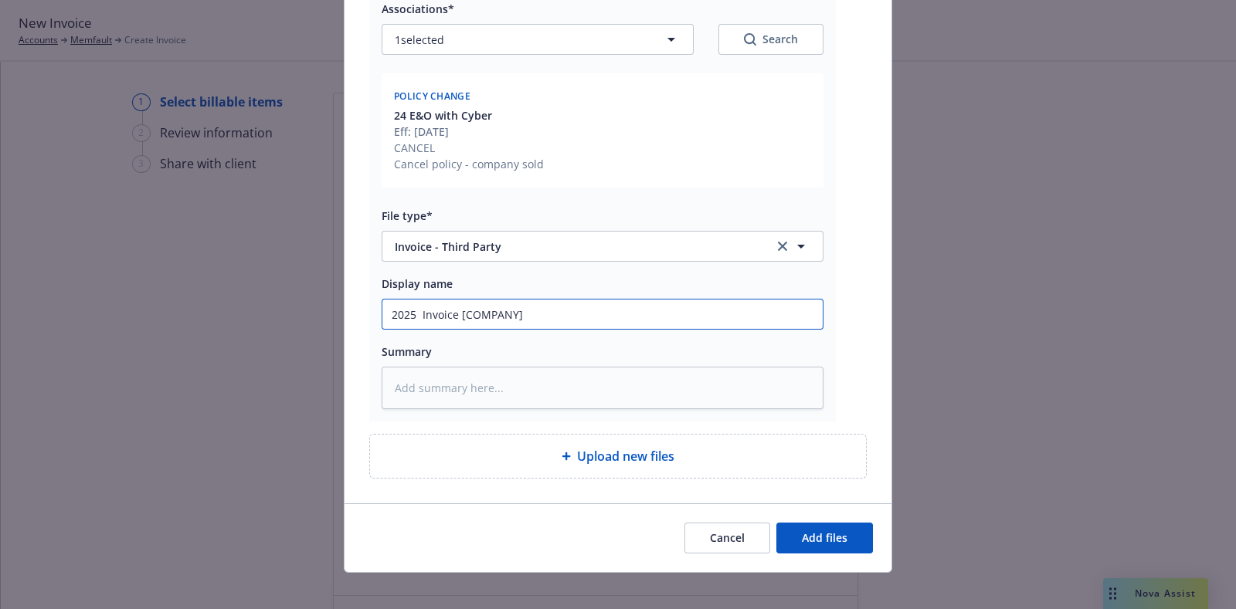
type textarea "x"
type input "2025 - Invoice [COMPANY]"
type textarea "x"
type input "2025 - Invoice [COMPANY]"
type textarea "x"
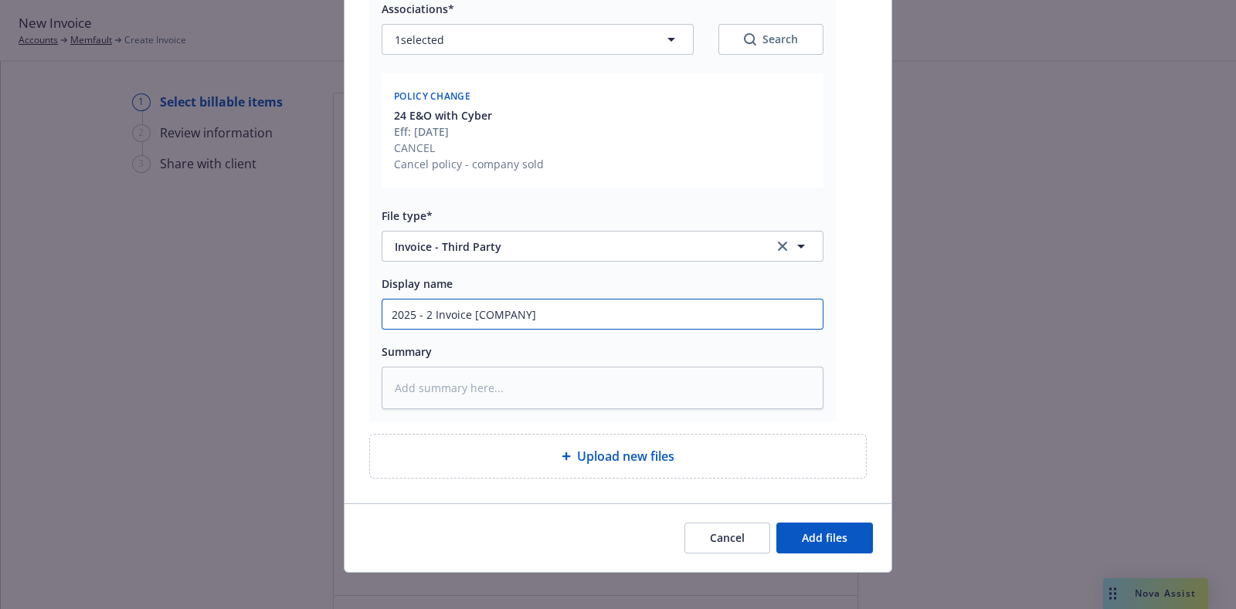
type input "2025 - 20 Invoice [COMPANY]"
type textarea "x"
type input "2025 - 202 Invoice [COMPANY]"
type textarea "x"
type input "2025 - 2026 Invoice [COMPANY]"
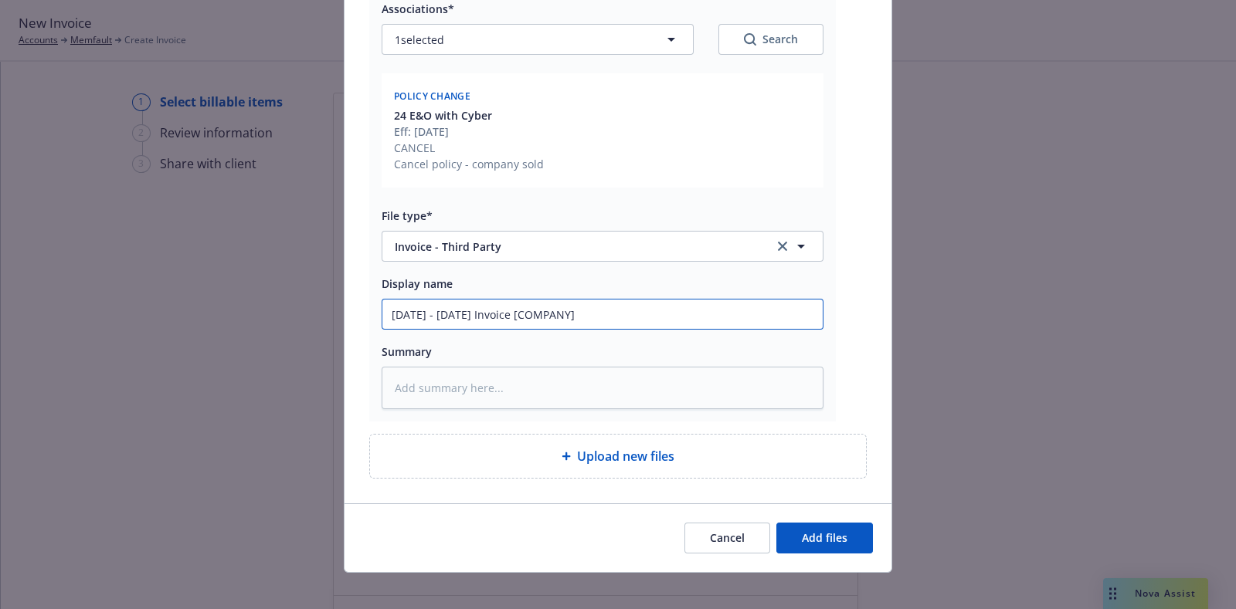
type textarea "x"
type input "2025 - 2026 Invoice [COMPANY]"
type textarea "x"
type input "2025 - 2026 E Invoice [COMPANY]"
type textarea "x"
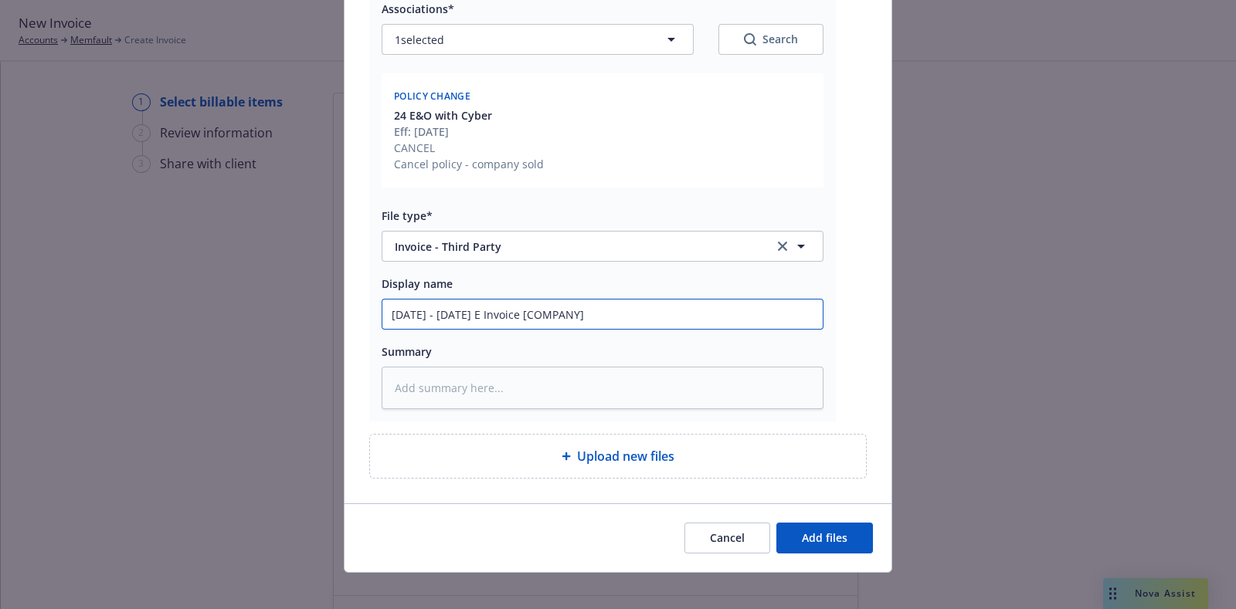
type input "2025 - 2026 E& Invoice [COMPANY]"
type textarea "x"
type input "2025 - 2026 E&O Invoice [COMPANY]"
type textarea "x"
type input "2025 - 2026 E&O/ Invoice [COMPANY]"
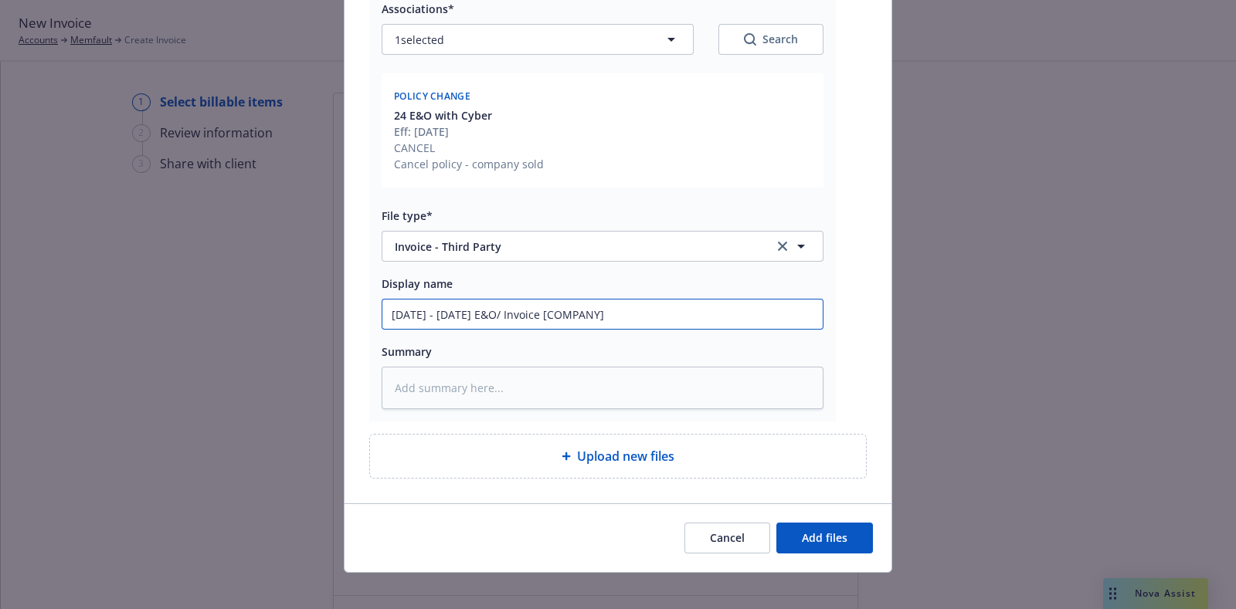
type textarea "x"
type input "2025 - 2026 E&O/C Invoice [COMPANY]"
type textarea "x"
type input "2025 - 2026 E&O/Cy Invoice [COMPANY]"
type textarea "x"
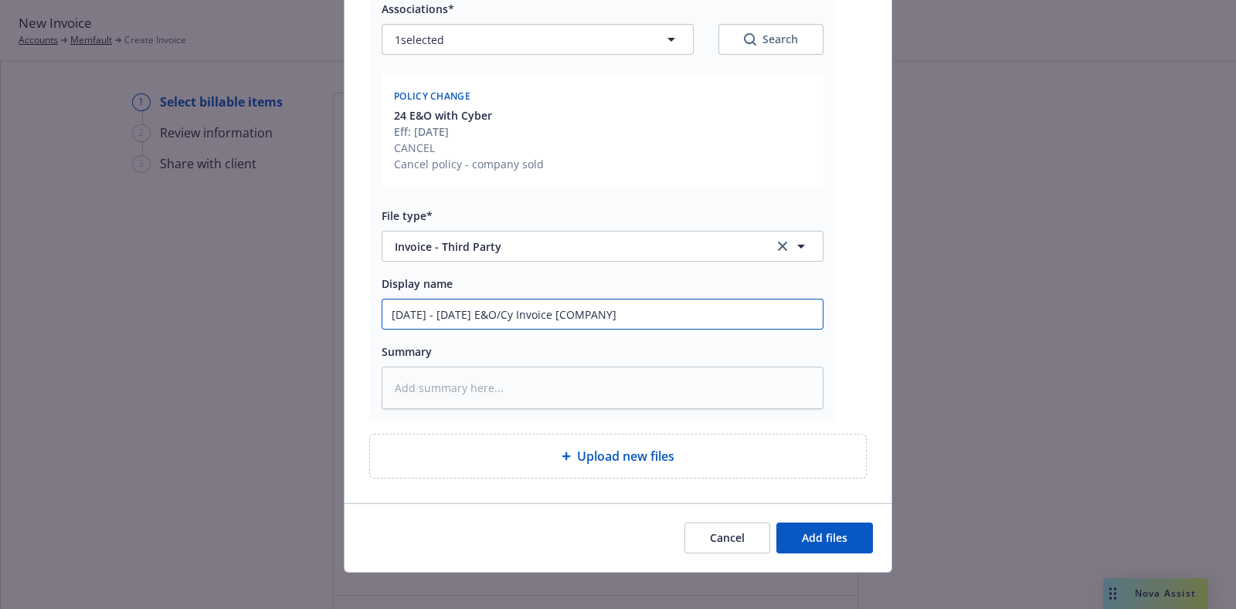
type input "2025 - 2026 E&O/Cyb Invoice [COMPANY]"
type textarea "x"
type input "2025 - 2026 E&O/Cyber Invoice [COMPANY]"
type textarea "x"
type input "2025 - 2026 E&O/Cyber Invoice [COMPANY]"
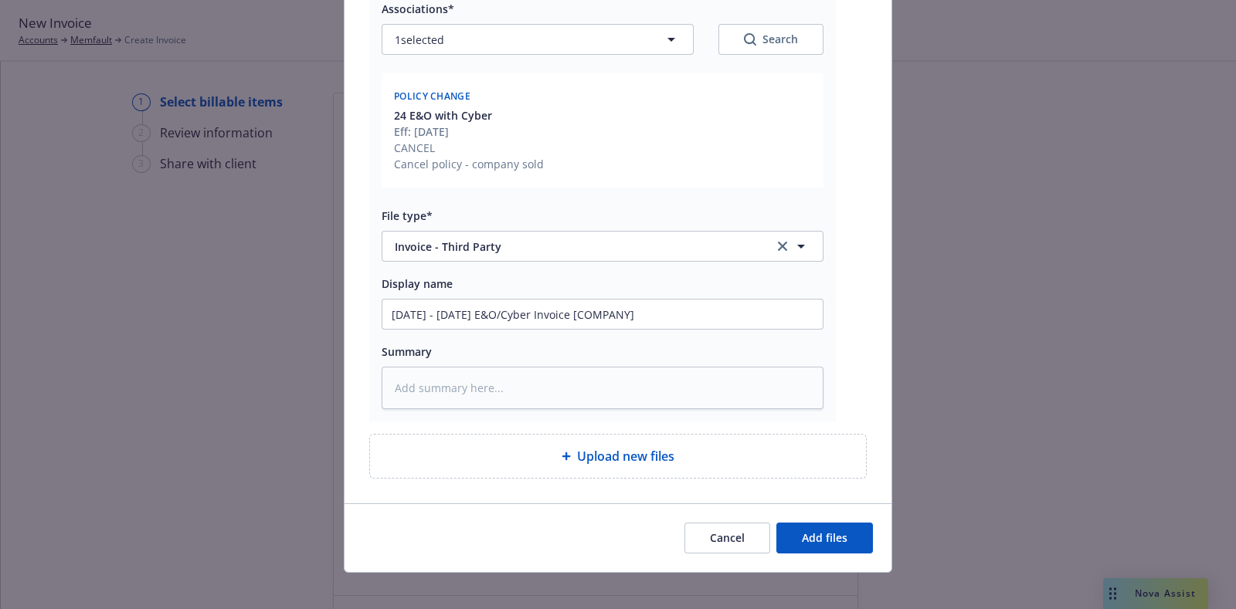
click at [702, 299] on div "2025 - 2026 E&O/Cyber Invoice [COMPANY]" at bounding box center [603, 314] width 442 height 31
drag, startPoint x: 701, startPoint y: 306, endPoint x: 545, endPoint y: 318, distance: 156.5
click at [545, 318] on input "2025 - 2026 E&O/Cyber Invoice [COMPANY]" at bounding box center [602, 314] width 440 height 29
type textarea "x"
type input "2025 - 2026 E&O/Cyber Invoice ["
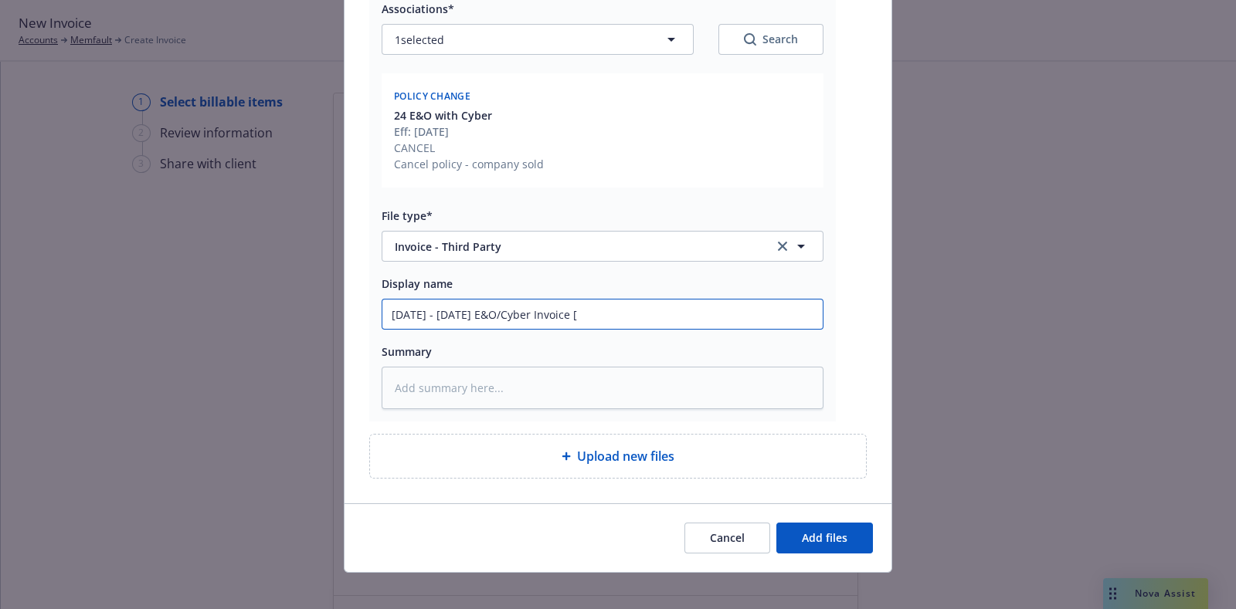
type textarea "x"
type input "2025 - 2026 E&O/Cyber Invoice"
type textarea "x"
type input "2025 - 2026 E&O/Cyber Invoice R"
type textarea "x"
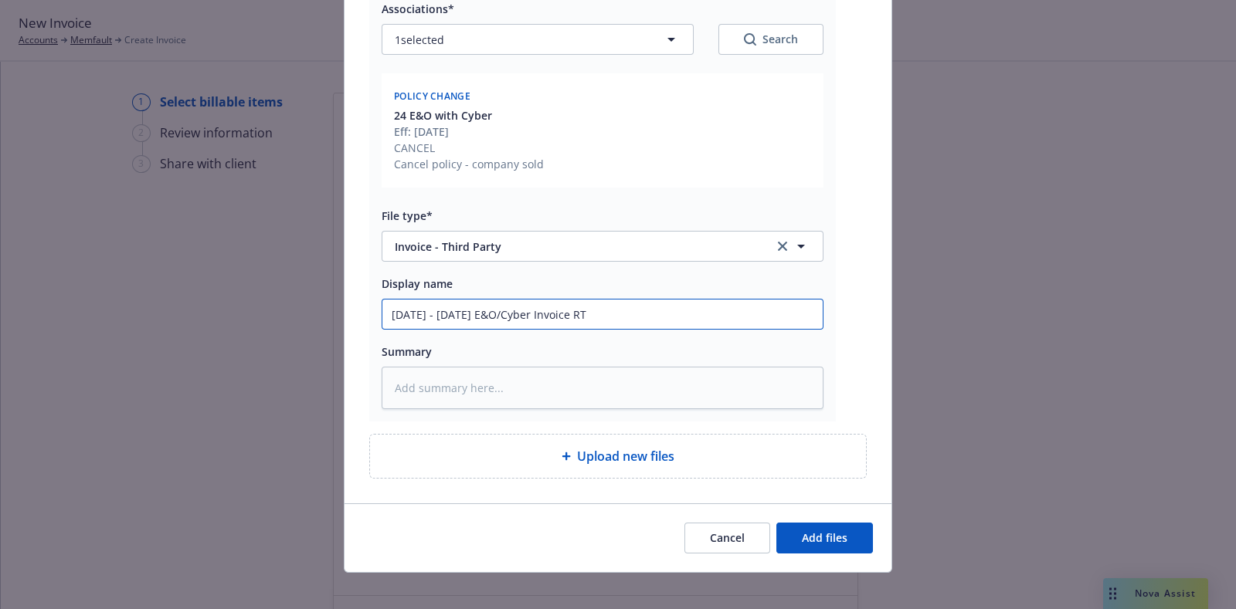
type input "2025 - 2026 E&O/Cyber Invoice RT"
type textarea "x"
type input "2025 - 2026 E&O/Cyber Invoice RT S"
type textarea "x"
type input "2025 - 2026 E&O/Cyber Invoice RT Spe"
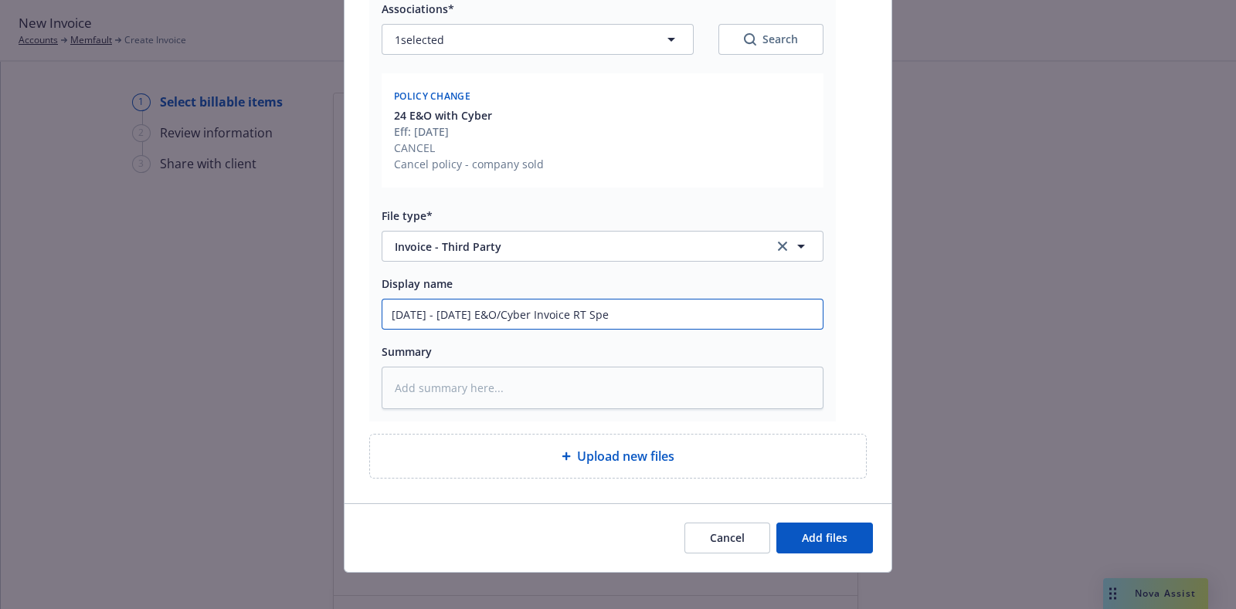
type textarea "x"
type input "2025 - 2026 E&O/Cyber Invoice RT Spec"
type textarea "x"
type input "2025 - 2026 E&O/Cyber Invoice RT Speci"
type textarea "x"
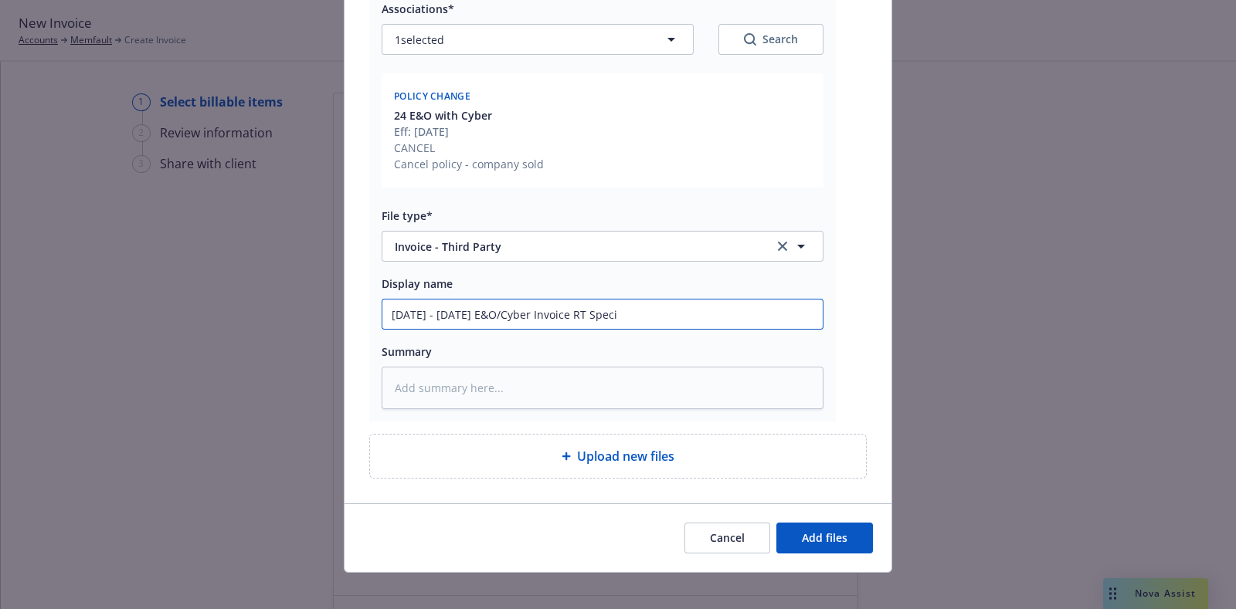
type input "2025 - 2026 E&O/Cyber Invoice RT Specia"
type textarea "x"
type input "2025 - 2026 E&O/Cyber Invoice RT Special"
type textarea "x"
type input "2025 - 2026 E&O/Cyber Invoice RT Specialt"
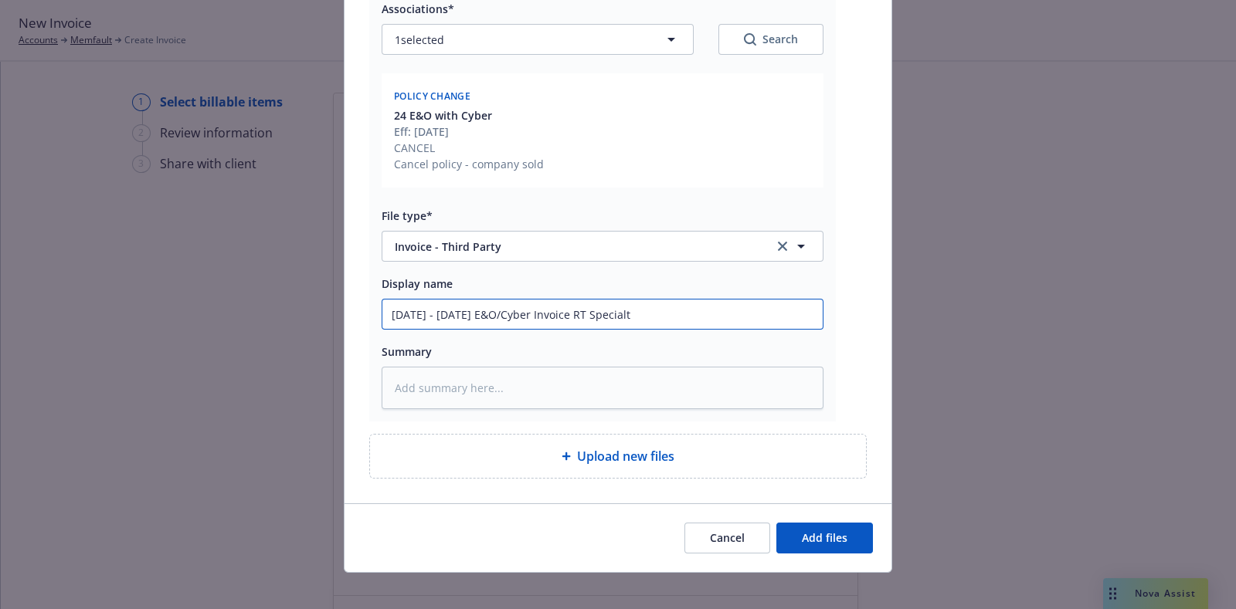
type textarea "x"
type input "2025 - 2026 E&O/Cyber Invoice RT Specialty"
click at [815, 531] on span "Add files" at bounding box center [825, 538] width 46 height 15
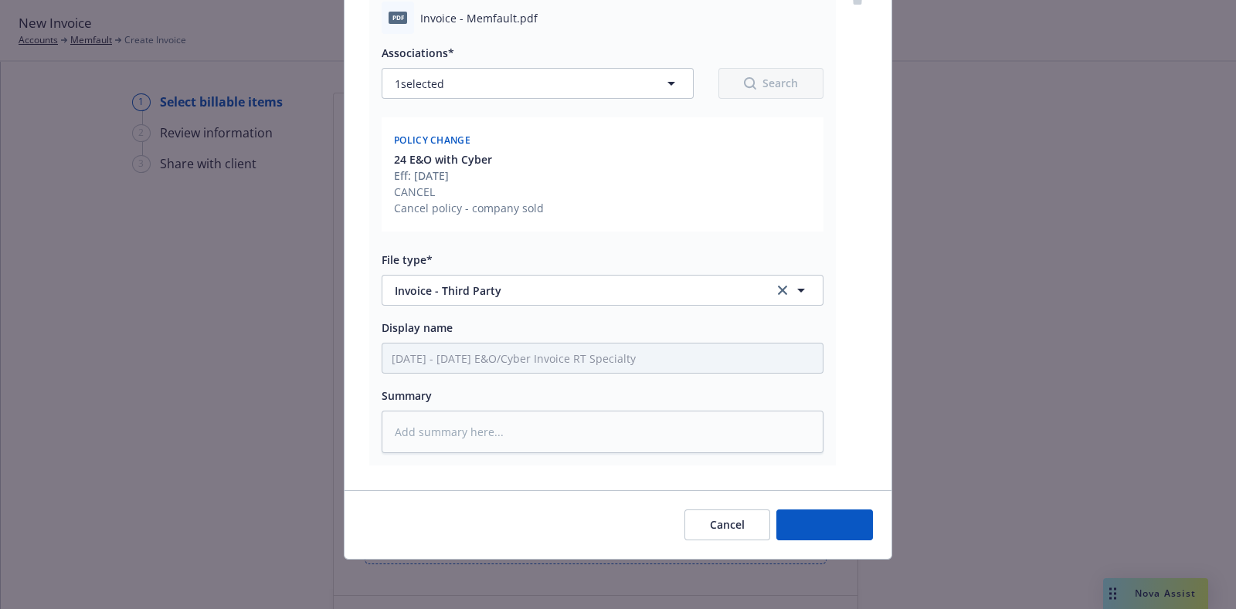
scroll to position [190, 0]
type textarea "x"
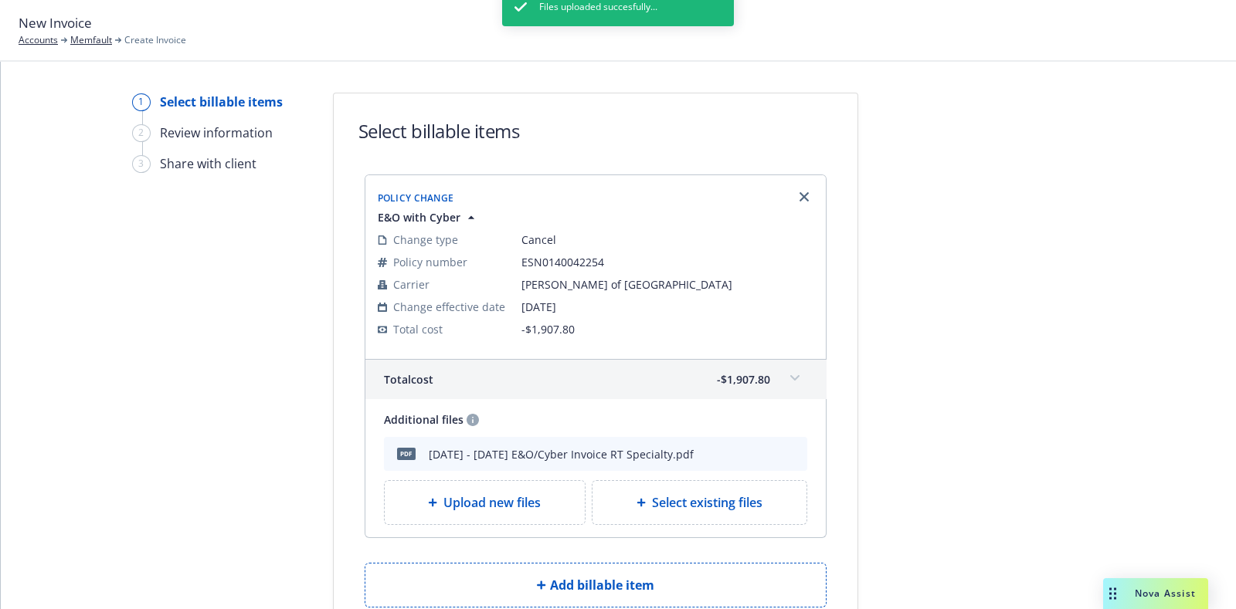
scroll to position [121, 0]
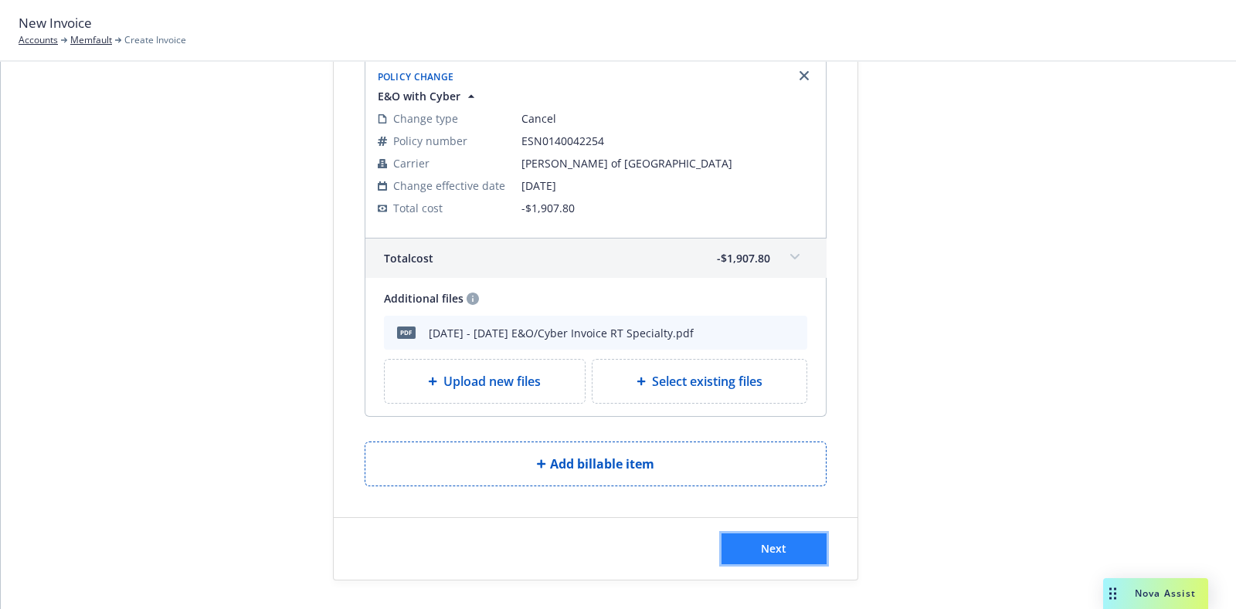
click at [721, 544] on button "Next" at bounding box center [773, 549] width 105 height 31
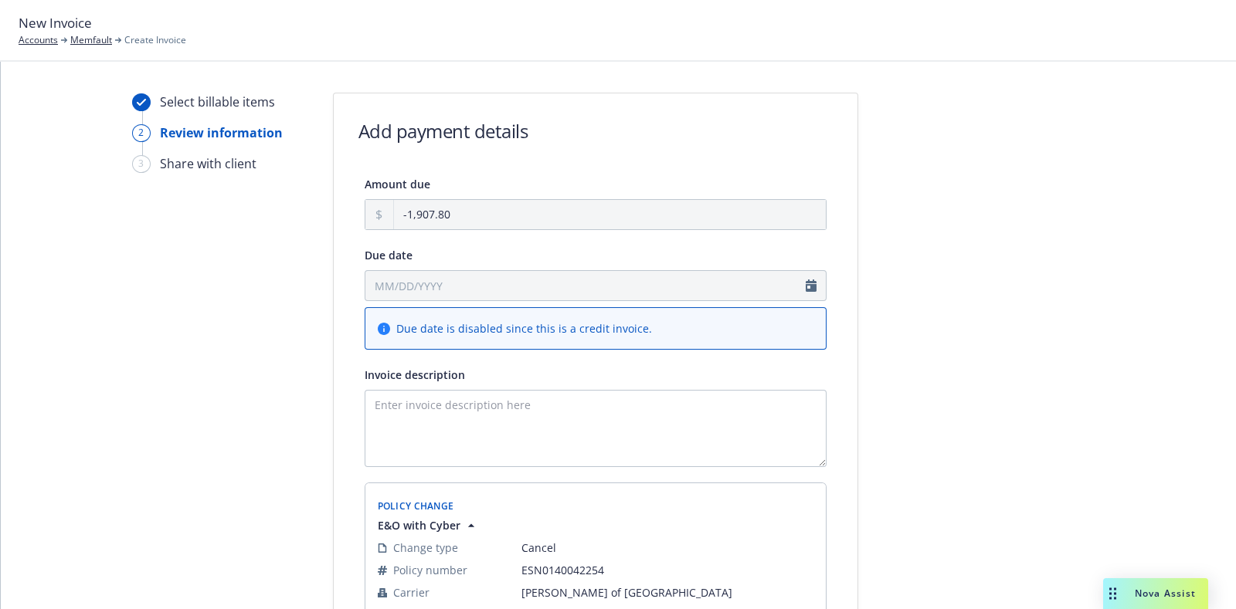
scroll to position [360, 0]
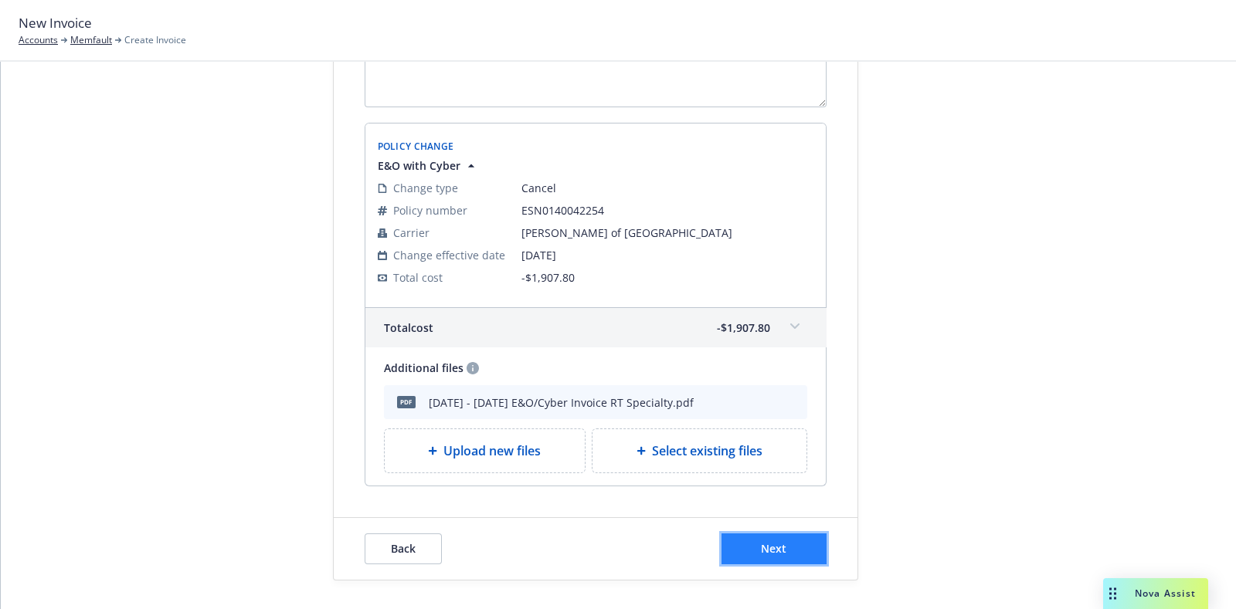
click at [765, 534] on button "Next" at bounding box center [773, 549] width 105 height 31
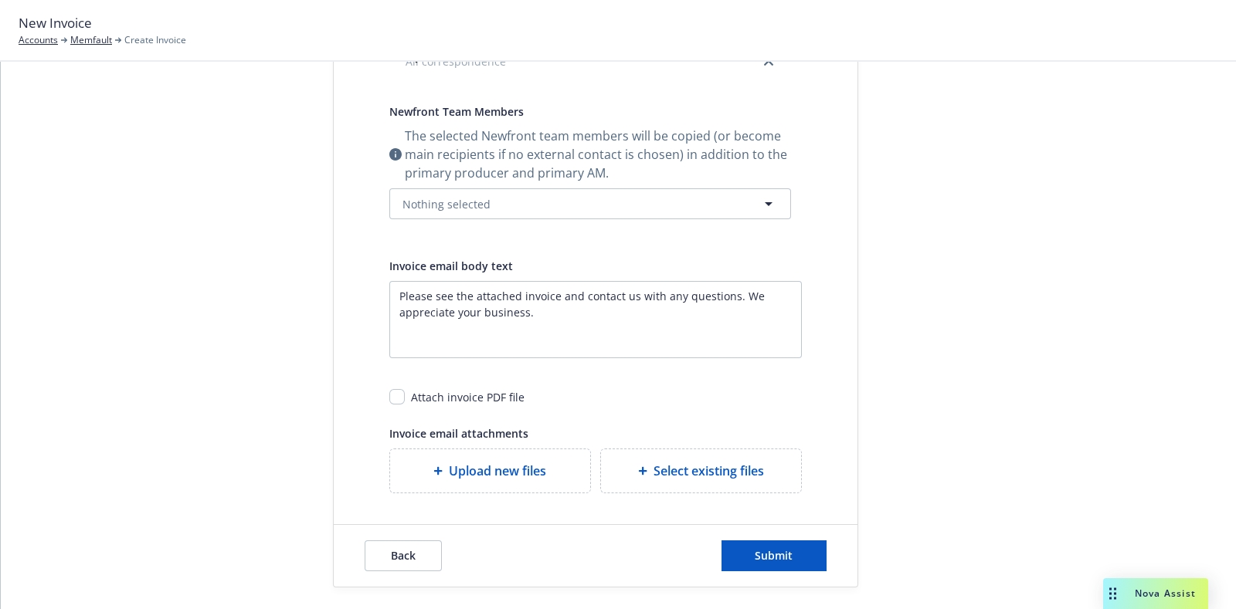
scroll to position [0, 0]
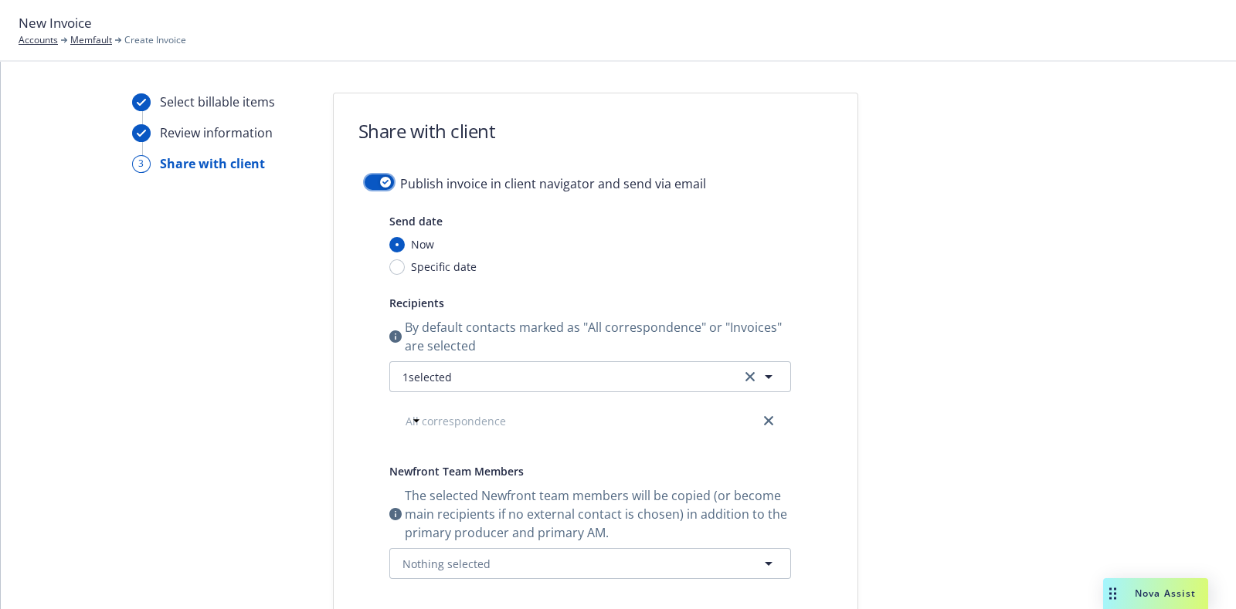
click at [384, 186] on button "button" at bounding box center [379, 182] width 29 height 15
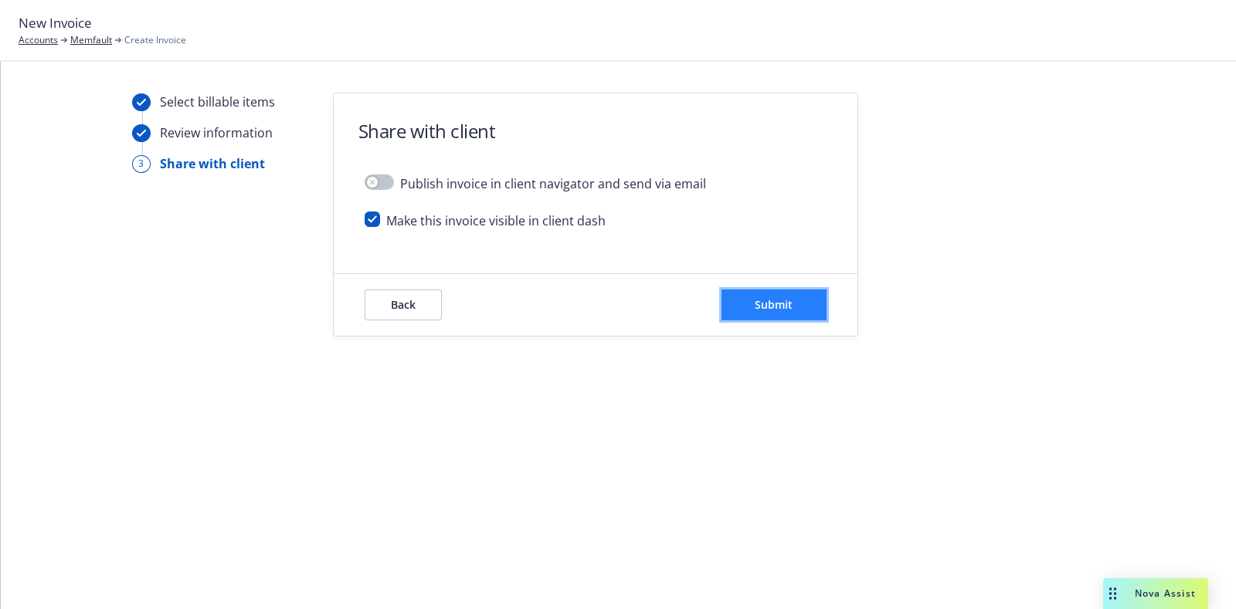
click at [825, 307] on button "Submit" at bounding box center [773, 305] width 105 height 31
